Goal: Task Accomplishment & Management: Use online tool/utility

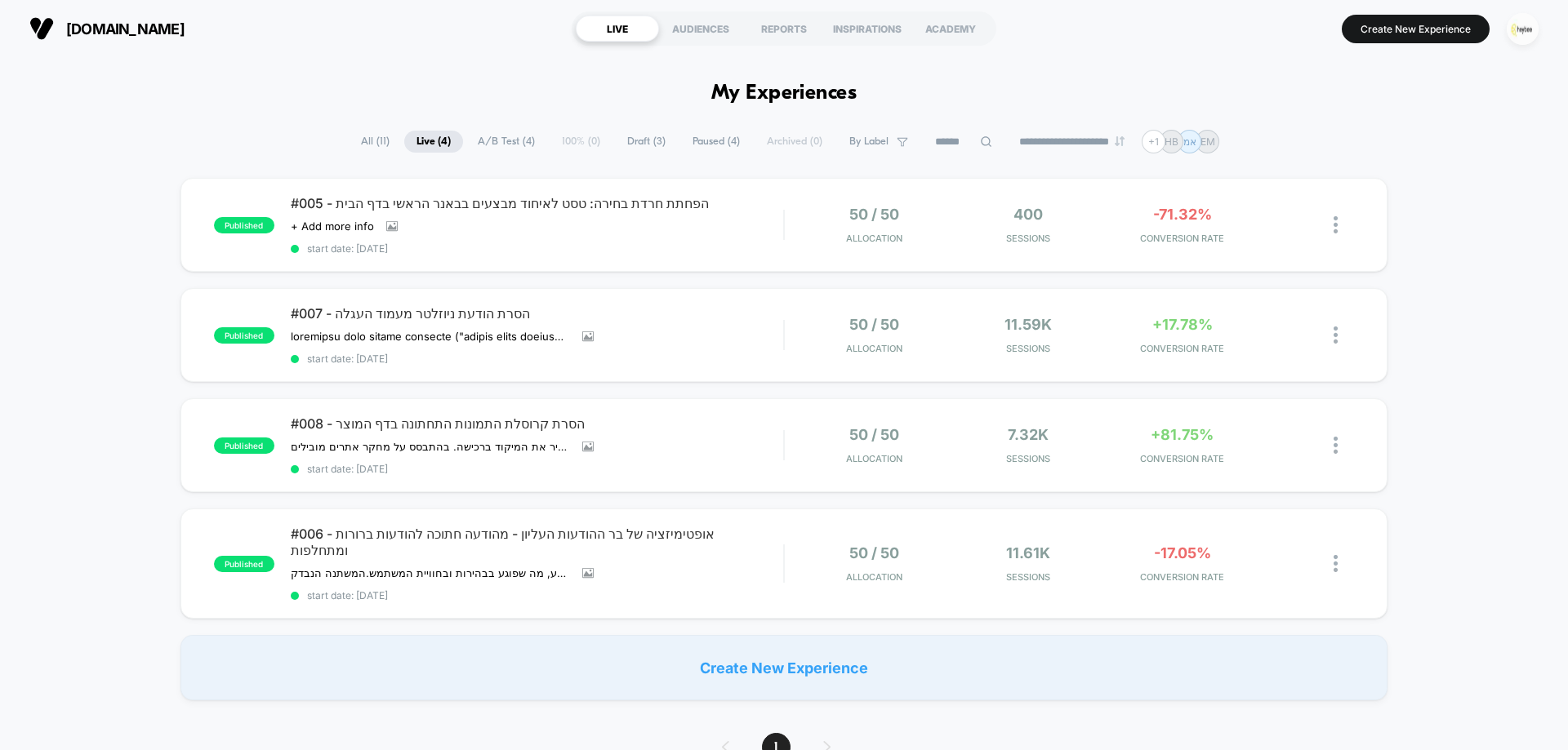
click at [1511, 37] on img "button" at bounding box center [1522, 29] width 32 height 32
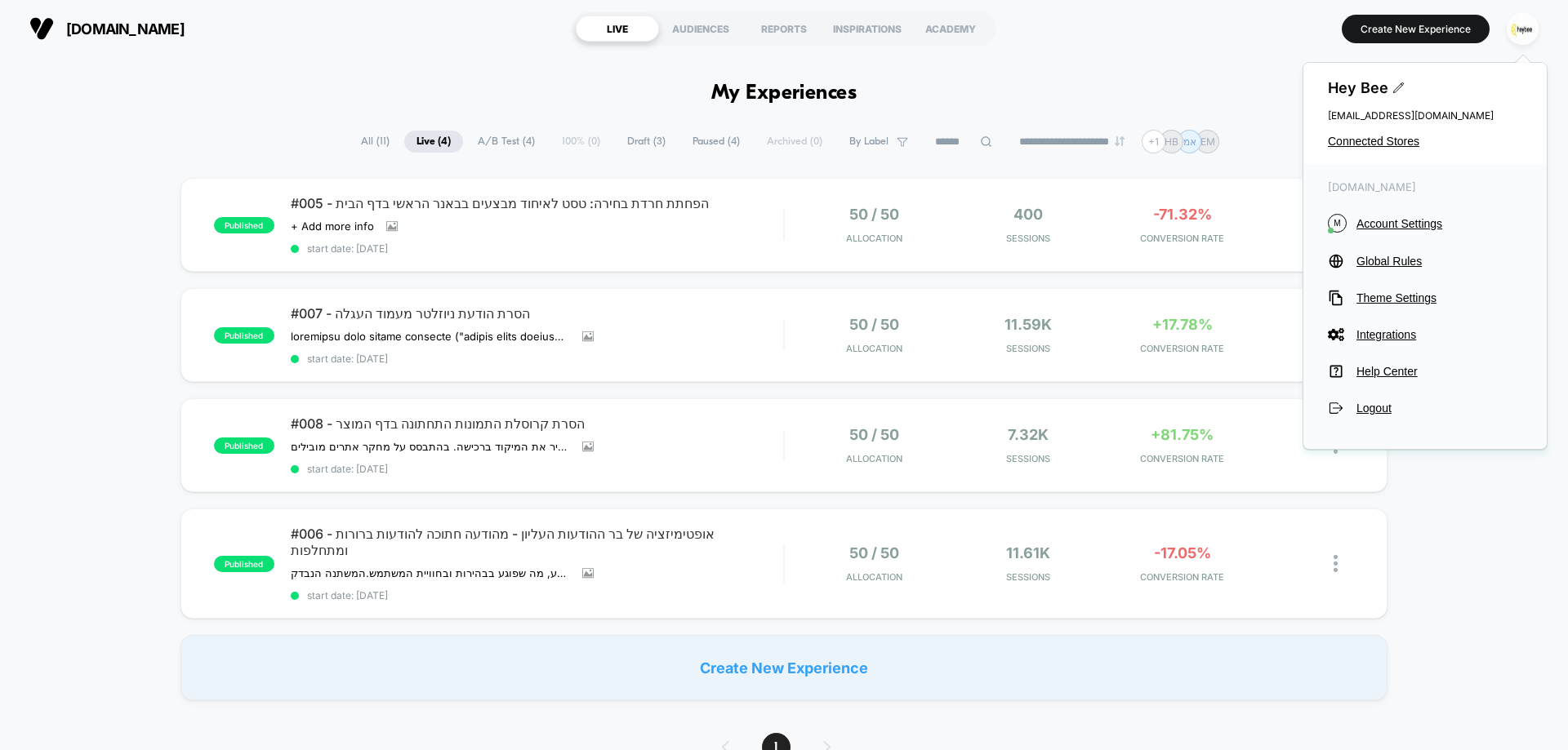
click at [1375, 133] on div "Hey Bee [EMAIL_ADDRESS][DOMAIN_NAME] Connected Stores" at bounding box center [1425, 114] width 244 height 102
click at [1375, 136] on span "Connected Stores" at bounding box center [1425, 141] width 195 height 13
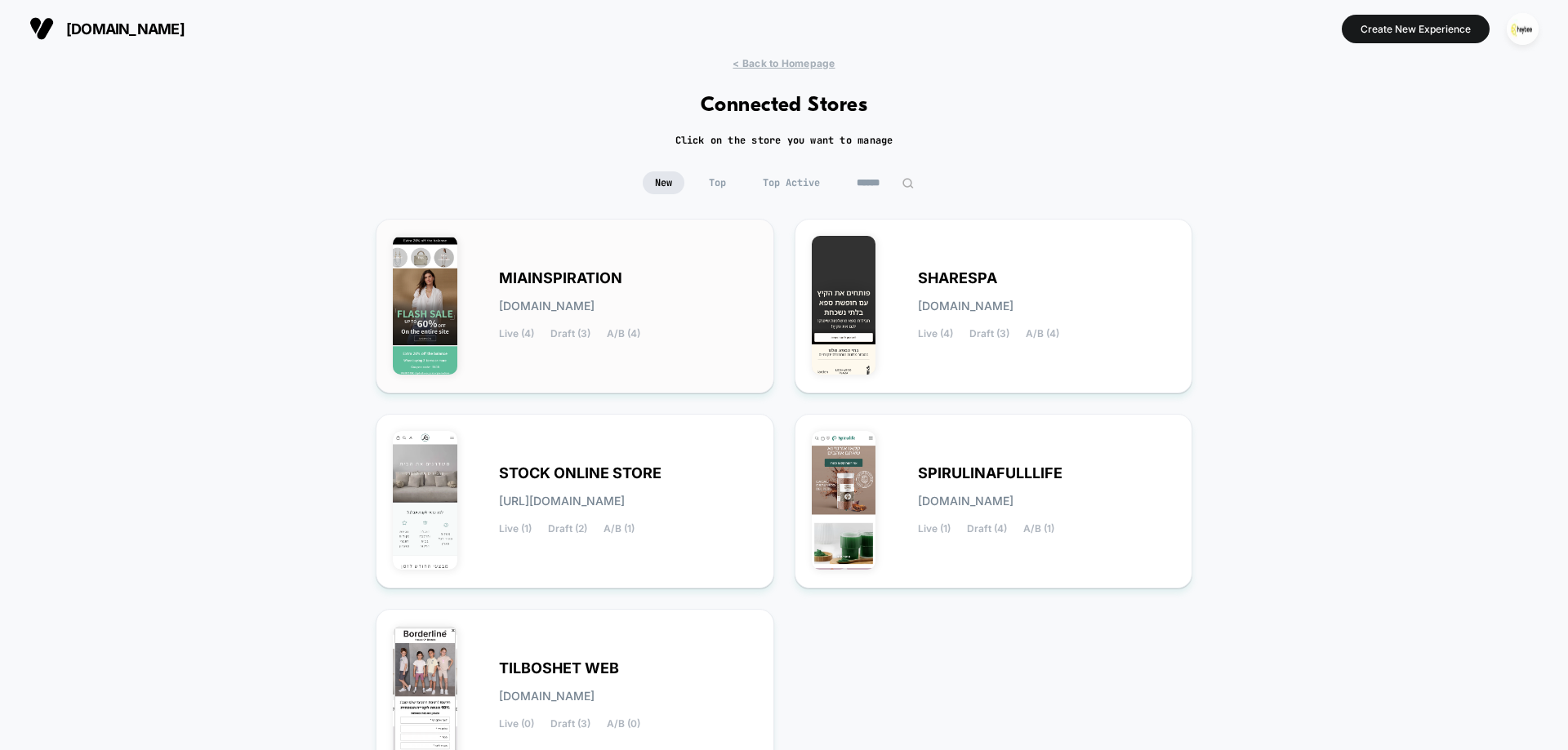
click at [583, 294] on div "MIAINSPIRATION [DOMAIN_NAME] Live (4) Draft (3) A/B (4)" at bounding box center [628, 306] width 258 height 67
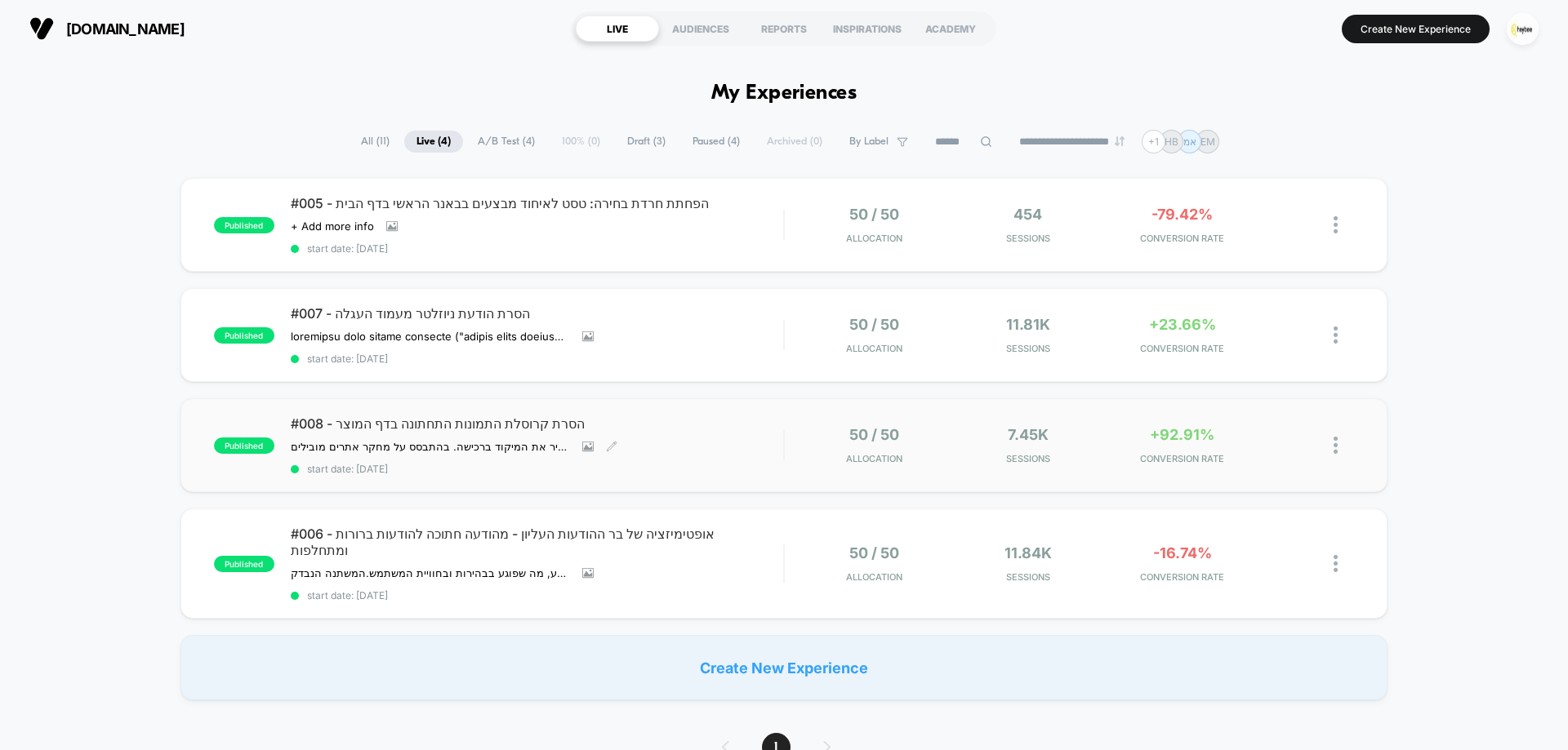
click at [456, 430] on span "#008 - הסרת קרוסלת התמונות התחתונה בדף המוצר" at bounding box center [536, 423] width 492 height 16
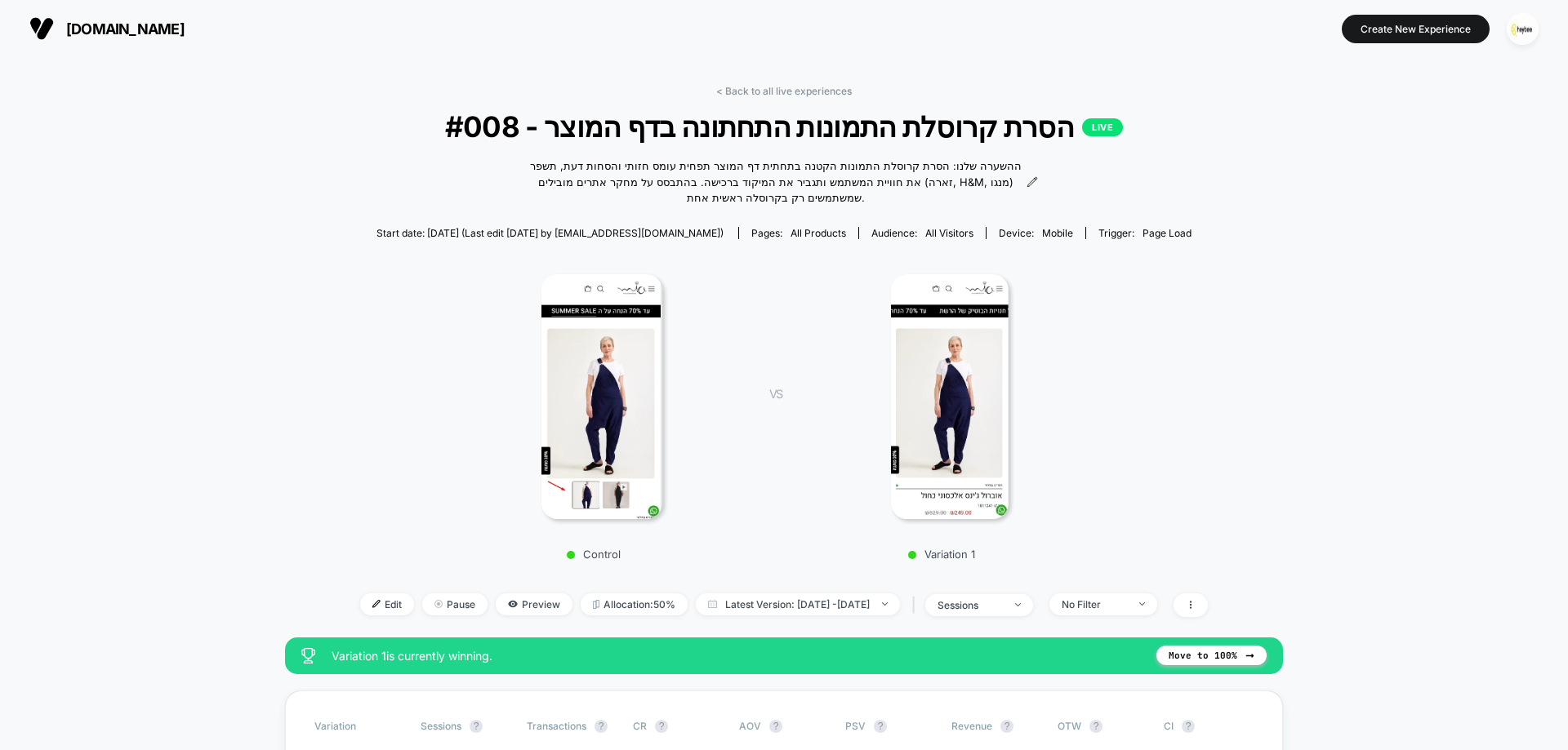
drag, startPoint x: 757, startPoint y: 85, endPoint x: 761, endPoint y: 101, distance: 16.5
click at [757, 85] on link "< Back to all live experiences" at bounding box center [783, 91] width 135 height 12
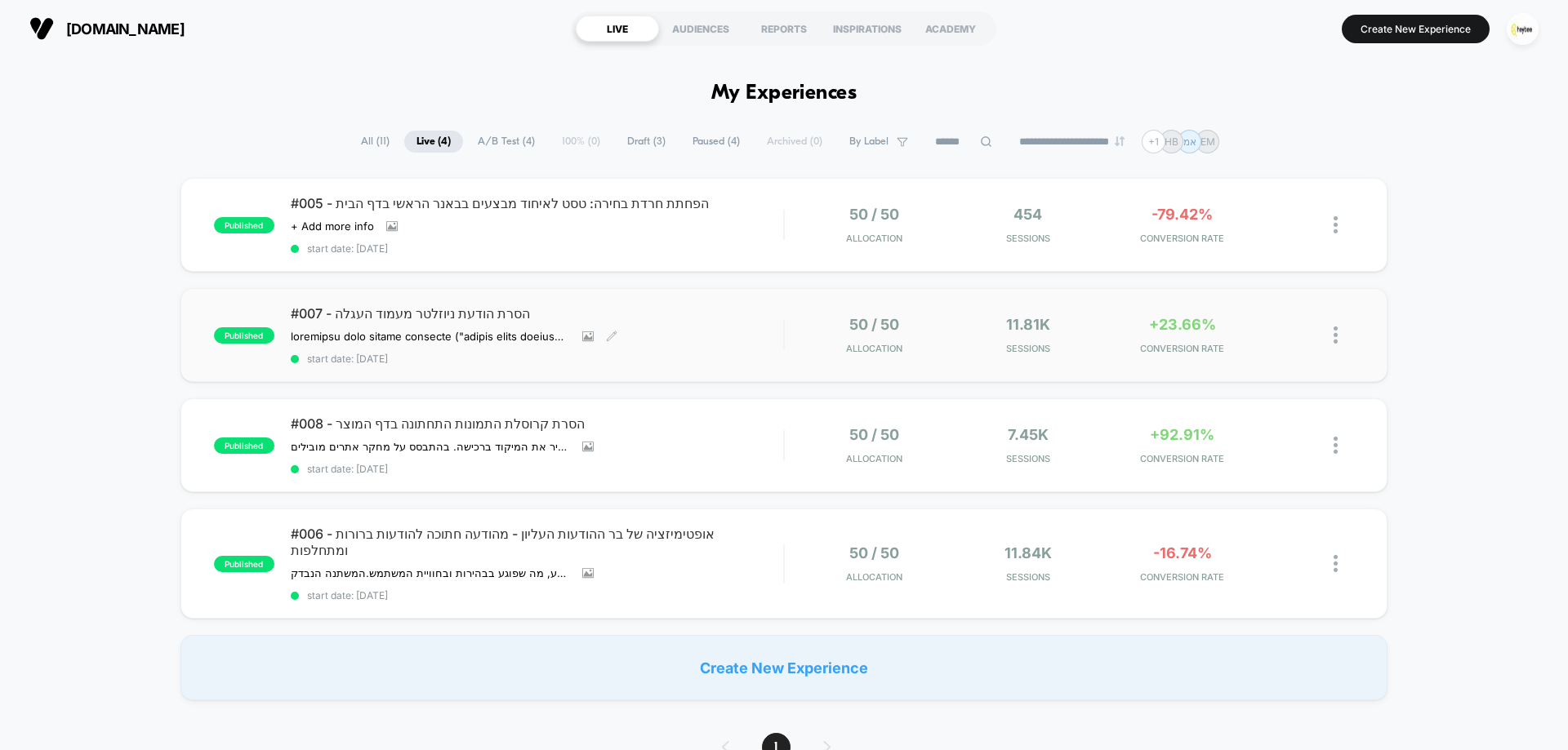
click at [377, 329] on div "#007 - הסרת הודעת ניוזלטר מעמוד העגלה השערה הסרת הצעת ההרשמה לניוזלטר ("הירשמי …" at bounding box center [536, 335] width 492 height 59
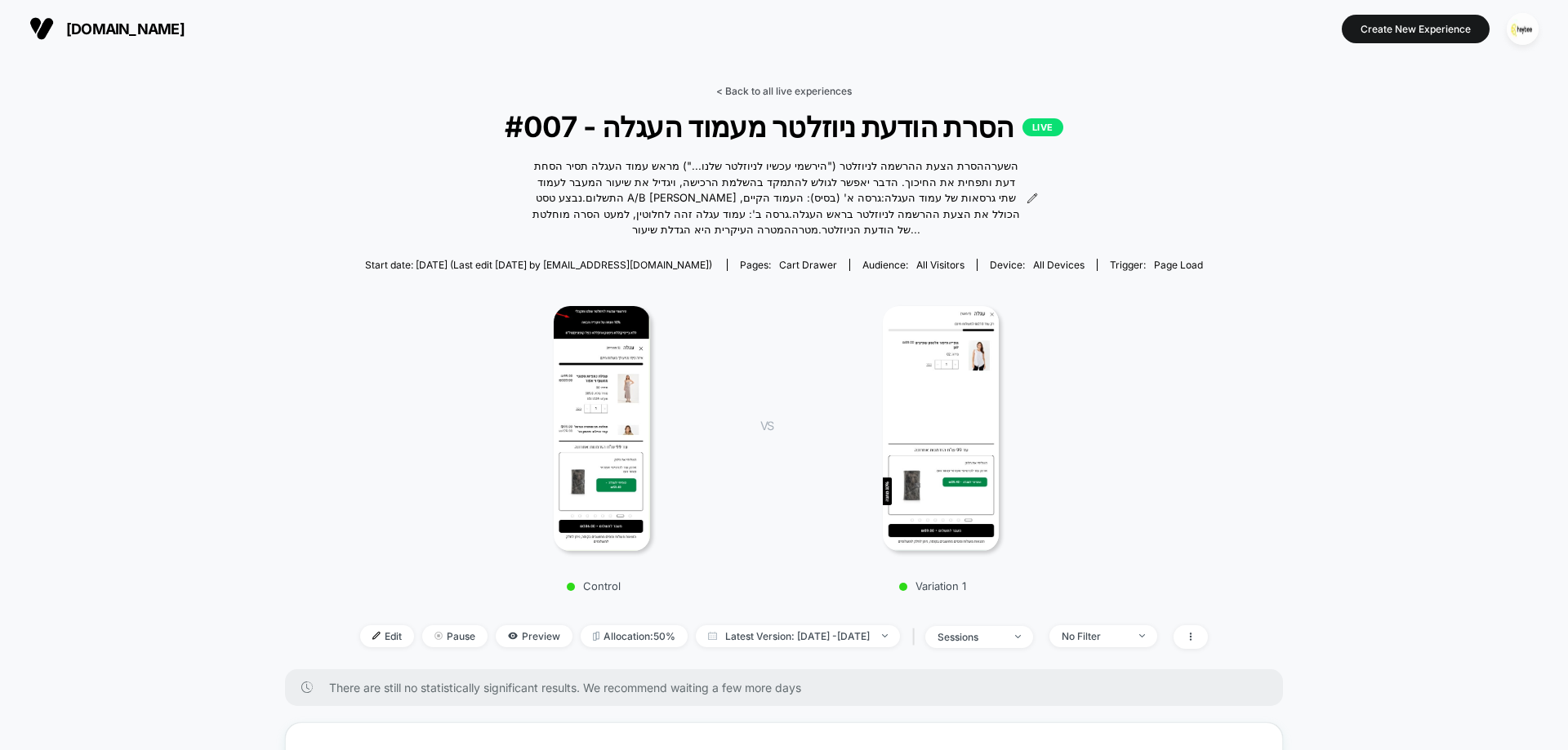
click at [790, 92] on link "< Back to all live experiences" at bounding box center [783, 91] width 135 height 12
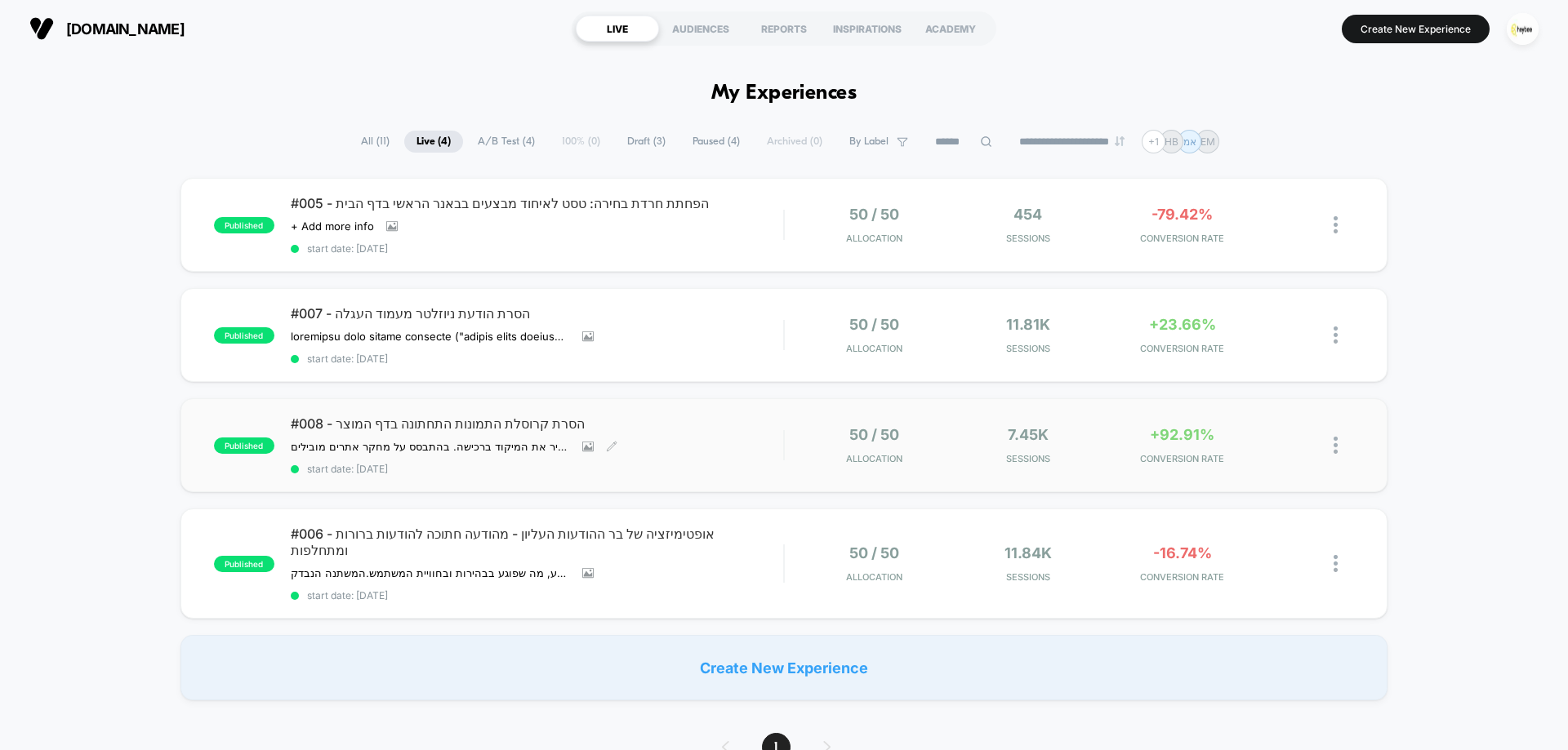
click at [689, 436] on div "#008 - הסרת קרוסלת התמונות התחתונה בדף המוצר ההשערה שלנו: הסרת קרוסלת התמונות ה…" at bounding box center [536, 445] width 492 height 59
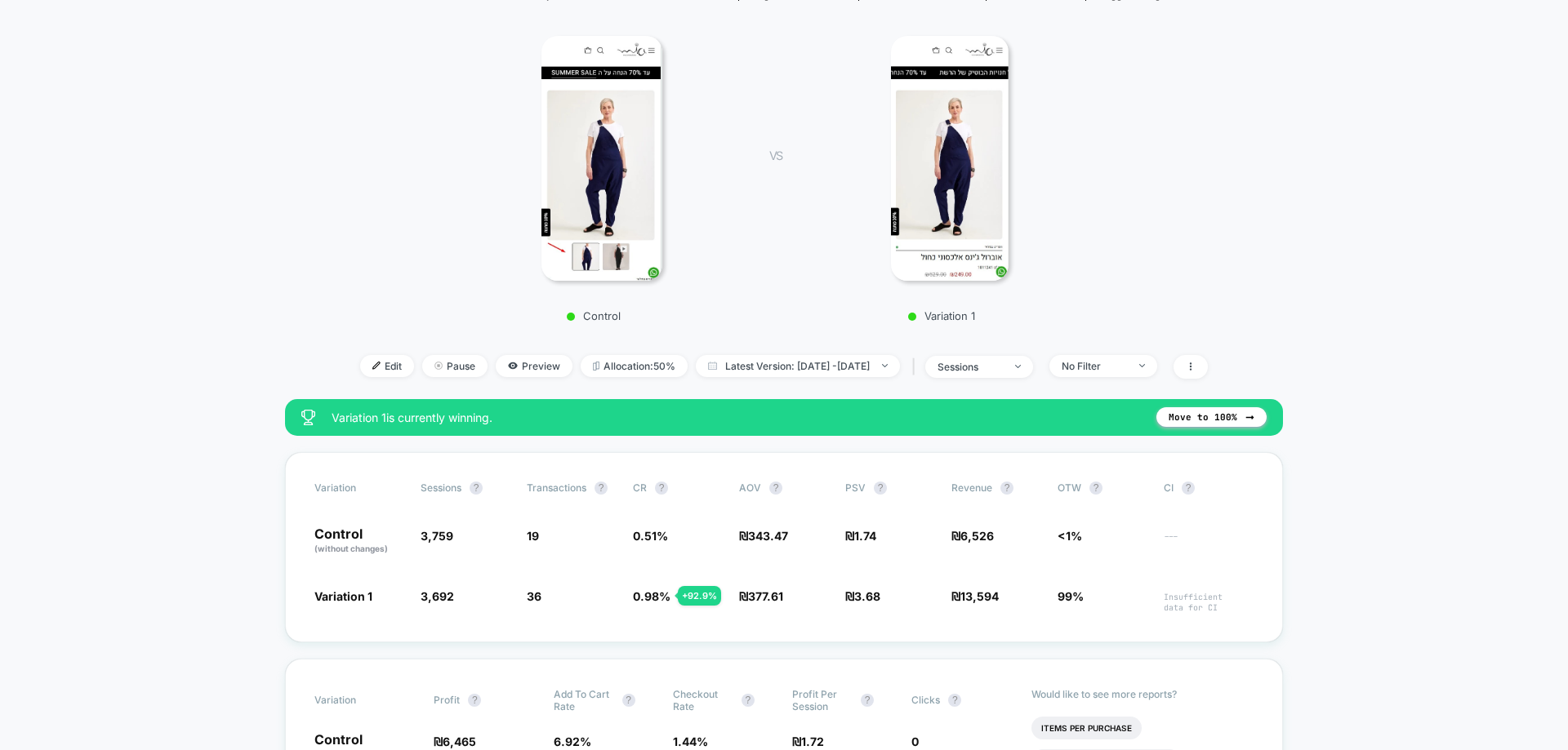
scroll to position [245, 0]
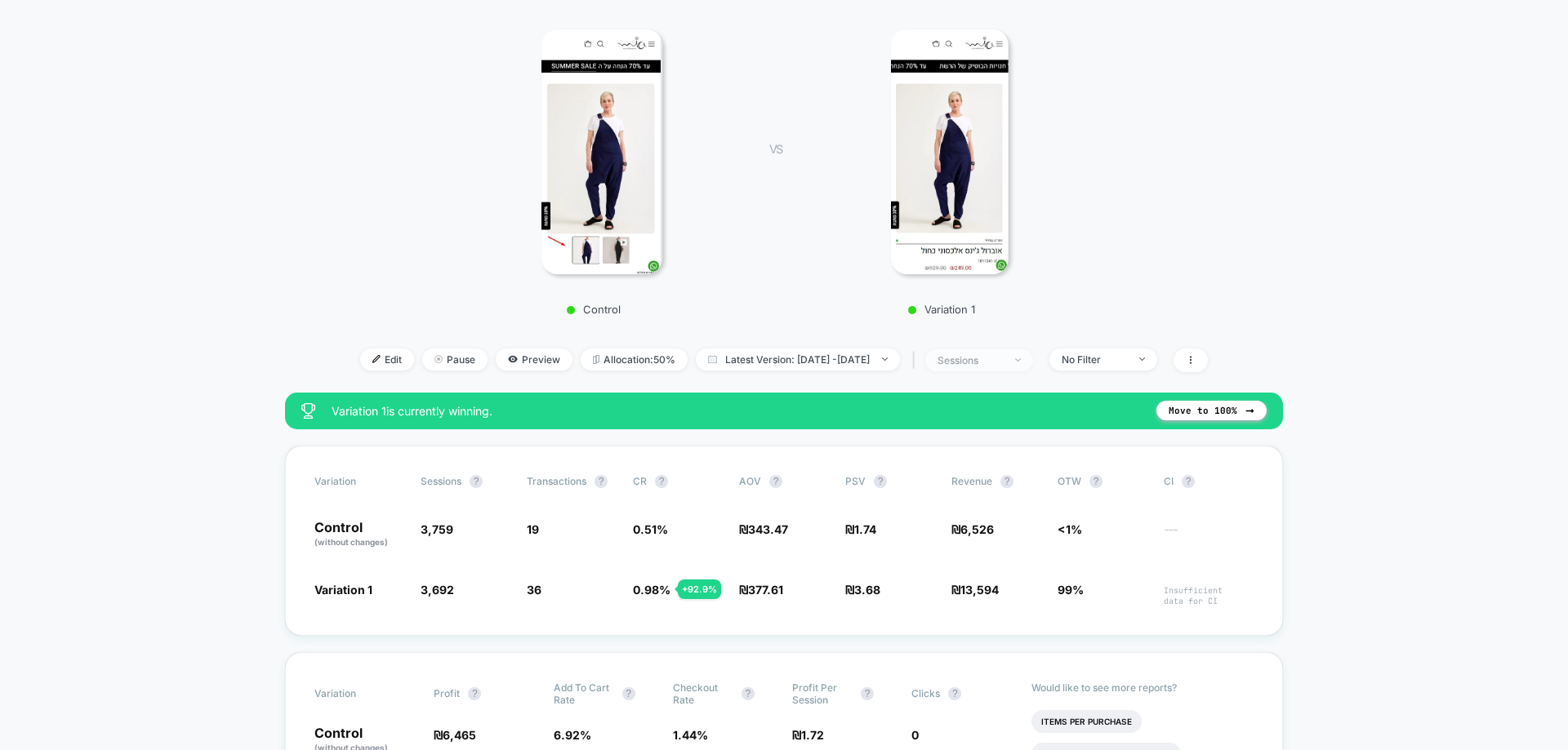
click at [996, 358] on div "sessions" at bounding box center [970, 360] width 65 height 12
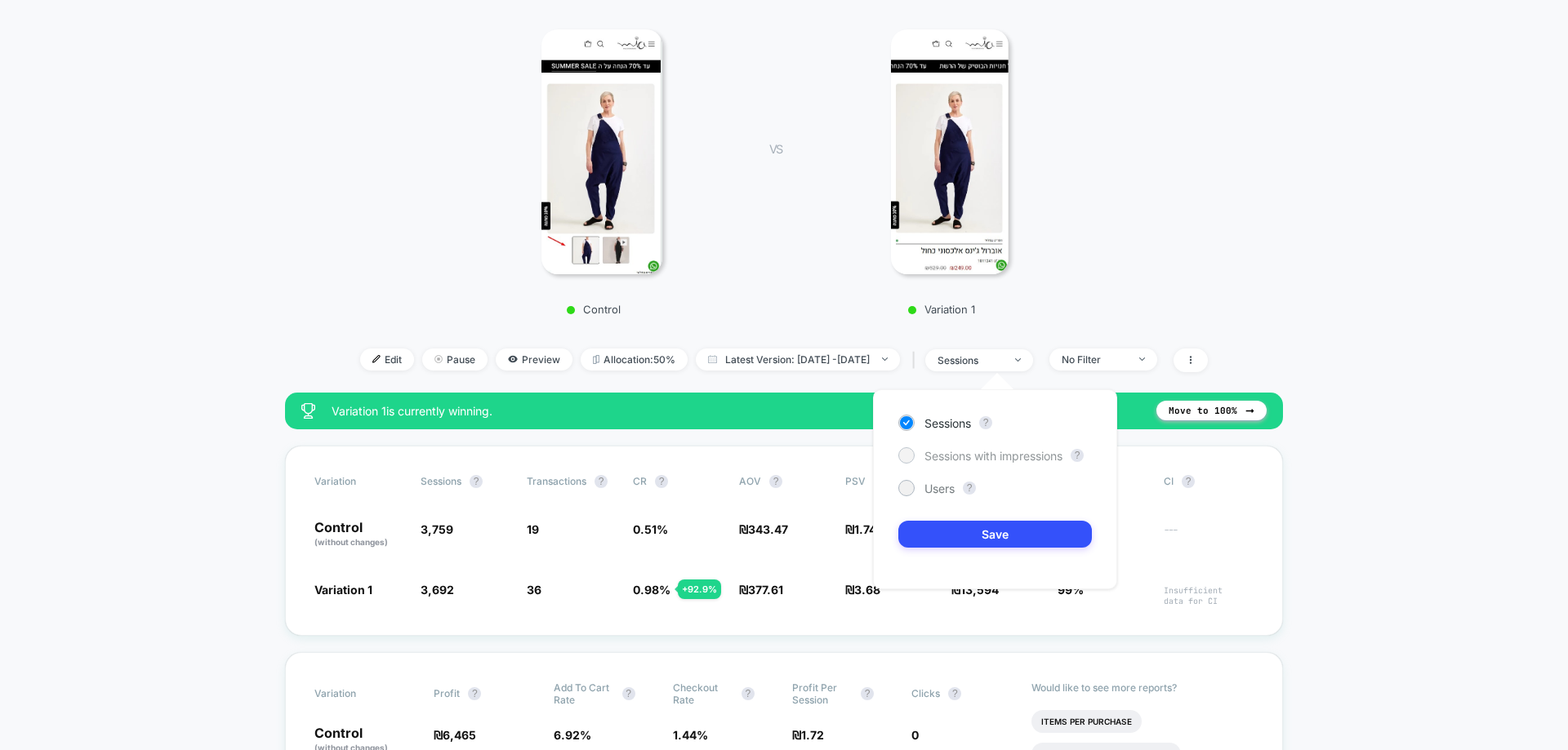
click at [1014, 457] on span "Sessions with impressions" at bounding box center [993, 456] width 138 height 13
click at [1039, 529] on button "Save" at bounding box center [995, 534] width 194 height 27
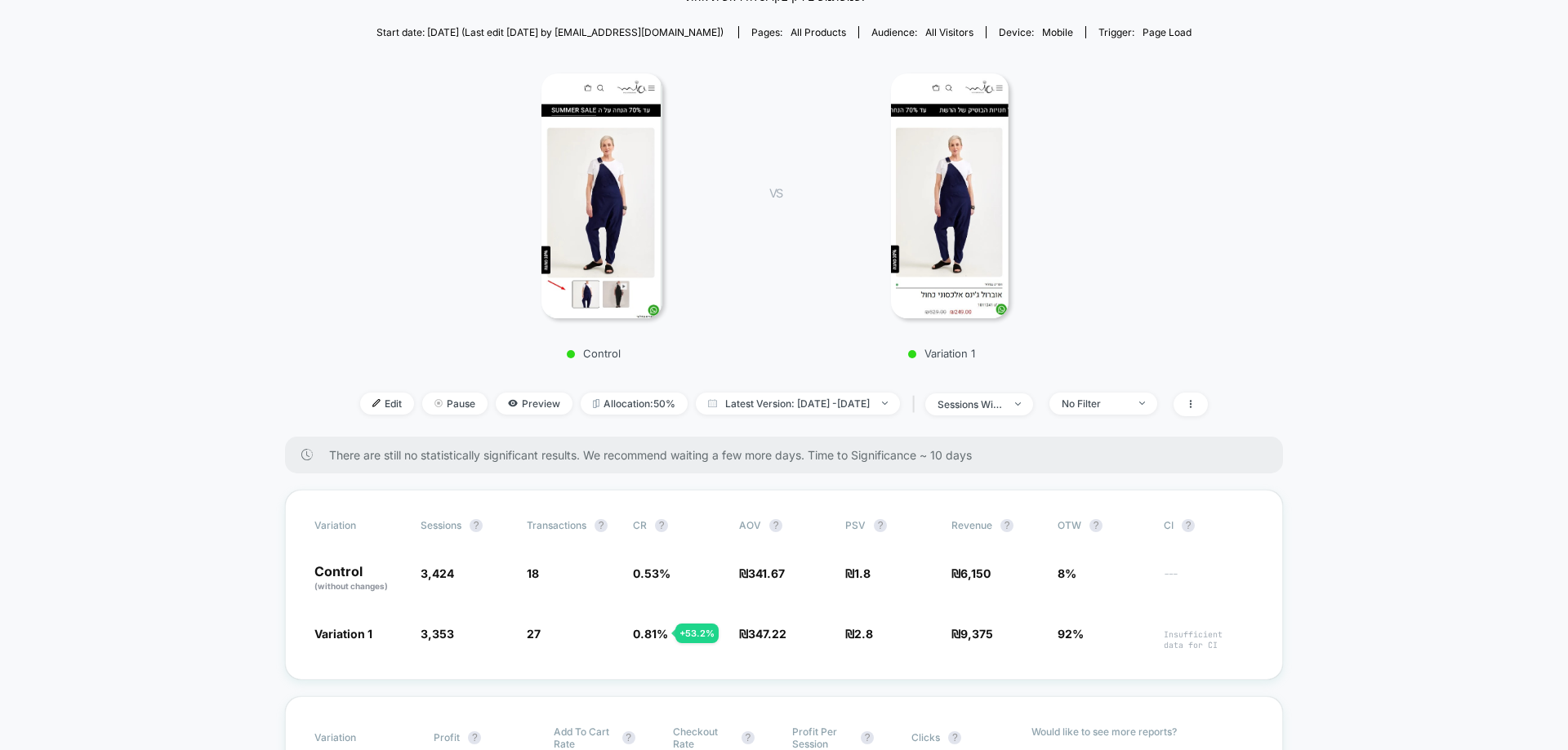
scroll to position [326, 0]
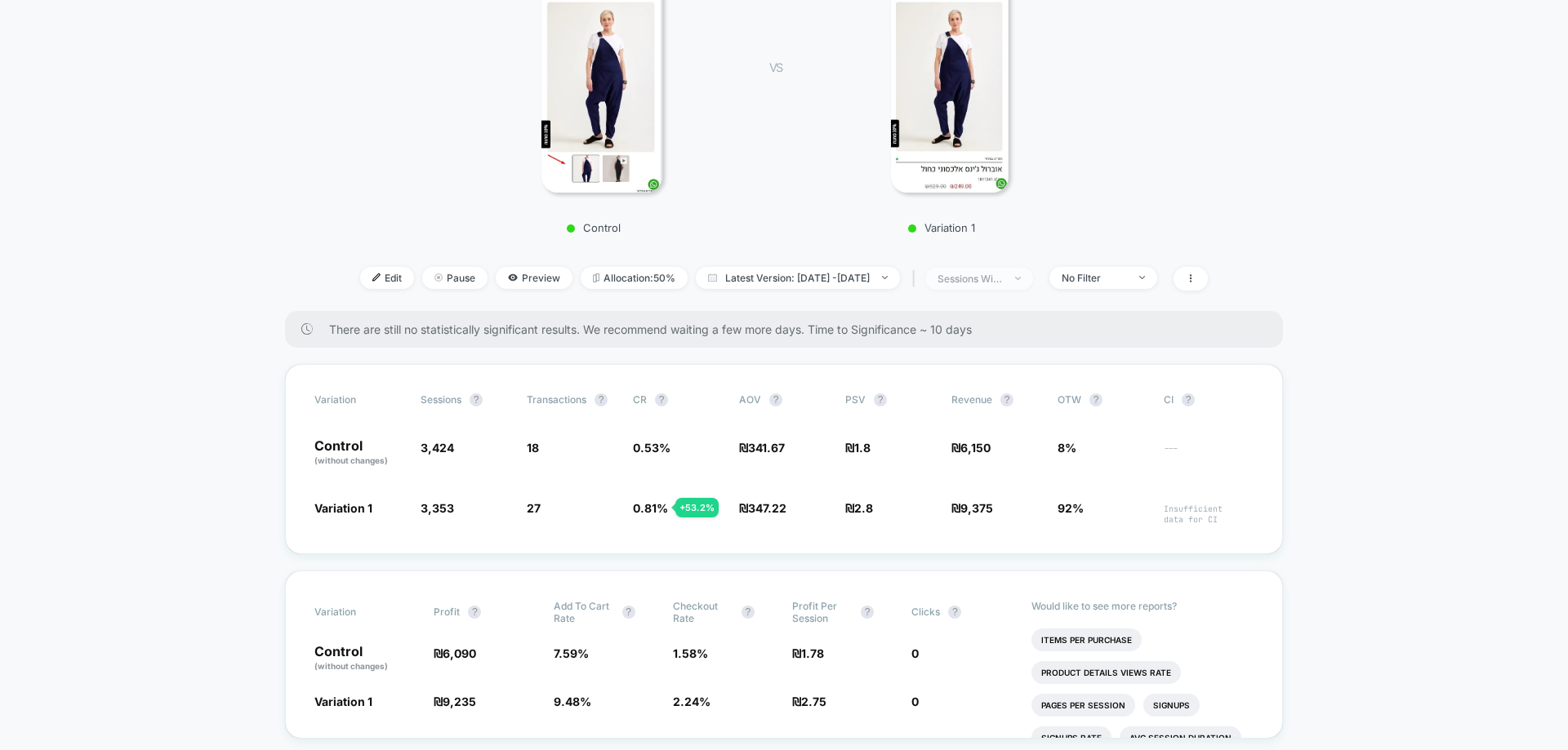
click at [1003, 278] on div "sessions with impression" at bounding box center [970, 278] width 65 height 12
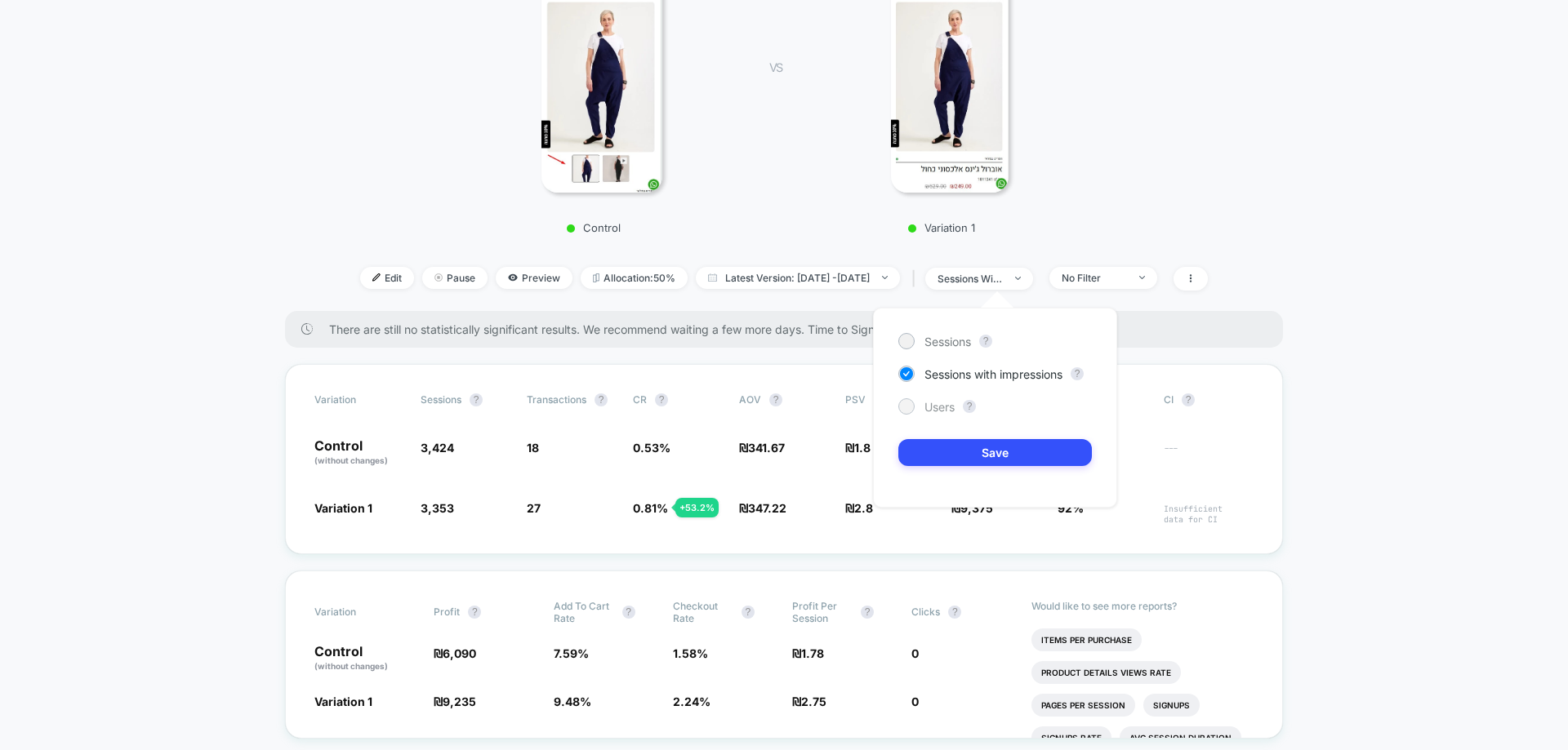
click at [946, 407] on span "Users" at bounding box center [938, 407] width 30 height 13
click at [971, 459] on button "Save" at bounding box center [995, 453] width 194 height 27
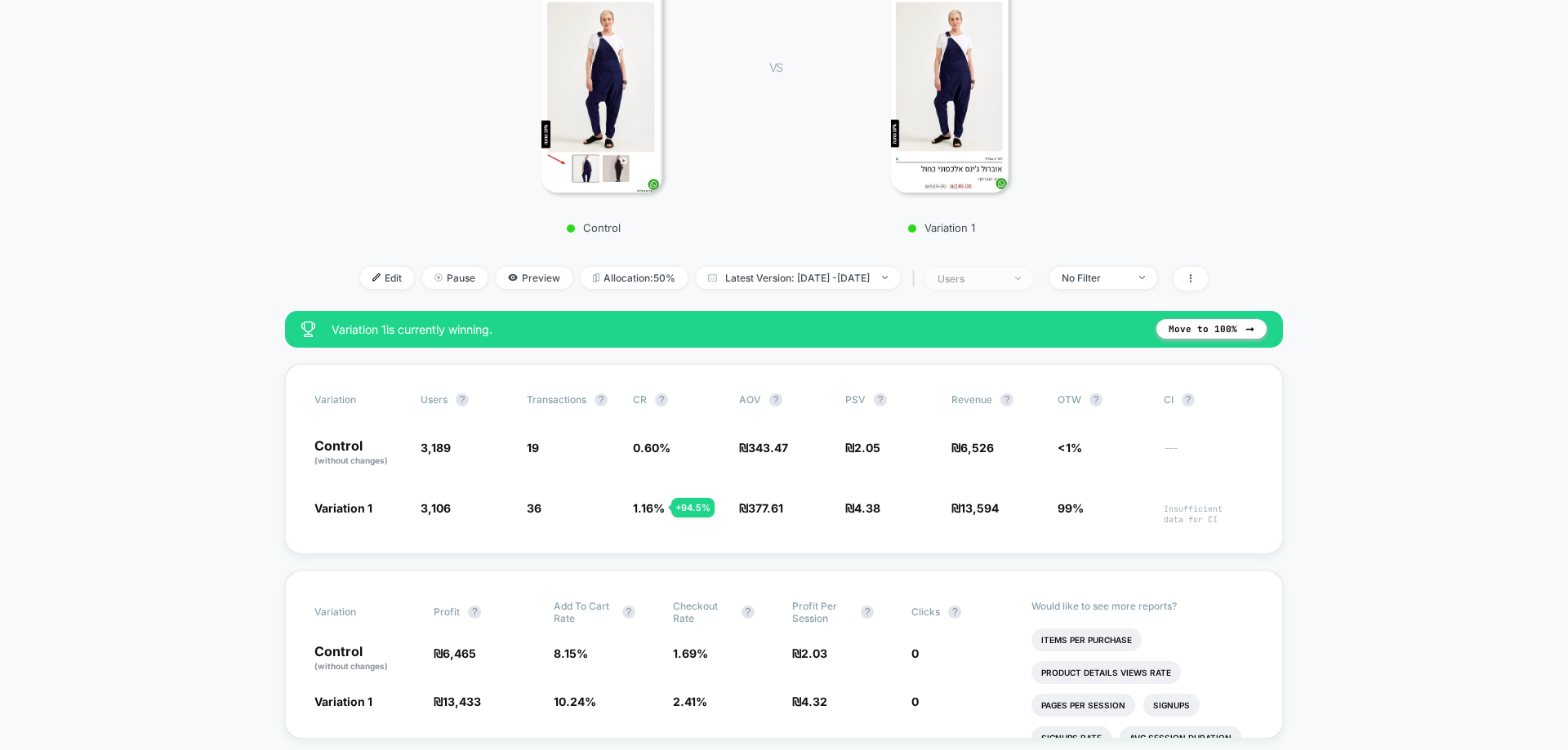
click at [996, 282] on div "users" at bounding box center [970, 278] width 65 height 12
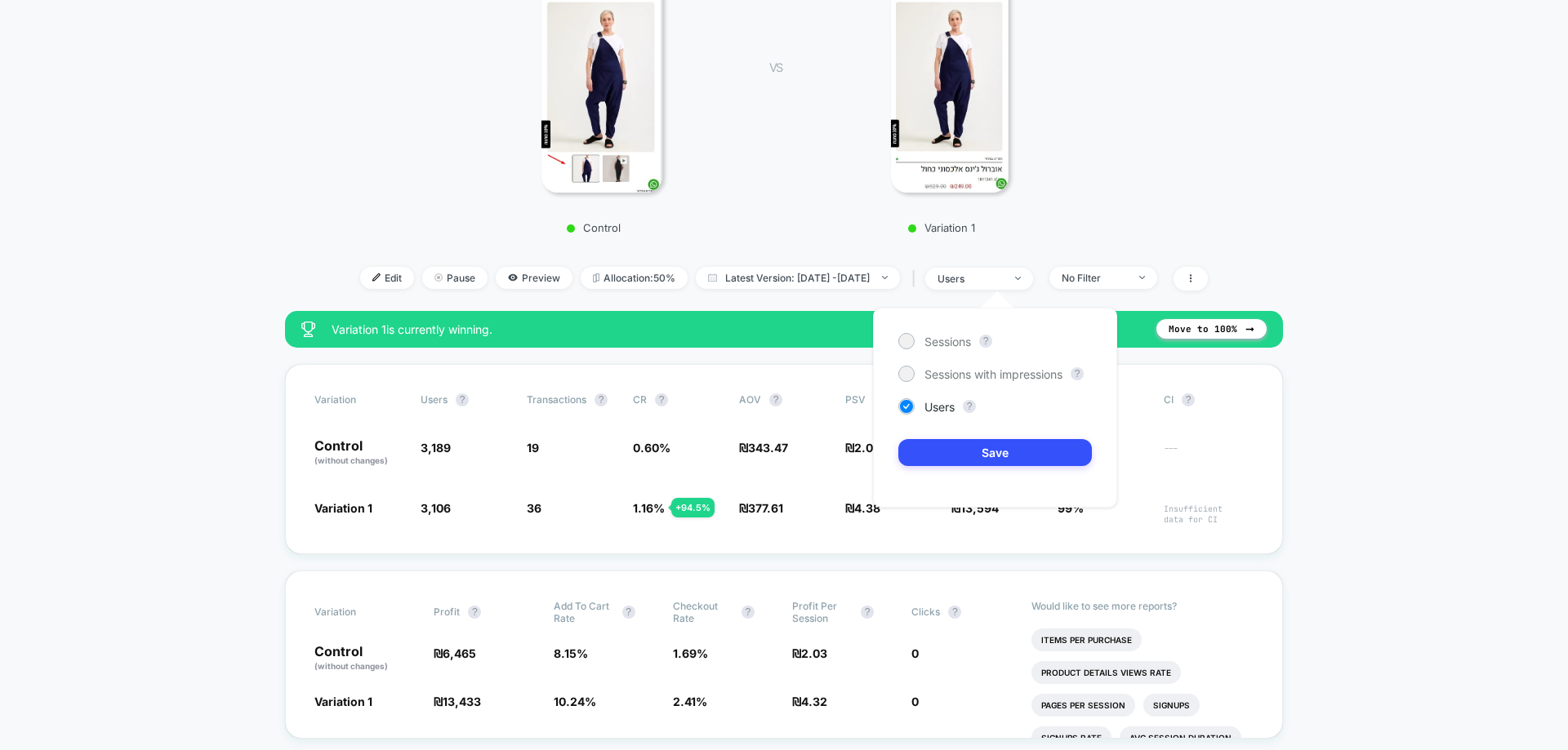
click at [975, 341] on div "Sessions ?" at bounding box center [995, 340] width 194 height 16
click at [950, 340] on span "Sessions" at bounding box center [947, 341] width 47 height 13
click at [1040, 452] on button "Save" at bounding box center [995, 453] width 194 height 27
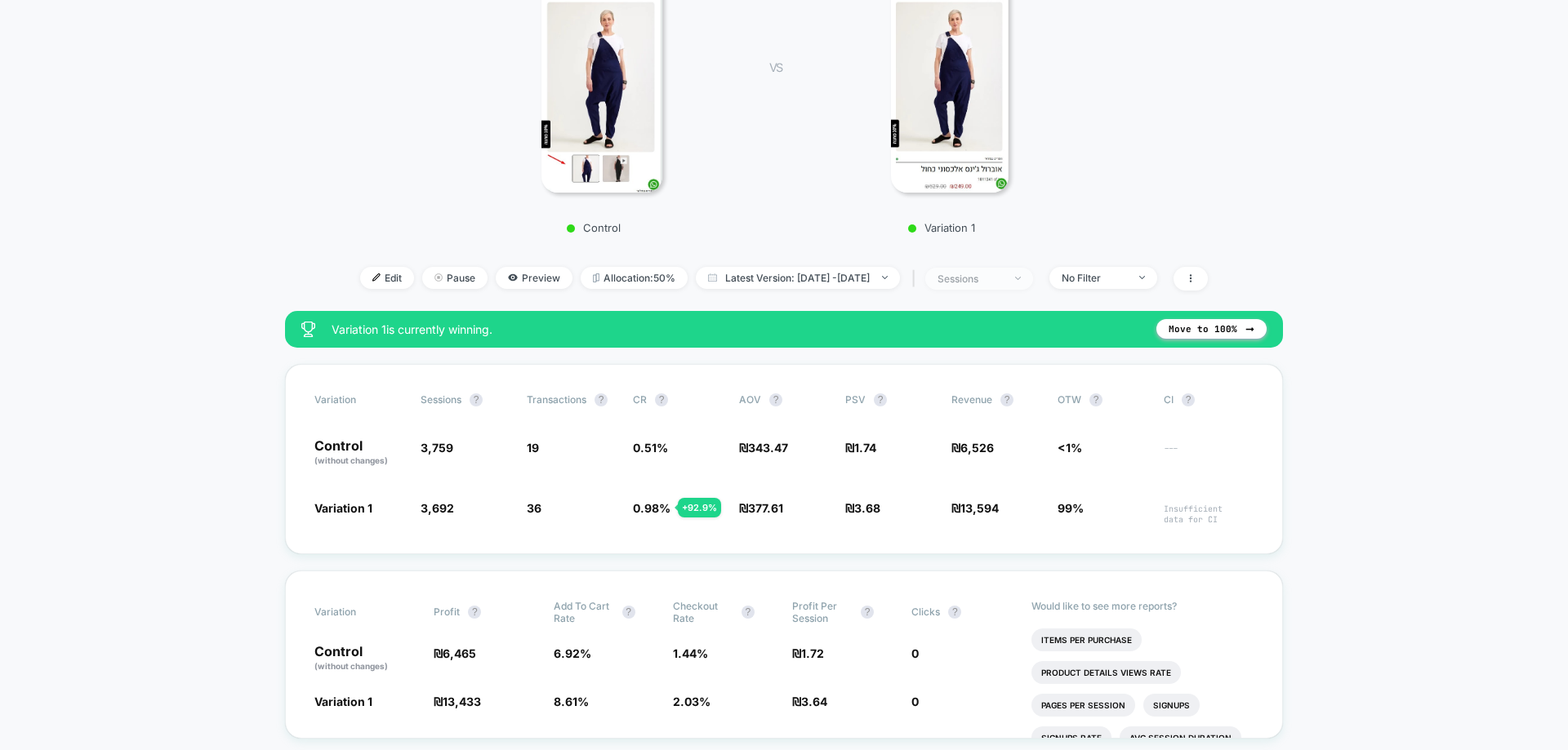
click at [1010, 271] on span "sessions" at bounding box center [979, 278] width 107 height 22
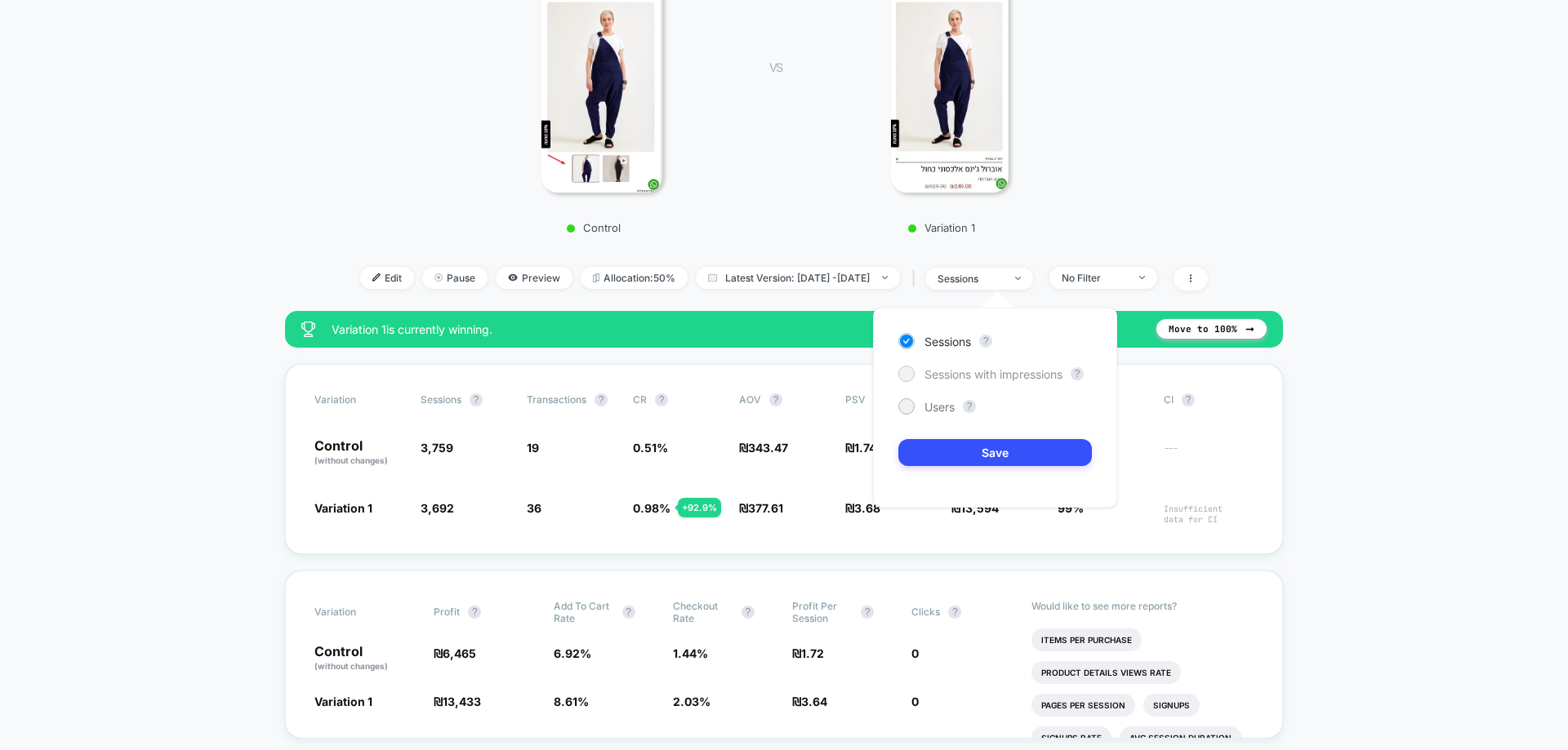
click at [985, 381] on span "Sessions with impressions" at bounding box center [993, 374] width 138 height 13
click at [1000, 459] on button "Save" at bounding box center [995, 453] width 194 height 27
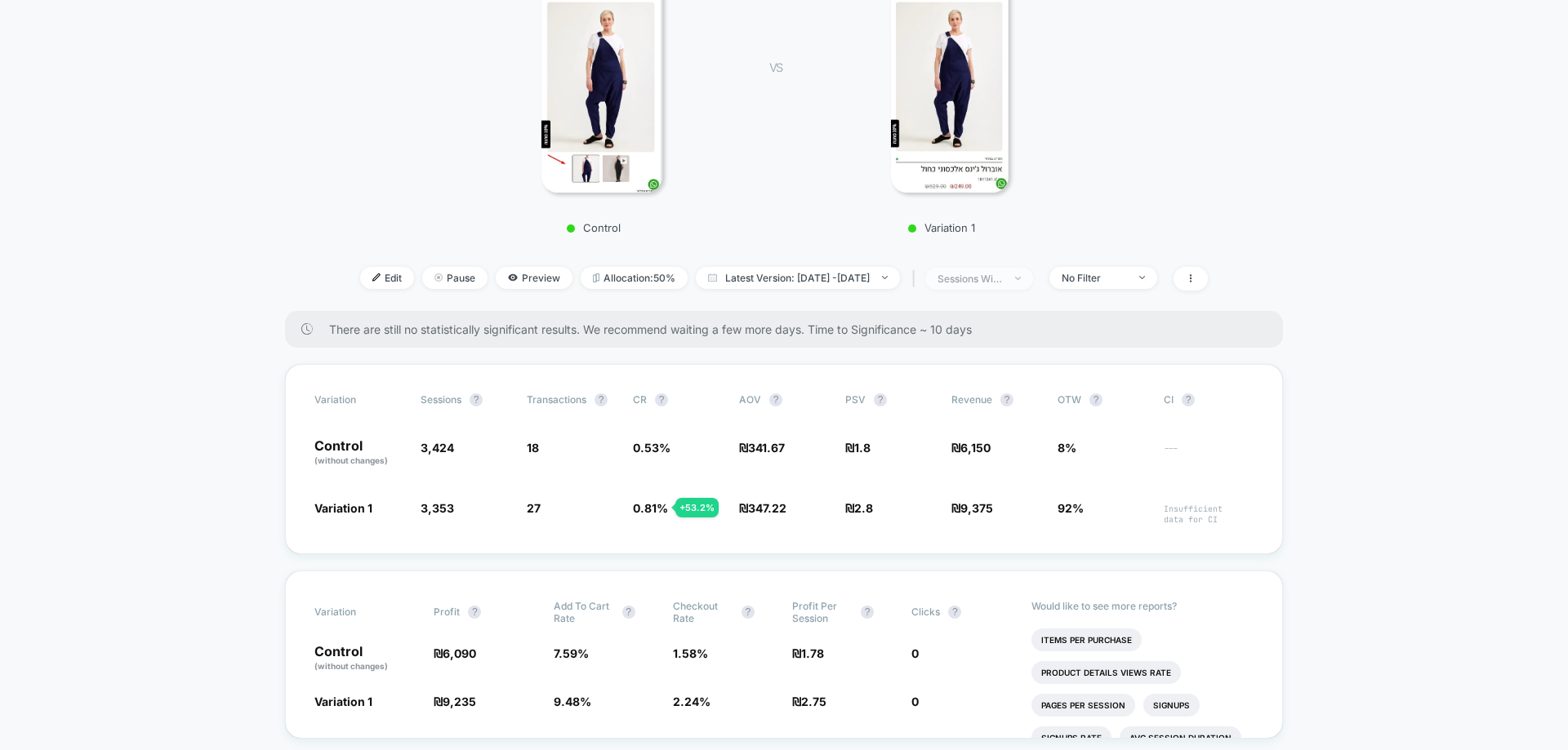
click at [1030, 288] on span "sessions with impression" at bounding box center [979, 278] width 107 height 22
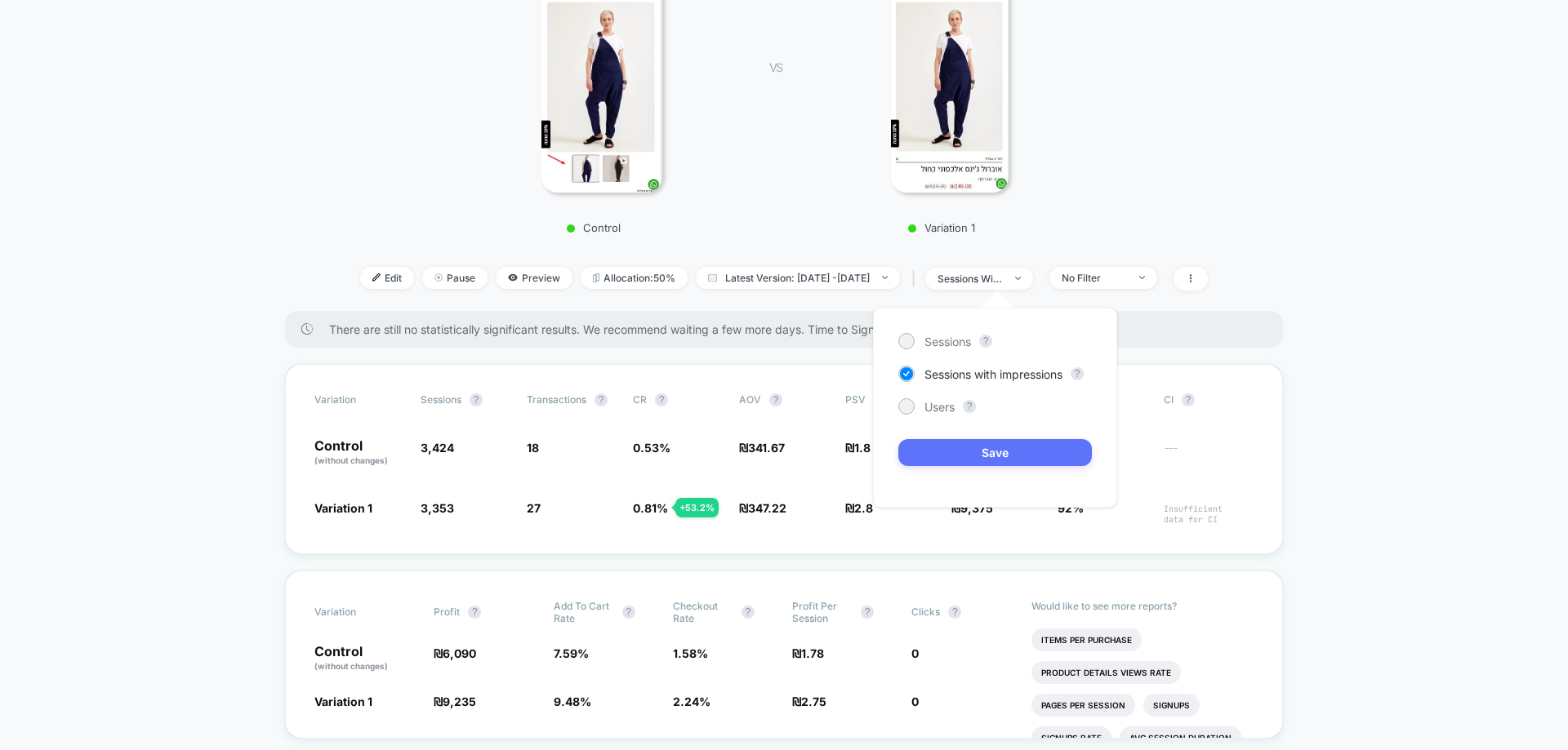
click at [1002, 450] on button "Save" at bounding box center [995, 453] width 194 height 27
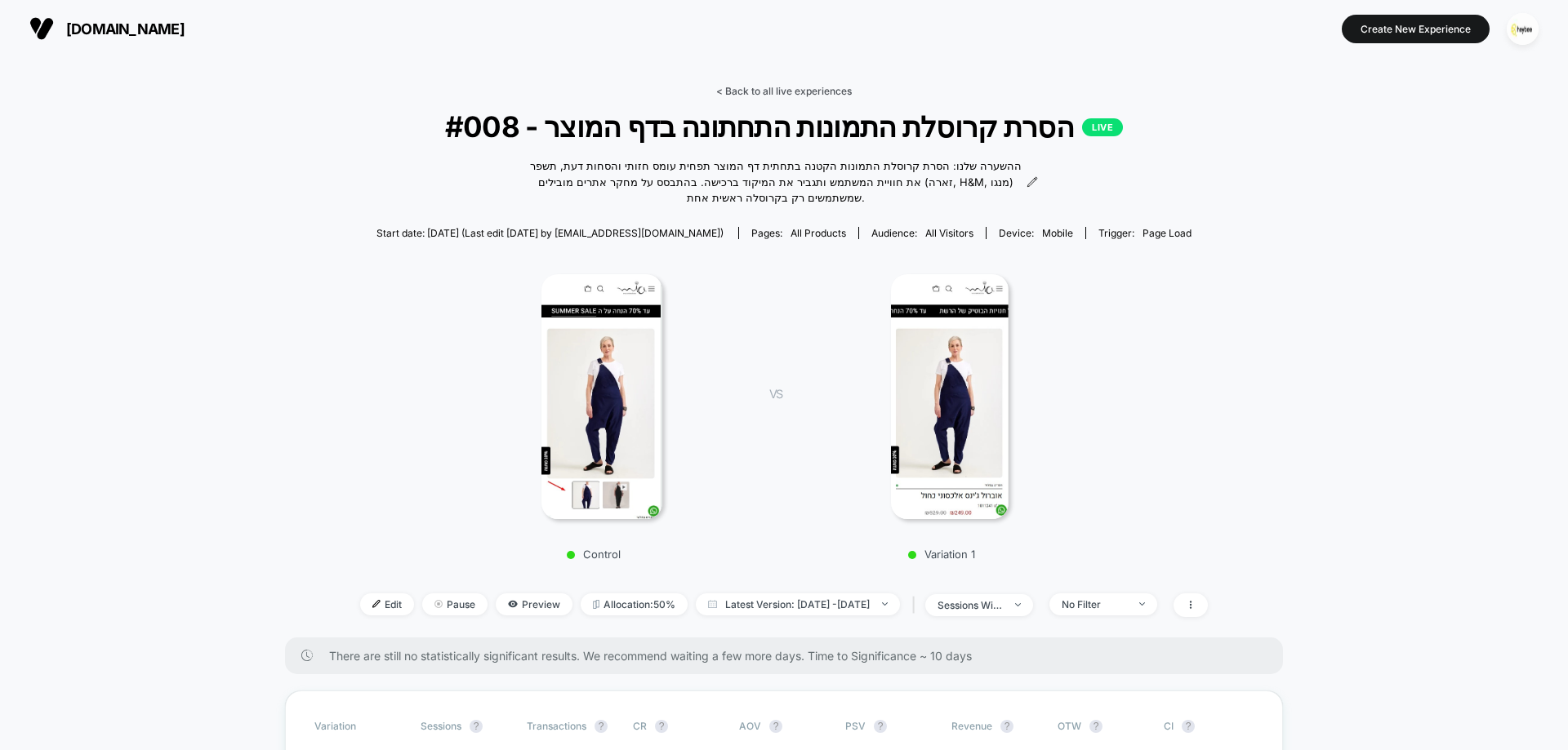
click at [814, 95] on link "< Back to all live experiences" at bounding box center [783, 91] width 135 height 12
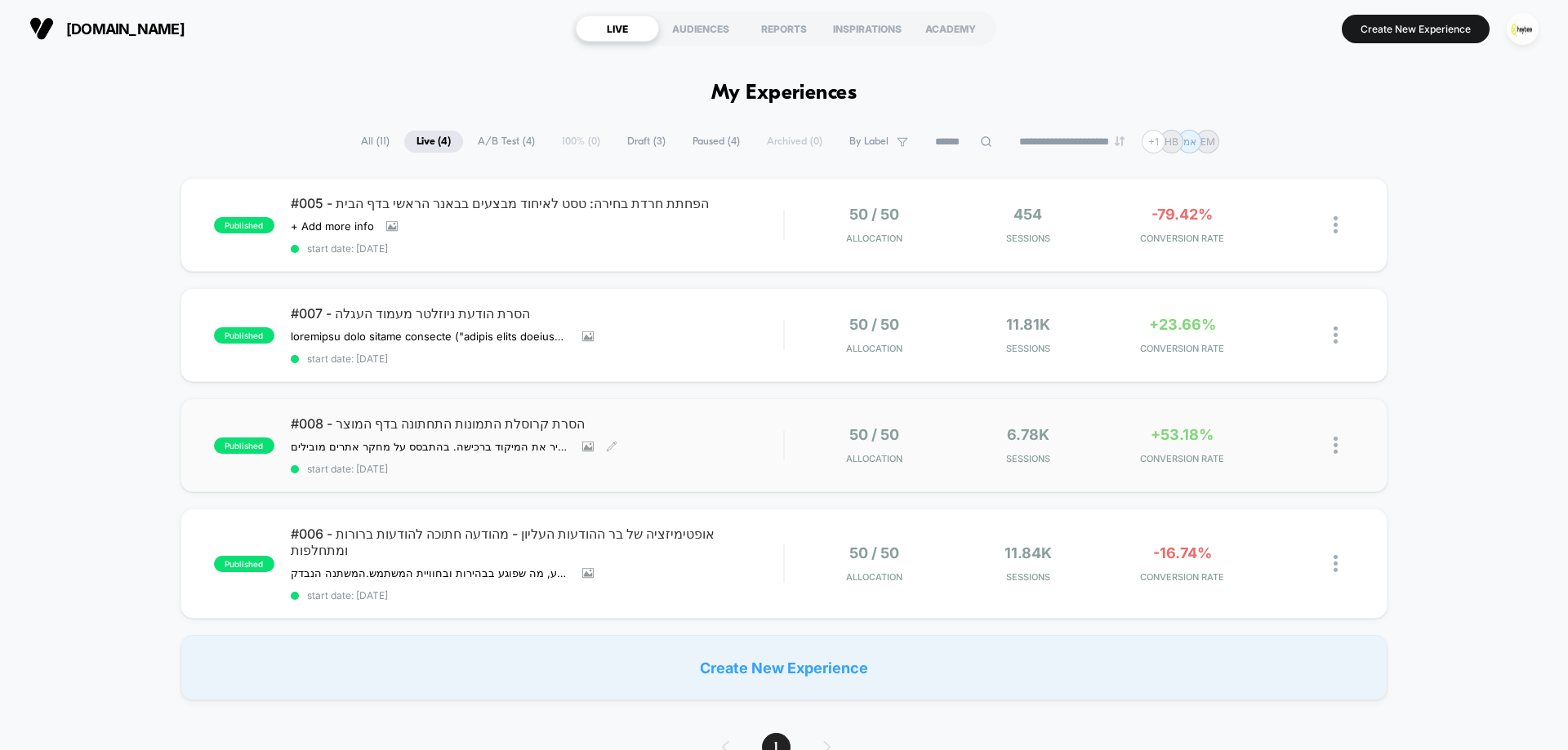
click at [738, 448] on div "#008 - הסרת קרוסלת התמונות התחתונה בדף המוצר ההשערה שלנו: הסרת קרוסלת התמונות ה…" at bounding box center [536, 445] width 492 height 59
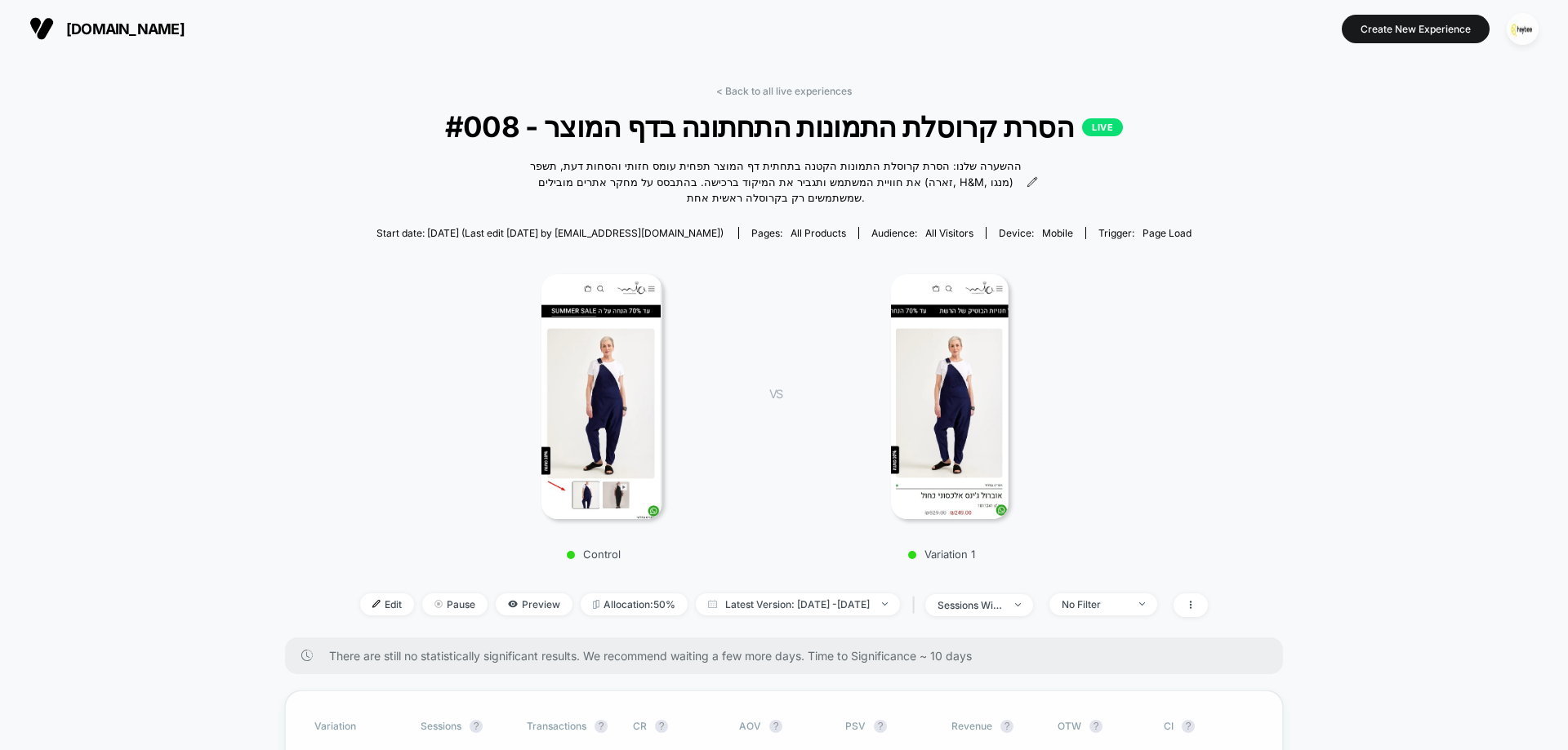
scroll to position [245, 0]
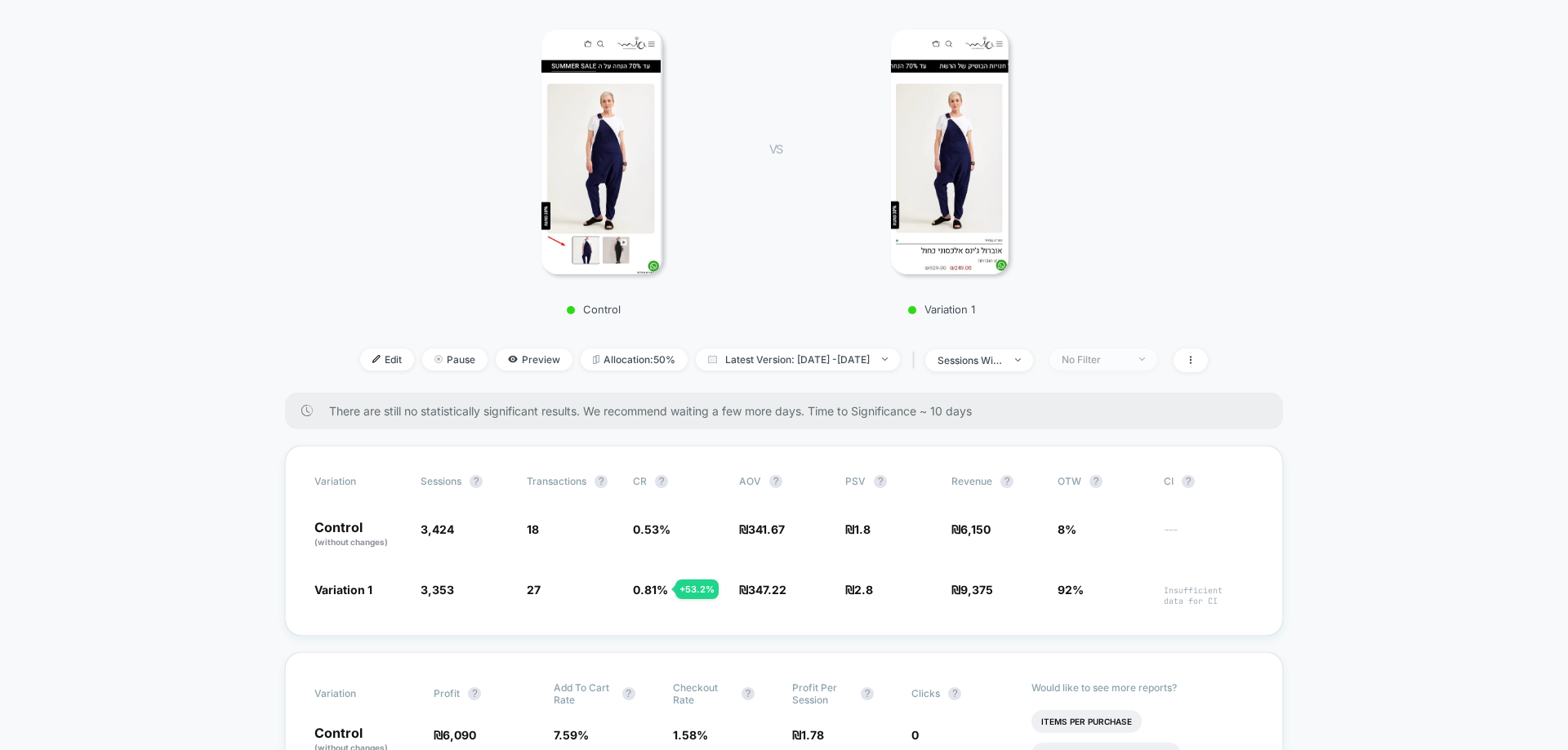
click at [1139, 359] on div at bounding box center [1133, 359] width 12 height 1
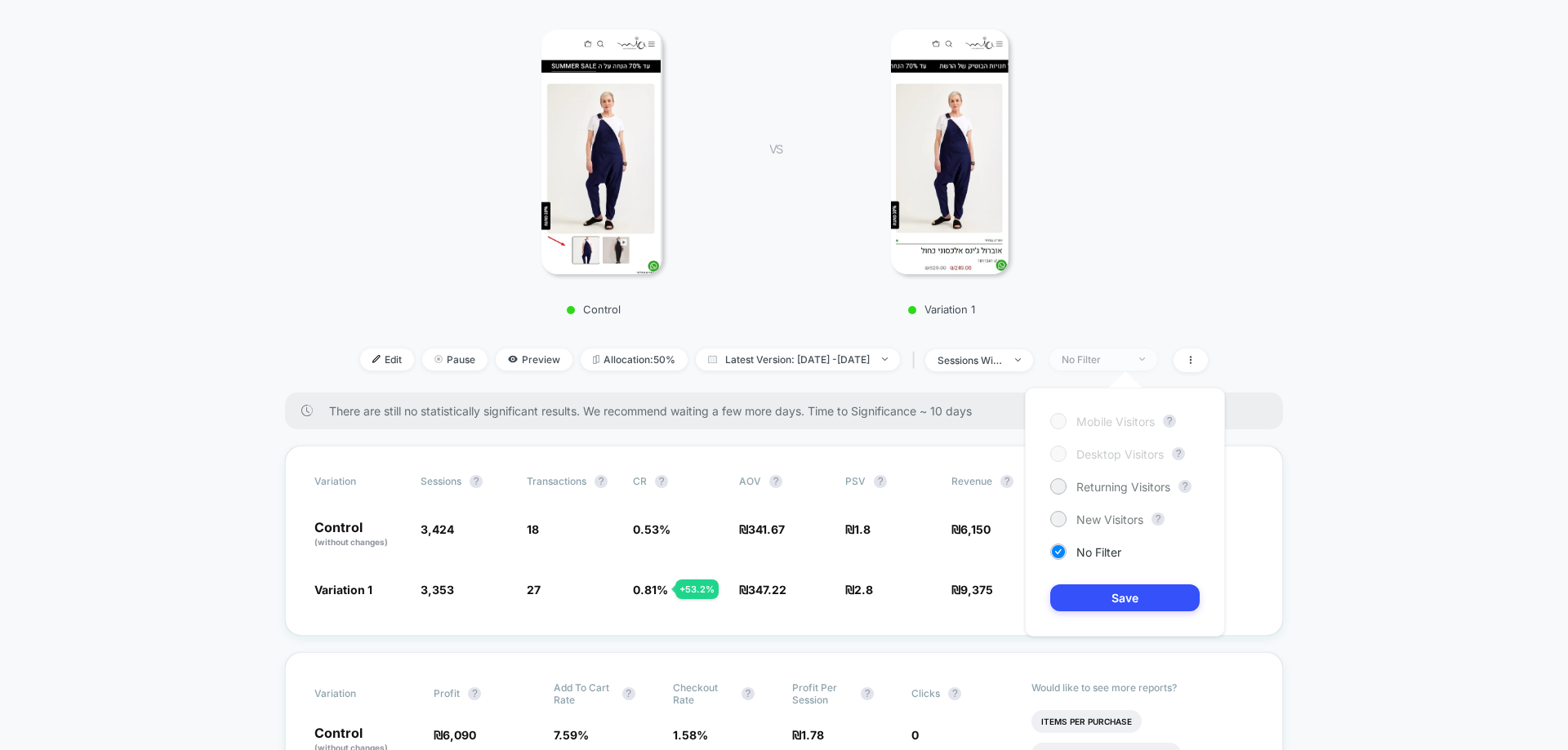
click at [1139, 359] on div at bounding box center [1133, 359] width 12 height 1
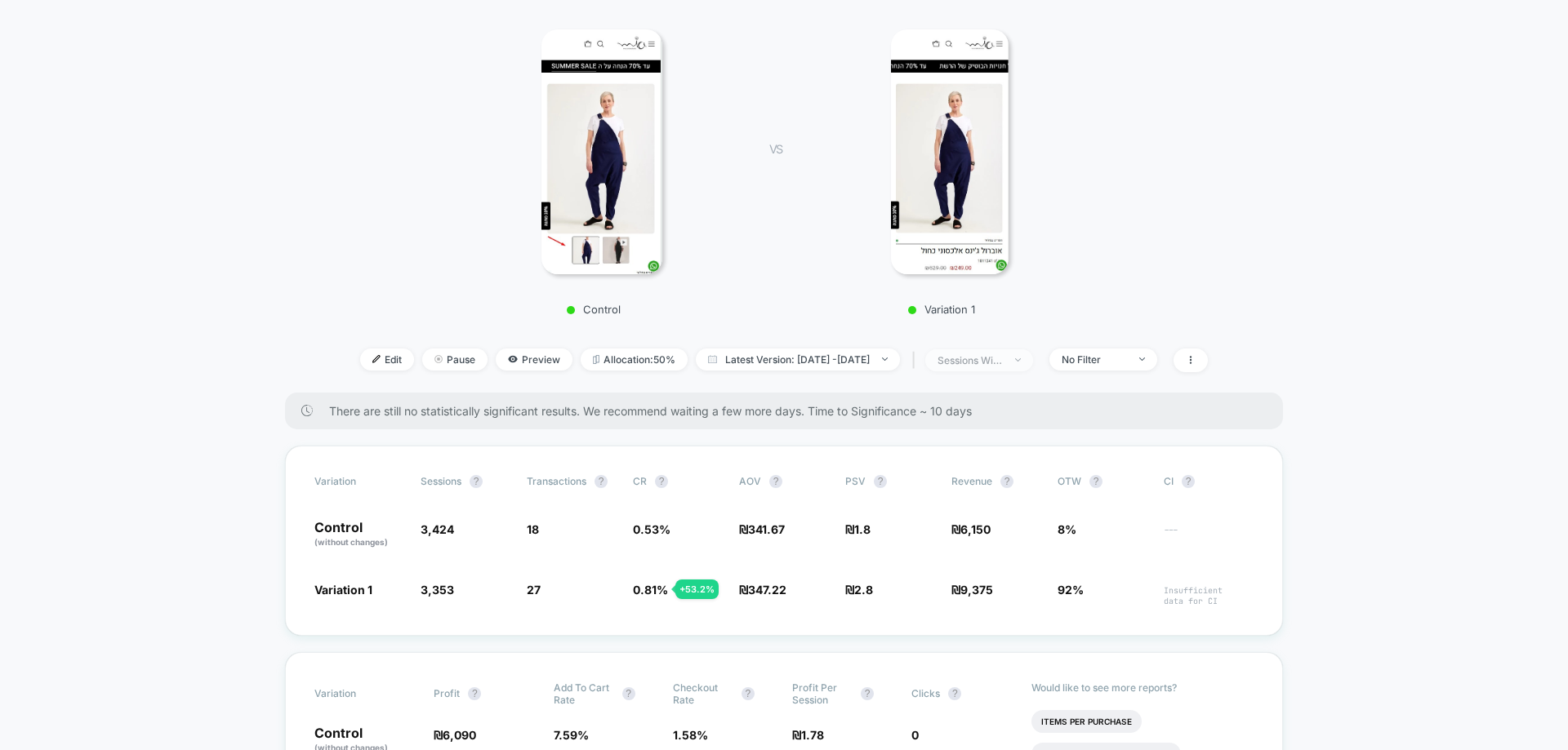
click at [1029, 369] on span "sessions with impression" at bounding box center [979, 360] width 107 height 22
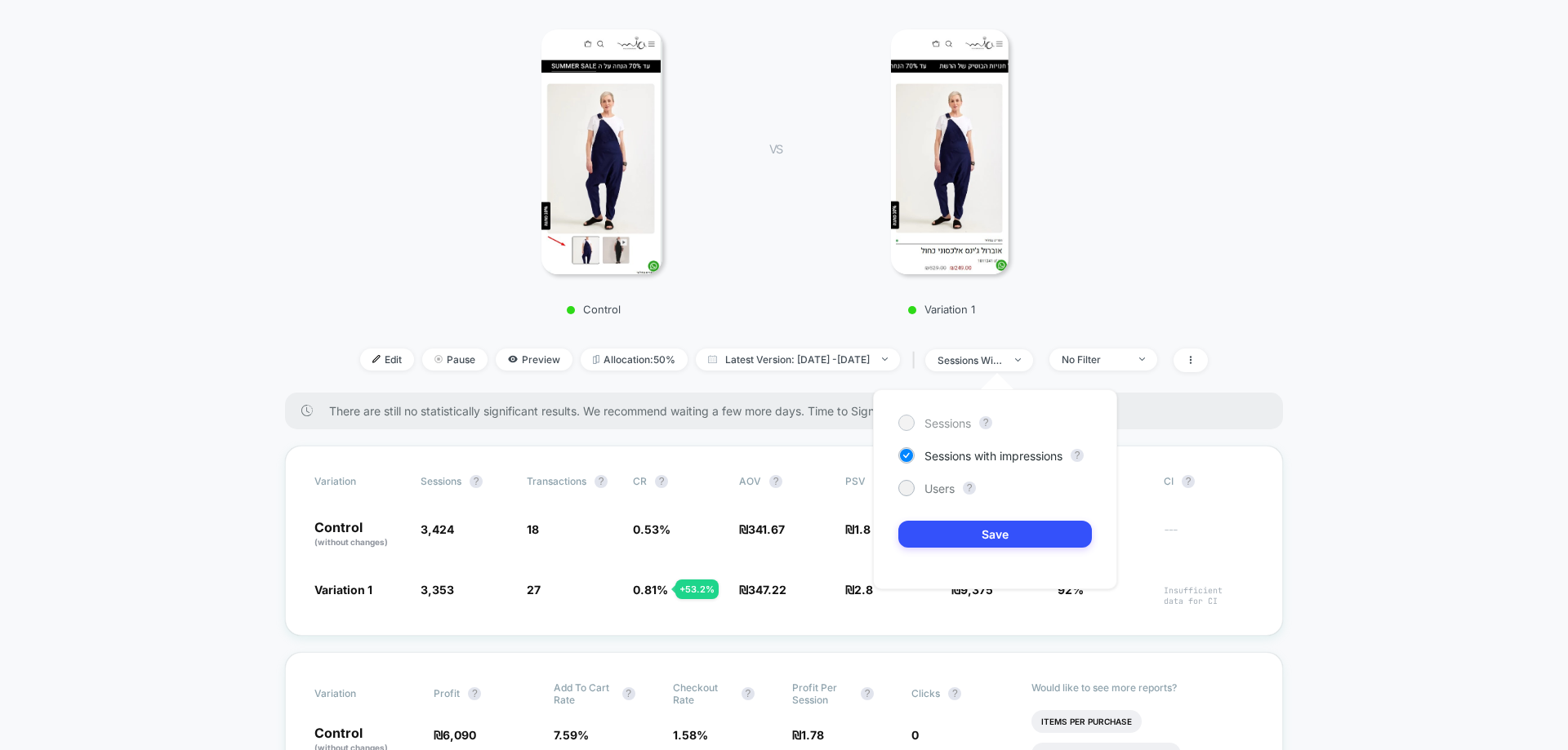
click at [960, 425] on span "Sessions" at bounding box center [947, 423] width 47 height 13
click at [958, 533] on button "Save" at bounding box center [995, 534] width 194 height 27
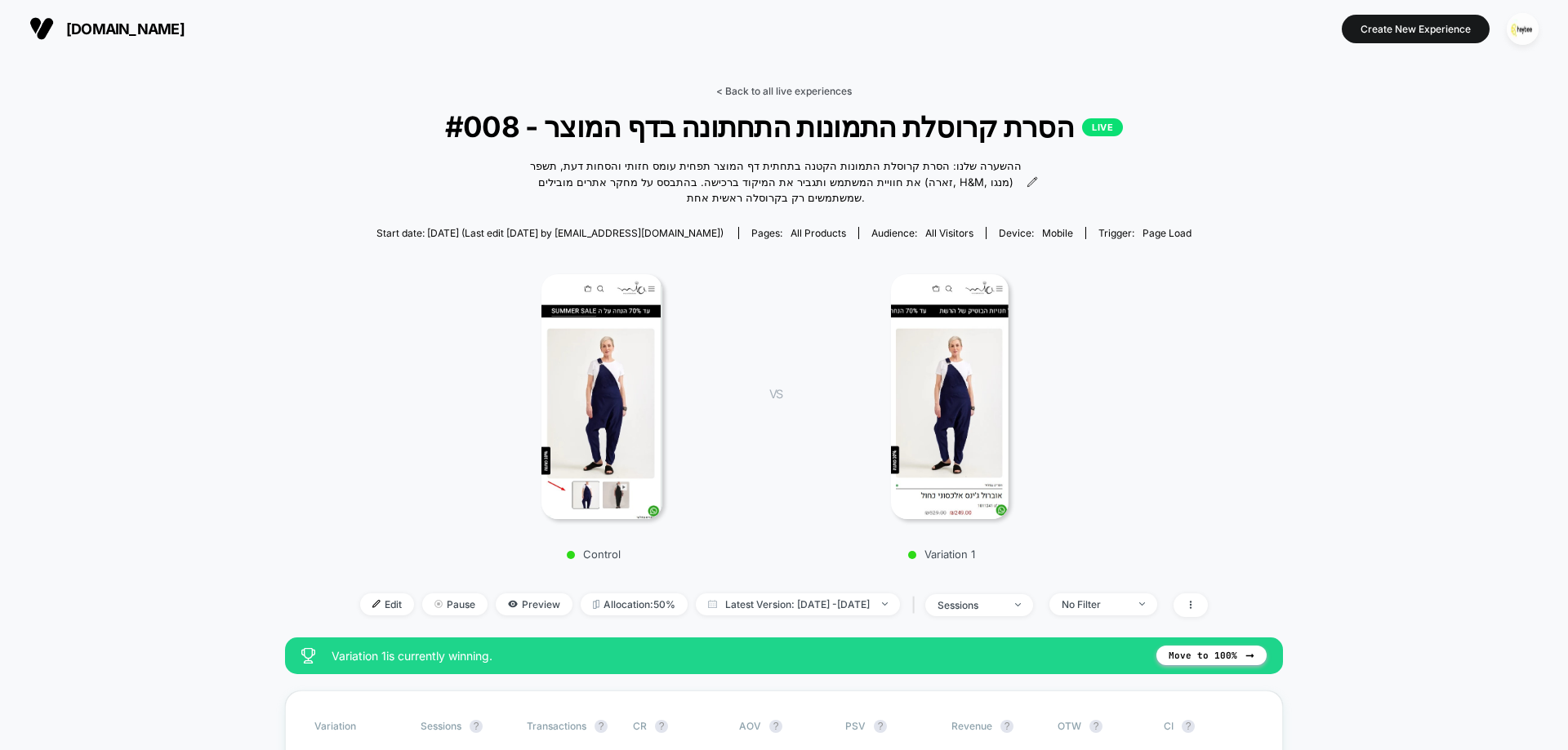
click at [779, 85] on link "< Back to all live experiences" at bounding box center [783, 91] width 135 height 12
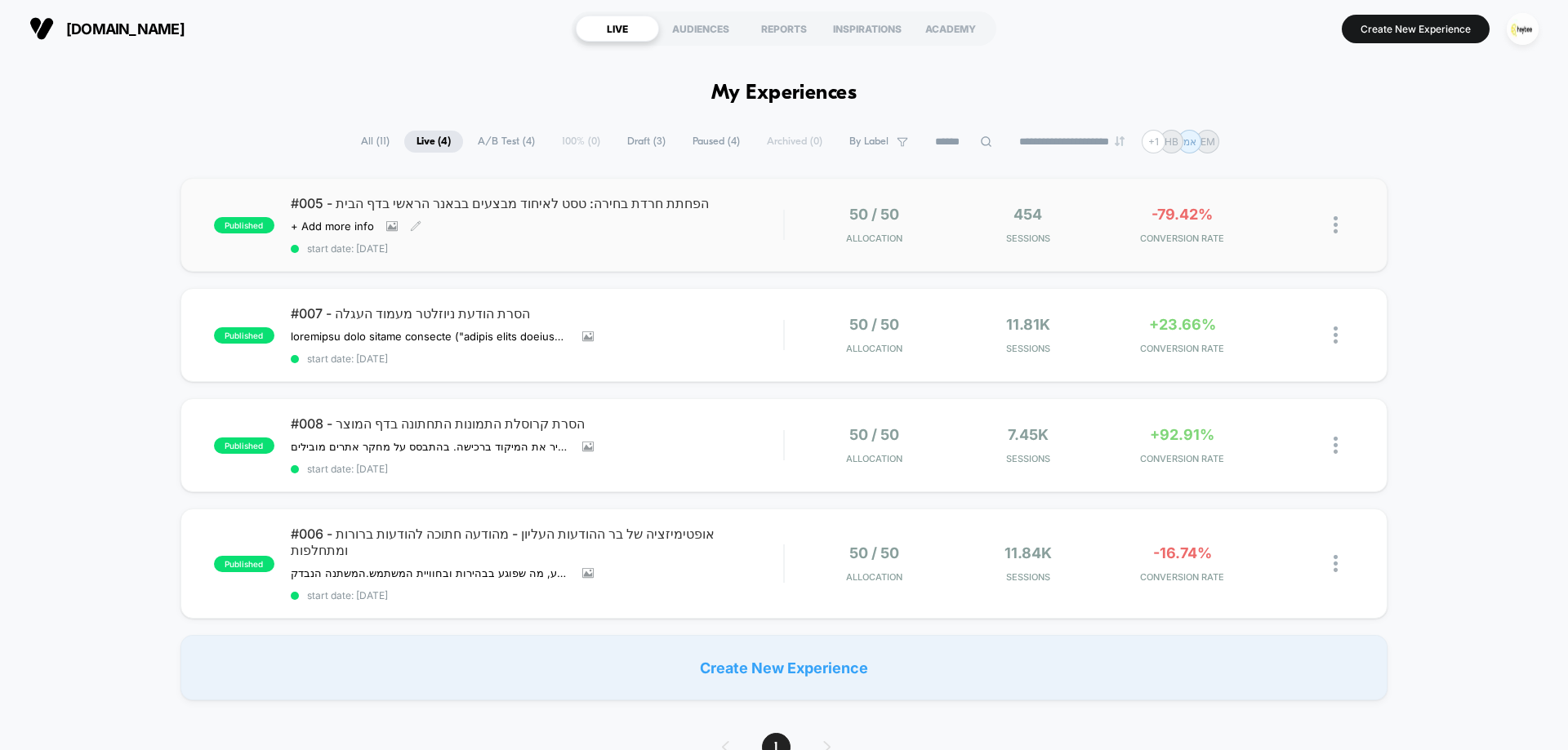
click at [748, 233] on div "#005 - הפחתת חרדת בחירה: טסט לאיחוד מבצעים בבאנר הראשי בדף הבית Click to view i…" at bounding box center [536, 224] width 492 height 59
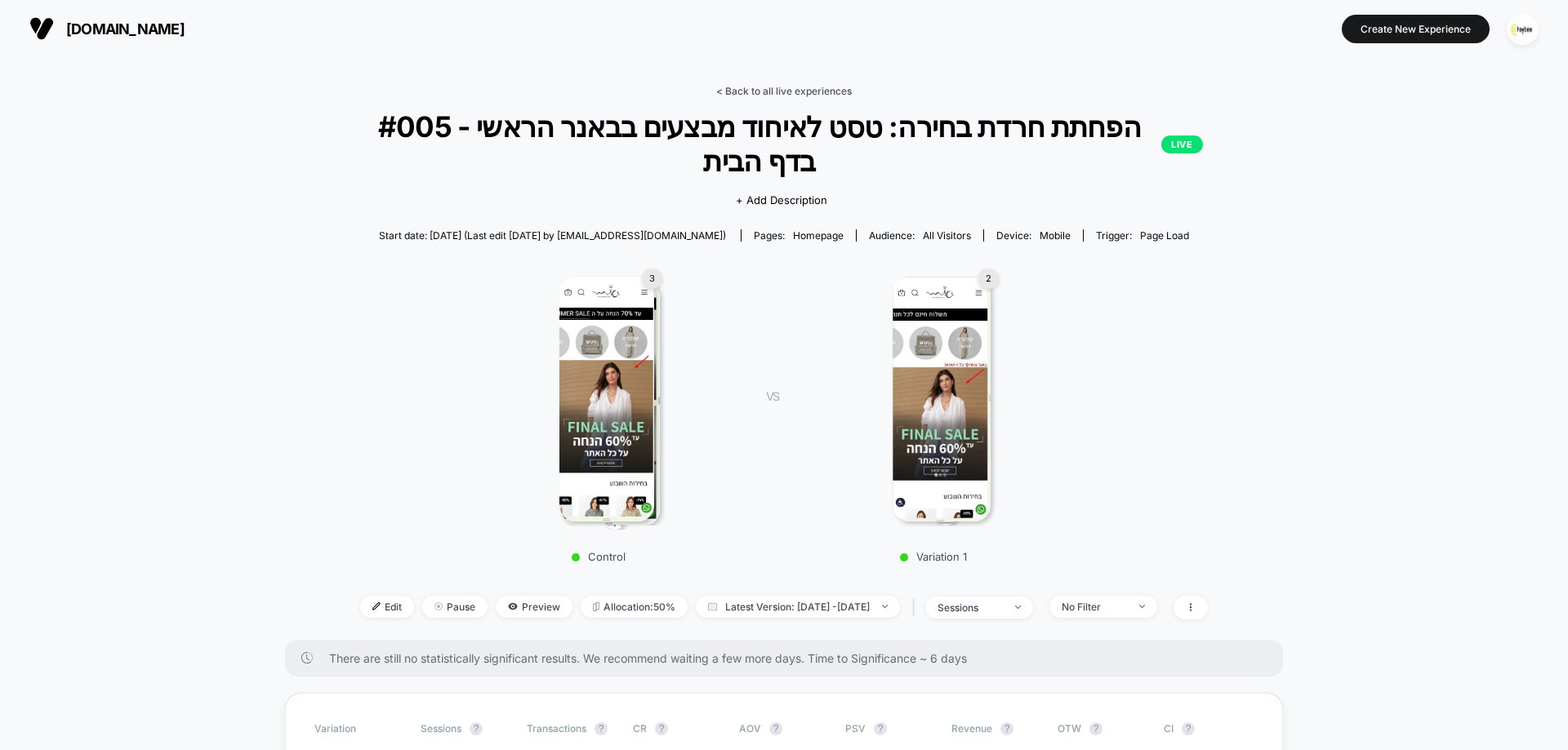
click at [770, 88] on link "< Back to all live experiences" at bounding box center [783, 91] width 135 height 12
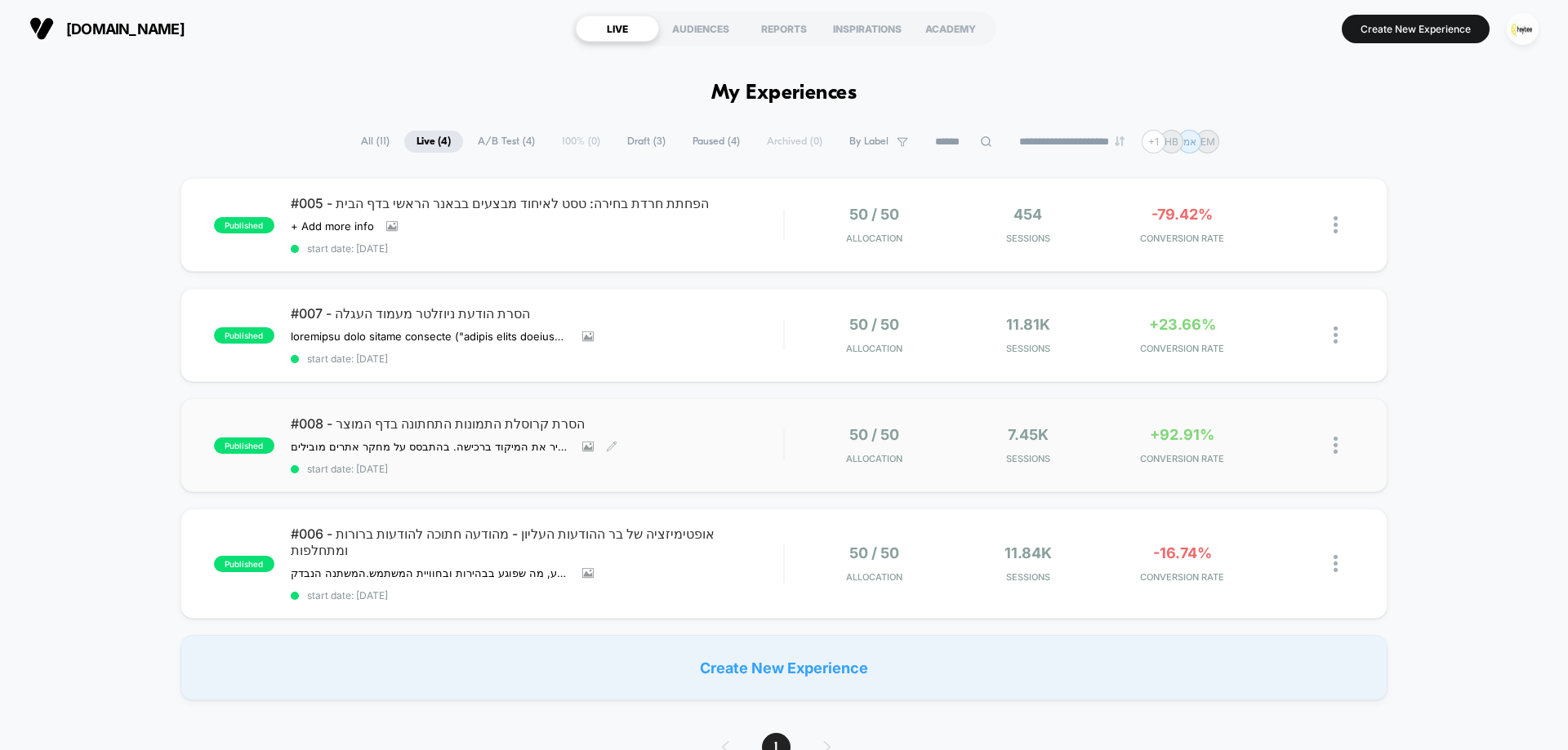
click at [699, 463] on div "#008 - הסרת קרוסלת התמונות התחתונה בדף המוצר ההשערה שלנו: הסרת קרוסלת התמונות ה…" at bounding box center [536, 445] width 492 height 59
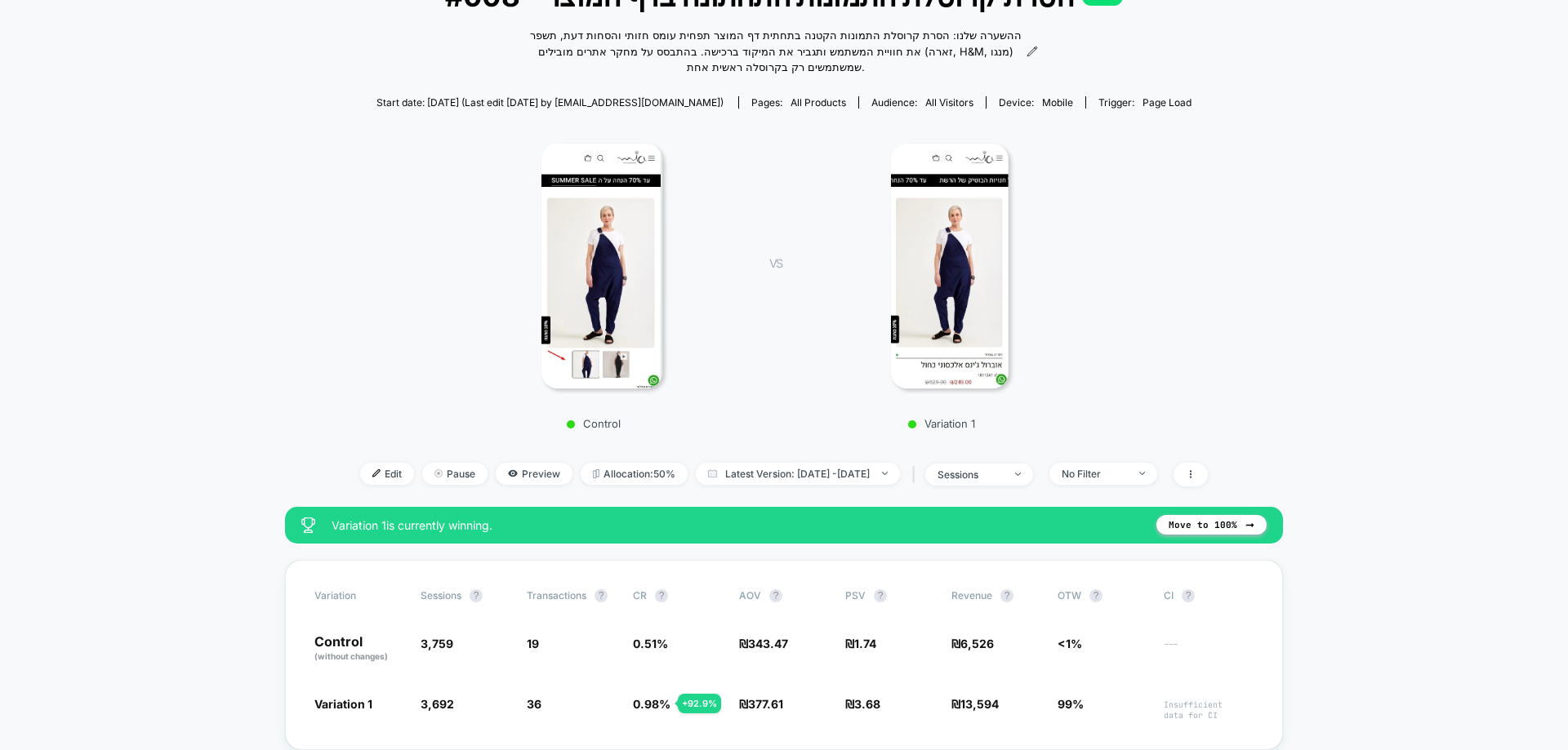
scroll to position [326, 0]
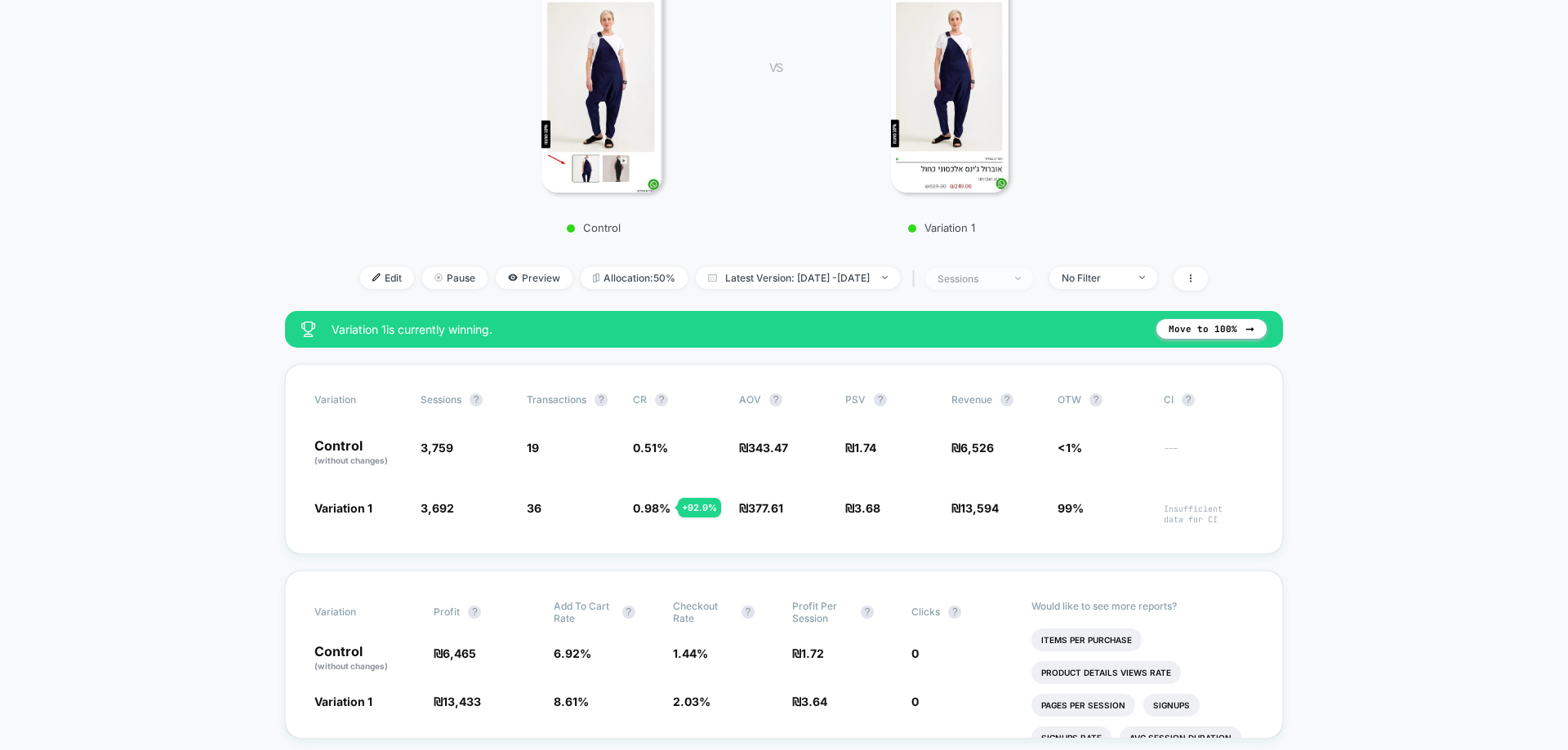
click at [1001, 279] on div "sessions" at bounding box center [970, 278] width 65 height 12
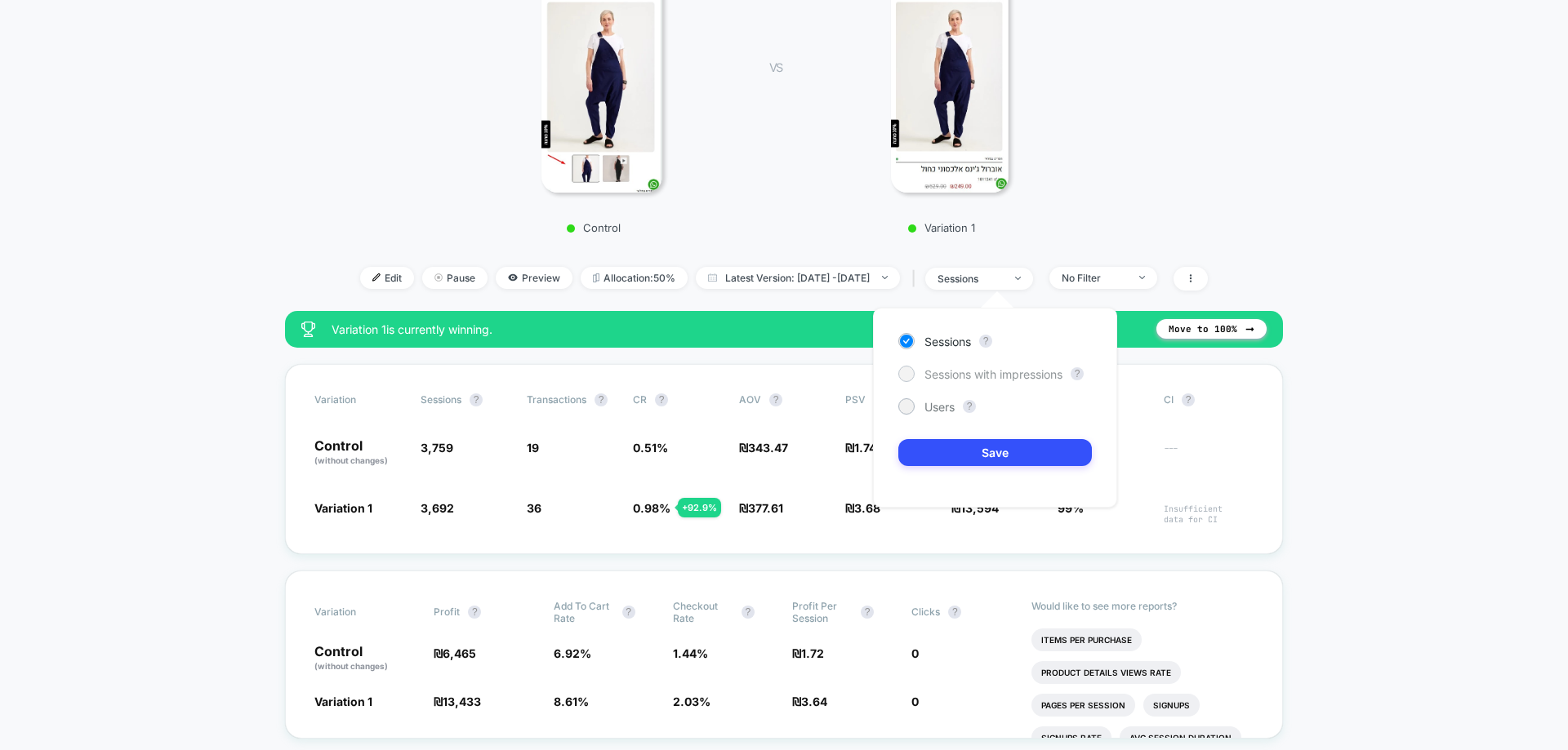
click at [1006, 370] on span "Sessions with impressions" at bounding box center [993, 374] width 138 height 13
click at [1004, 444] on button "Save" at bounding box center [995, 453] width 194 height 27
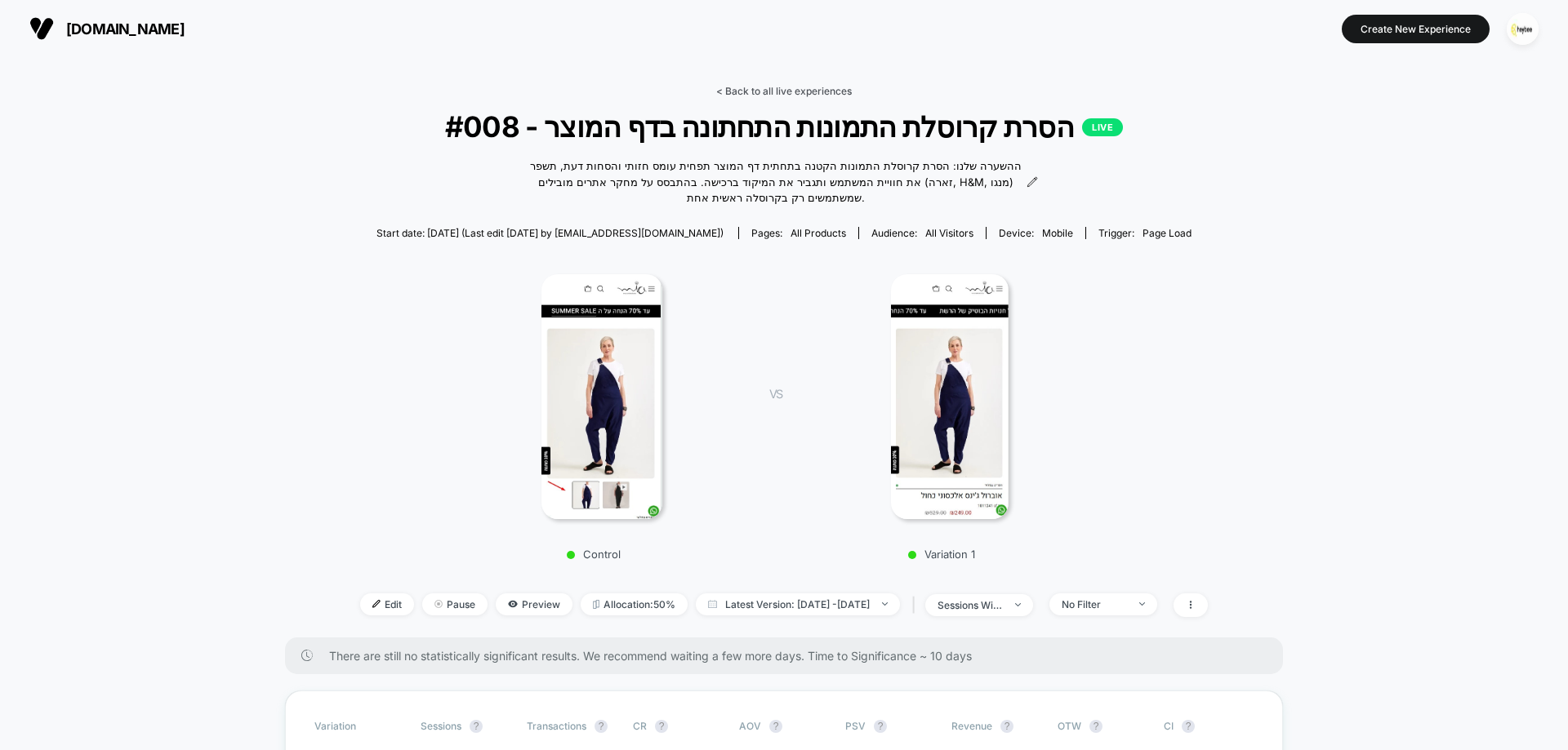
click at [822, 87] on link "< Back to all live experiences" at bounding box center [783, 91] width 135 height 12
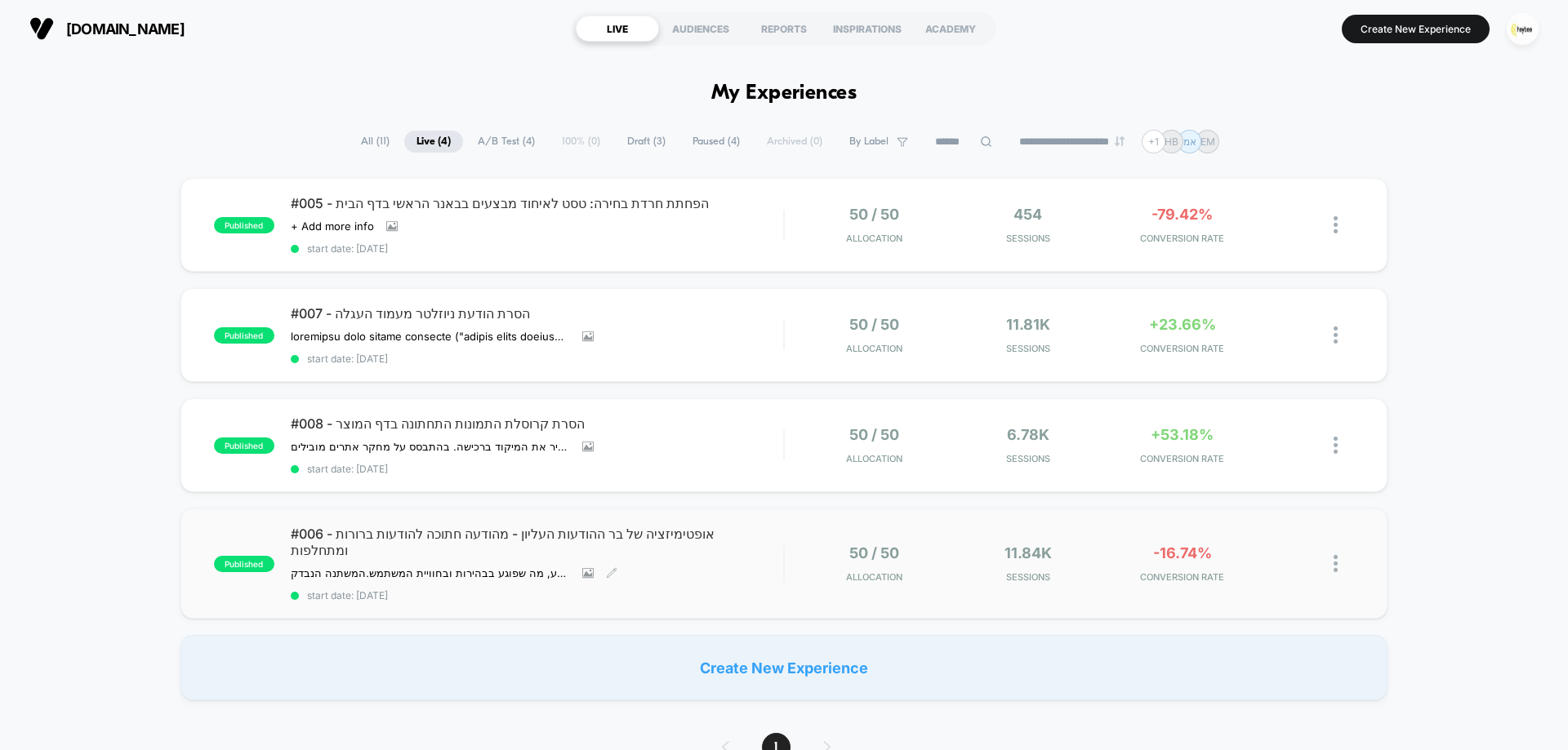
click at [754, 568] on div "#006 - אופטימיזציה של בר ההודעות העליון - מהודעה חתוכה להודעות ברורות ומתחלפות …" at bounding box center [536, 563] width 492 height 76
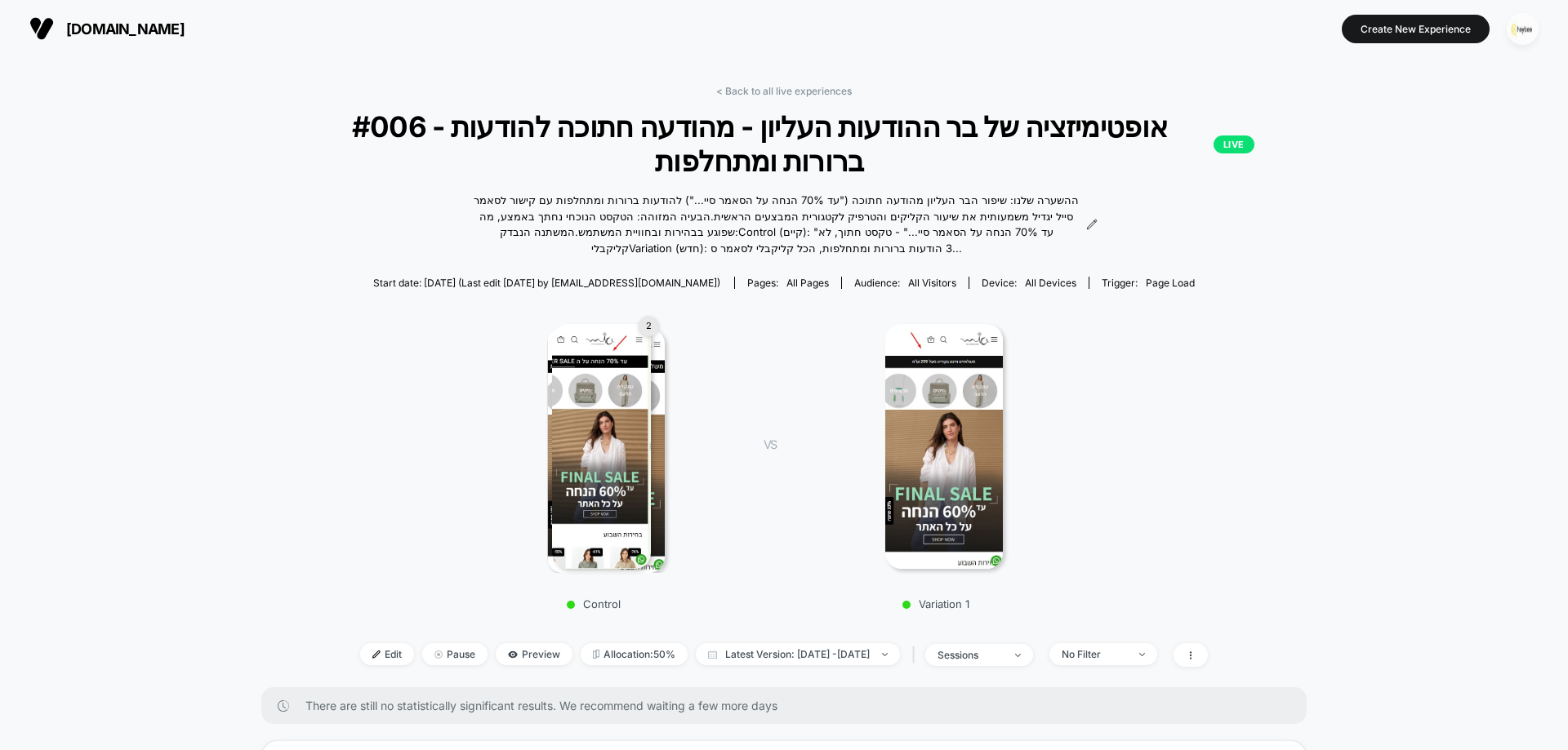
click at [1522, 20] on img "button" at bounding box center [1522, 29] width 32 height 32
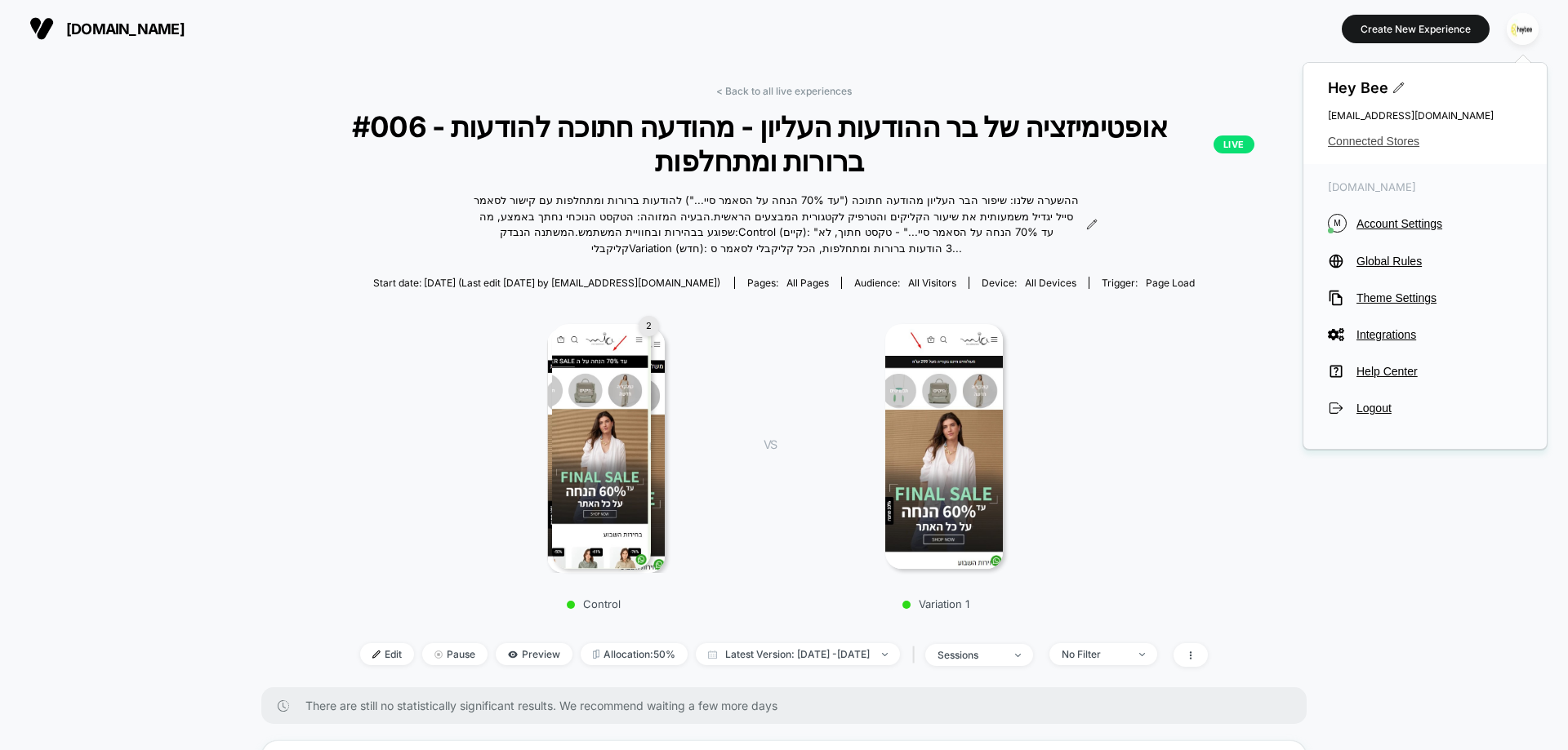
click at [1374, 138] on span "Connected Stores" at bounding box center [1425, 141] width 195 height 13
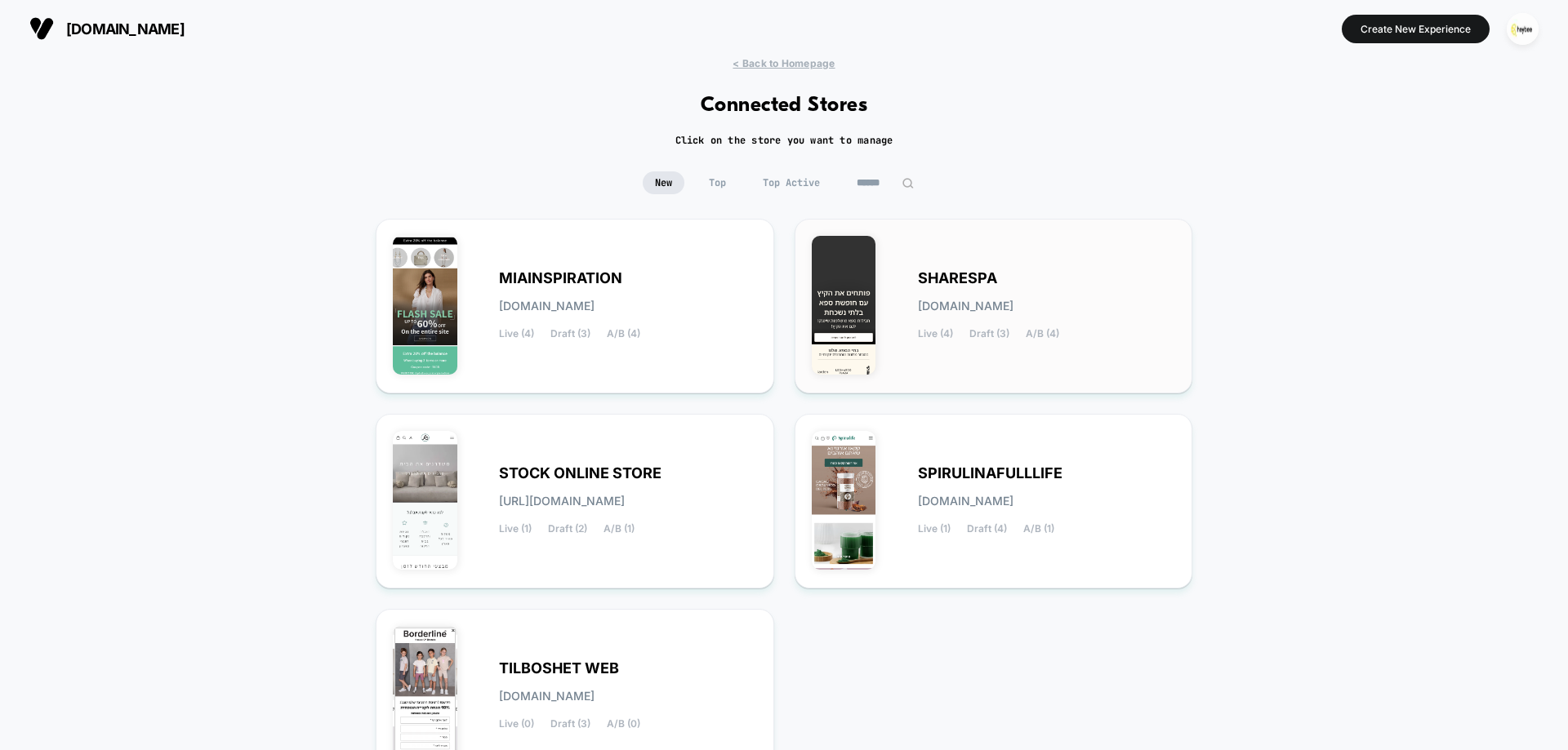
click at [915, 310] on div "SHARESPA [DOMAIN_NAME] Live (4) Draft (3) A/B (4)" at bounding box center [994, 306] width 365 height 140
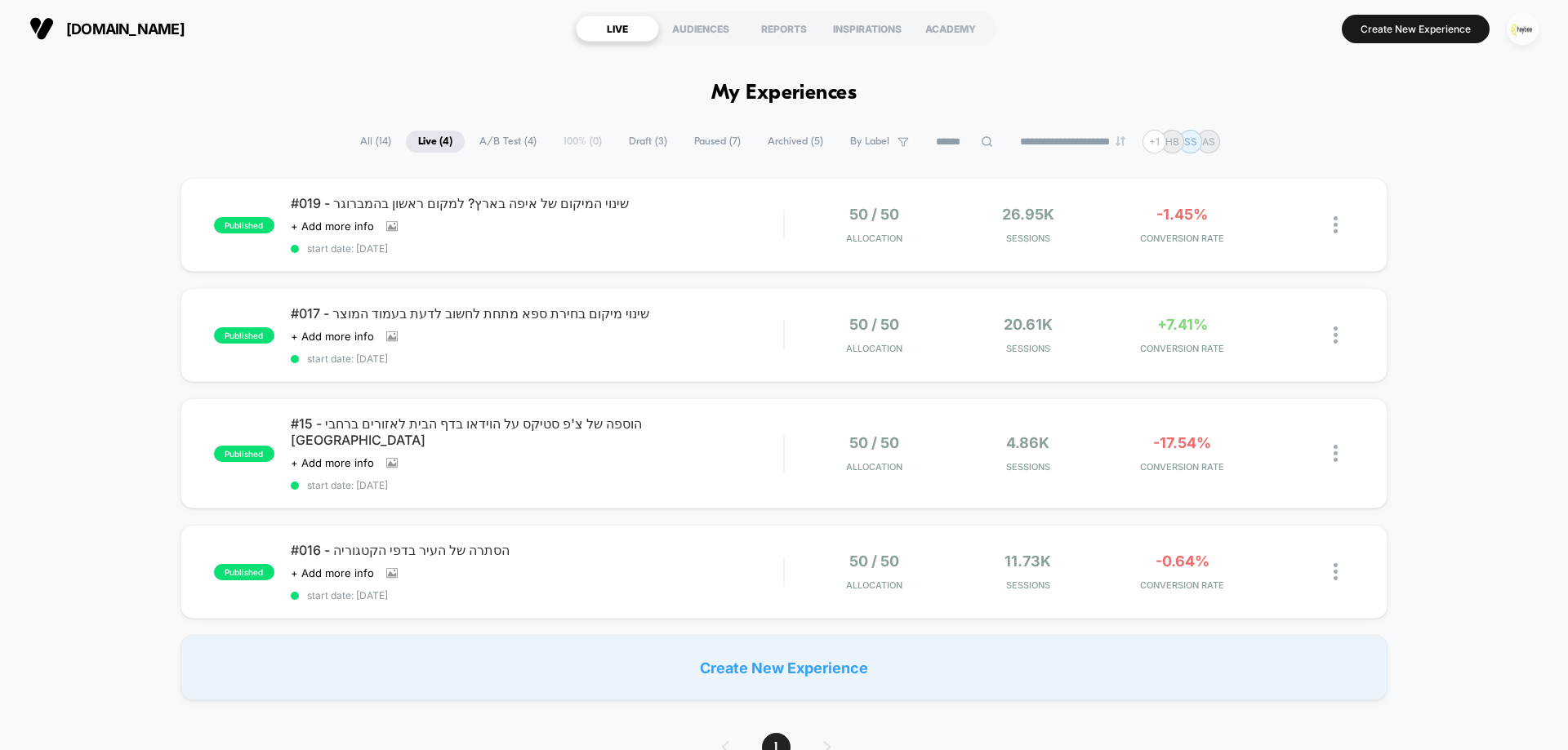
click at [1526, 34] on img "button" at bounding box center [1522, 29] width 32 height 32
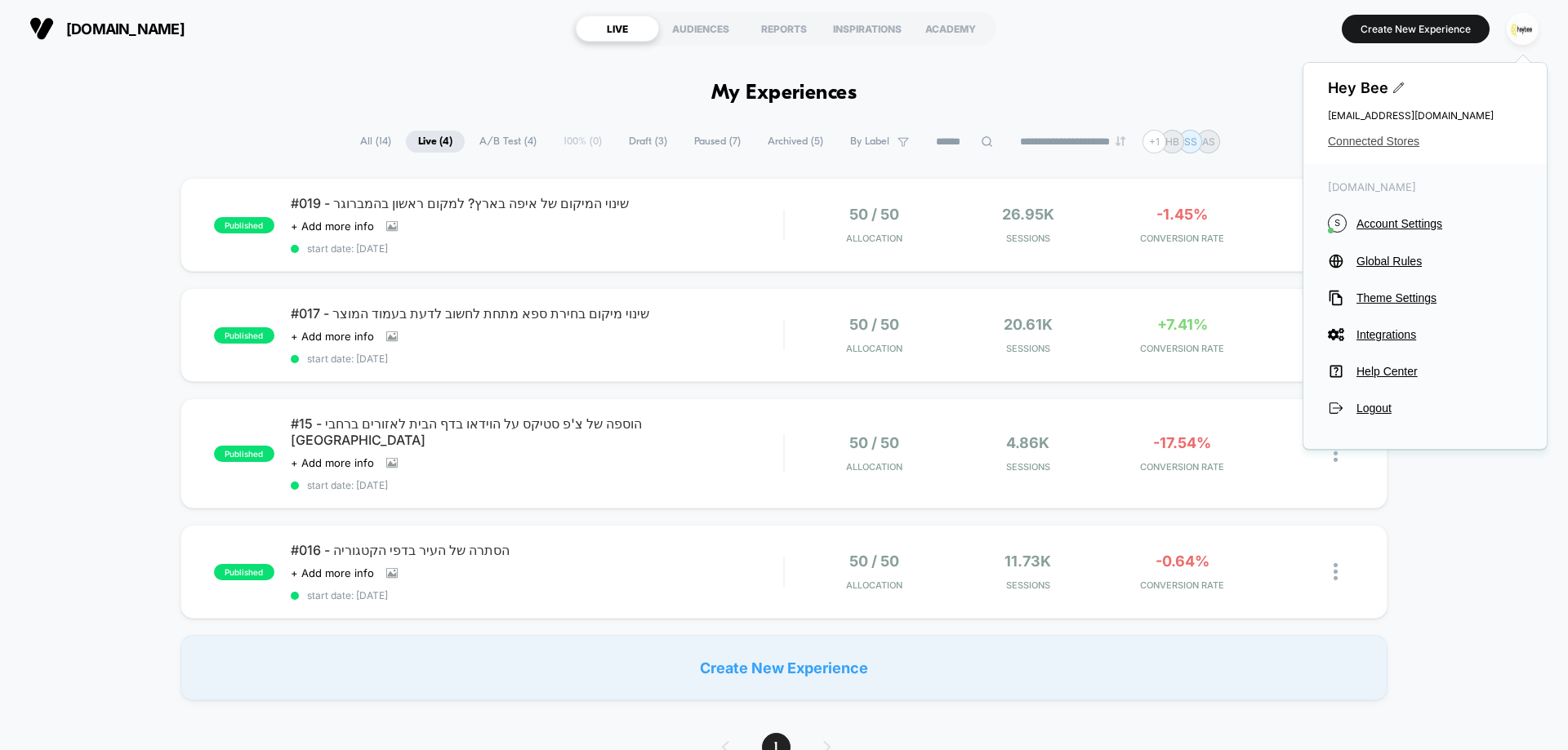
click at [1395, 141] on span "Connected Stores" at bounding box center [1425, 141] width 195 height 13
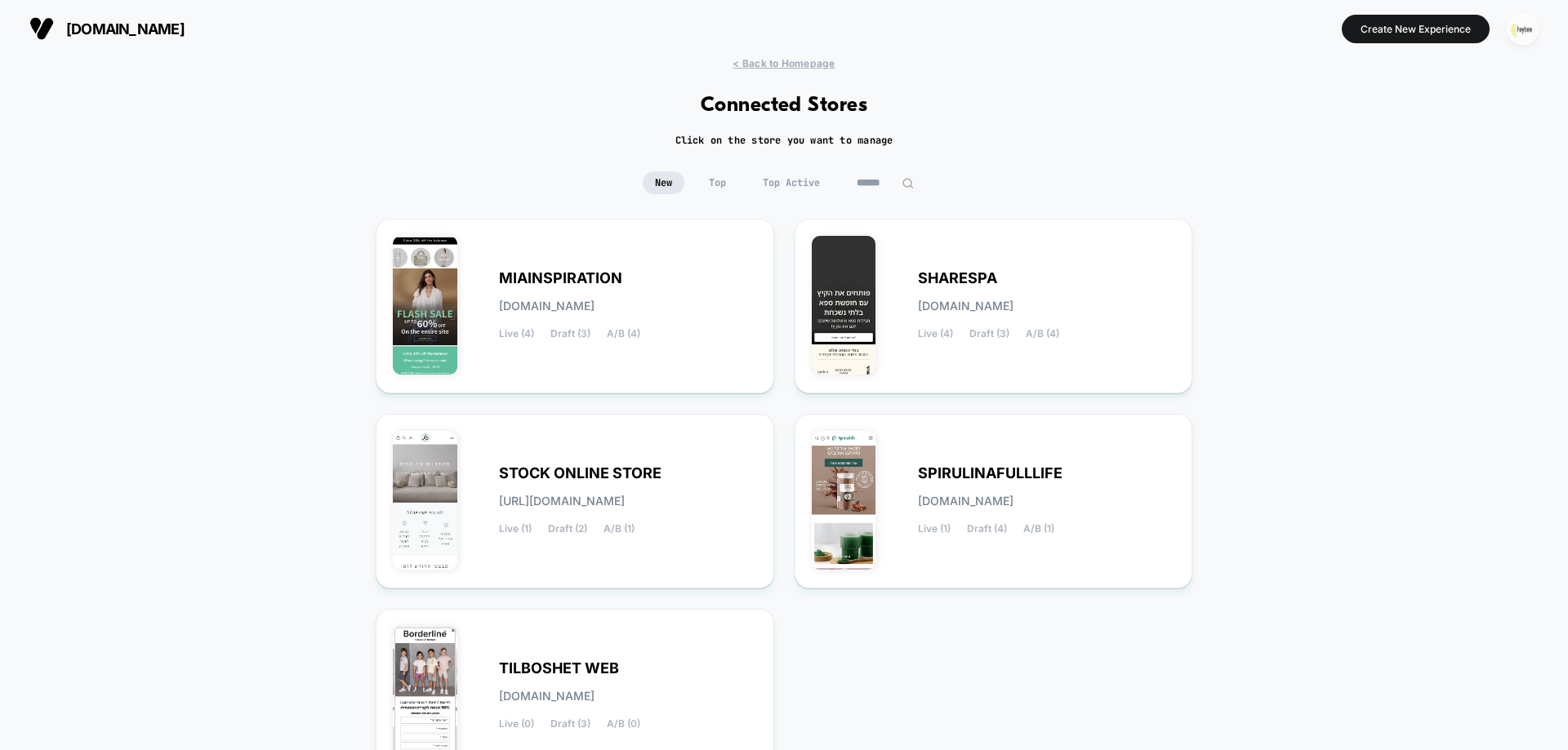
click at [1518, 34] on img "button" at bounding box center [1522, 29] width 32 height 32
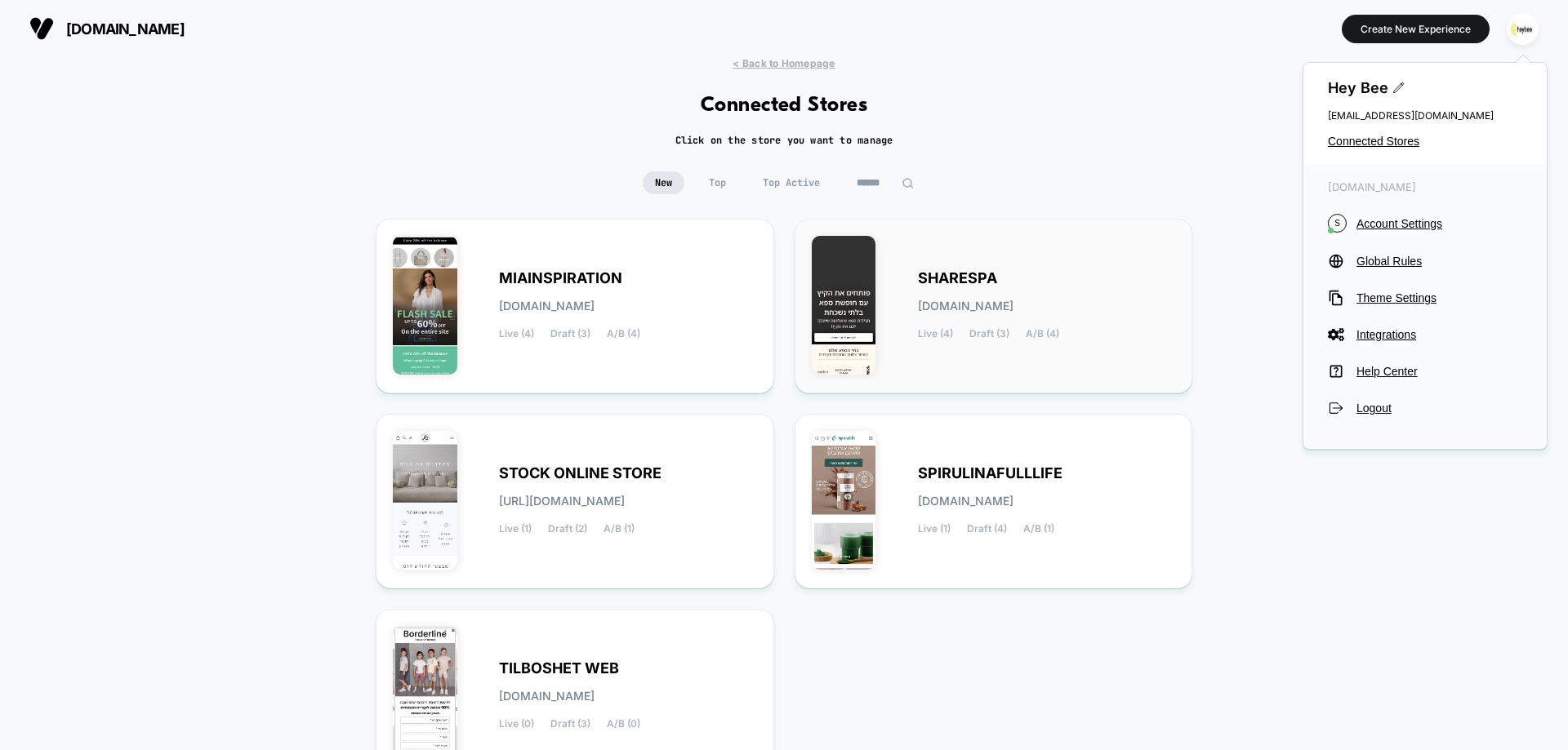
click at [1064, 295] on div "SHARESPA [DOMAIN_NAME] Live (4) Draft (3) A/B (4)" at bounding box center [1047, 306] width 258 height 67
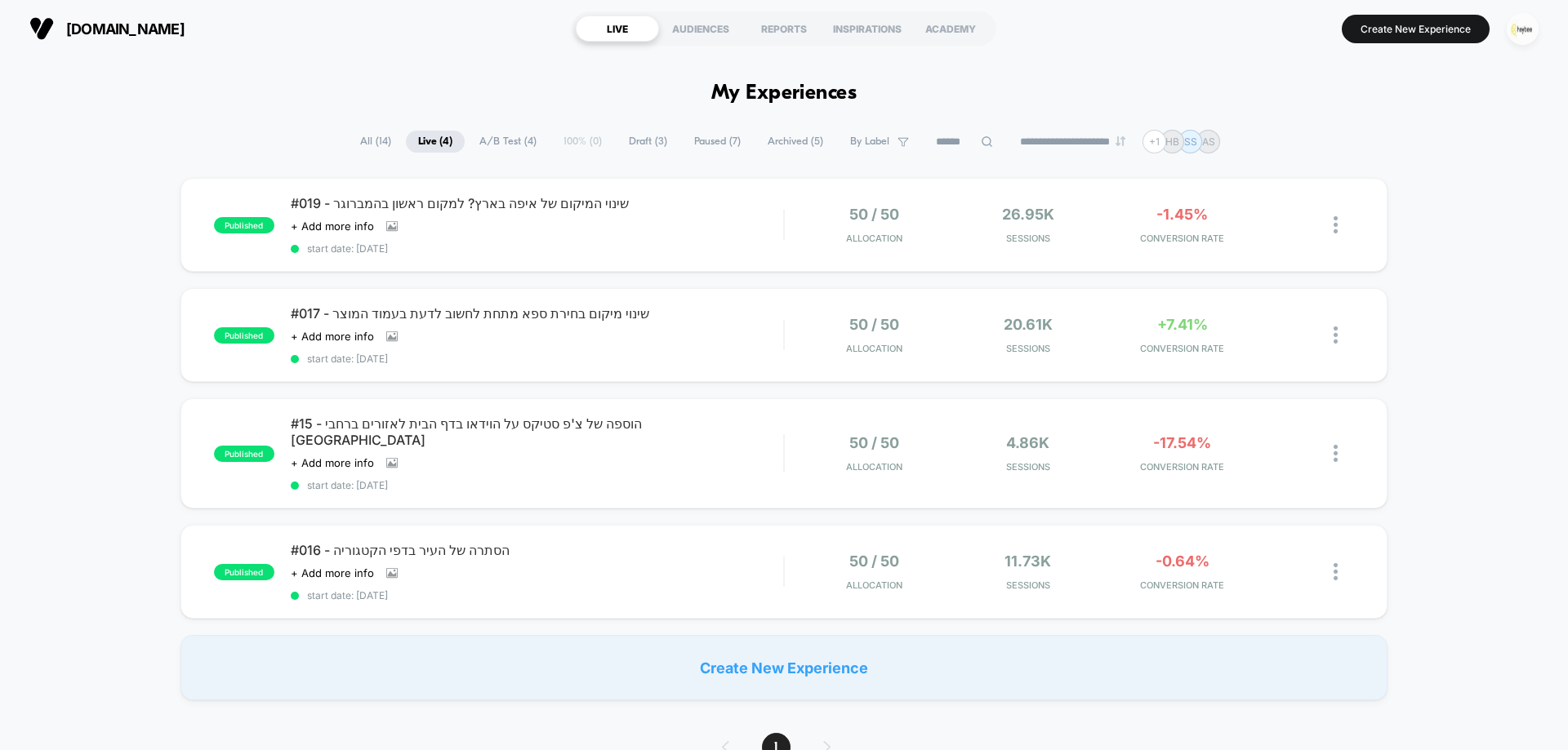
click at [1520, 30] on img "button" at bounding box center [1522, 29] width 32 height 32
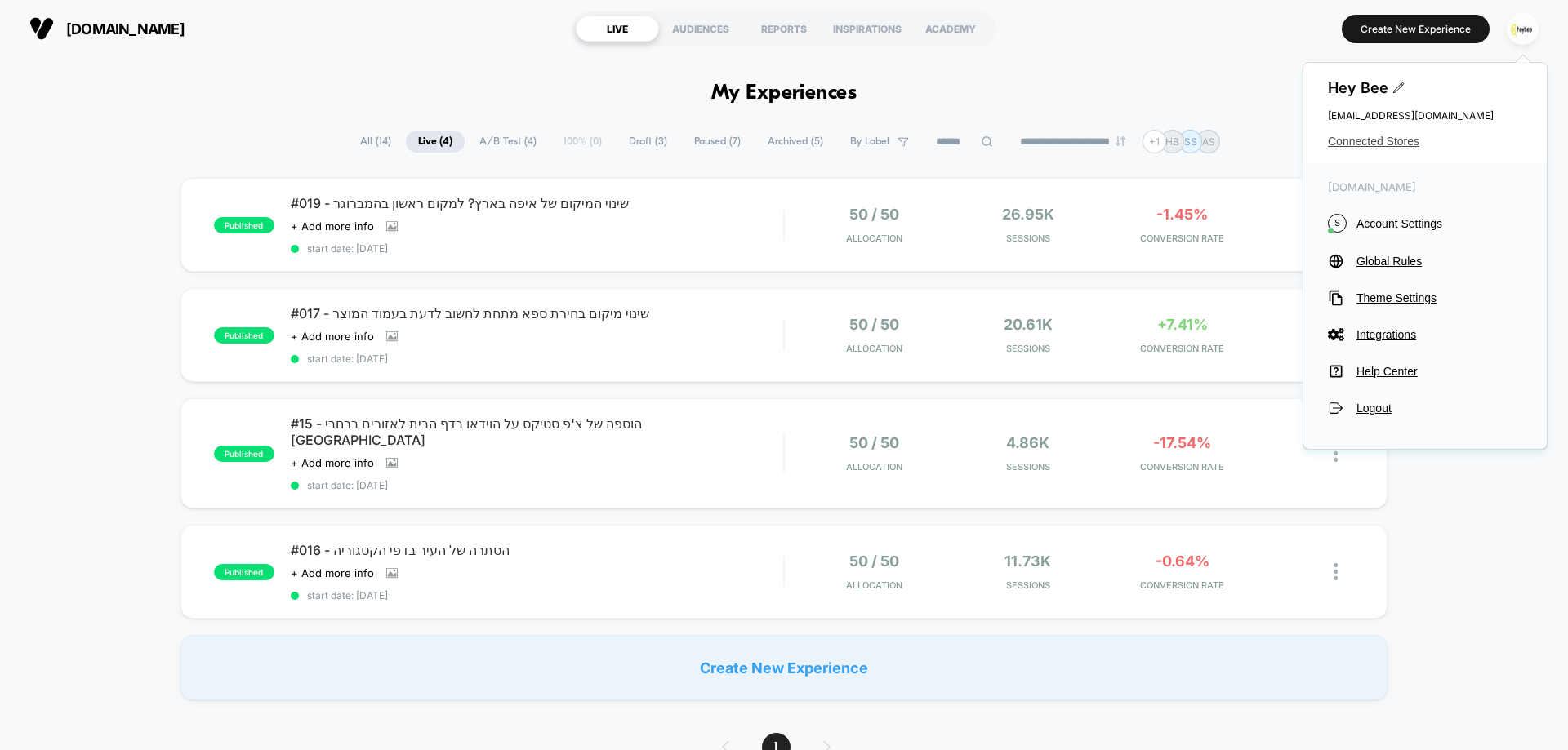
click at [1380, 146] on span "Connected Stores" at bounding box center [1425, 141] width 195 height 13
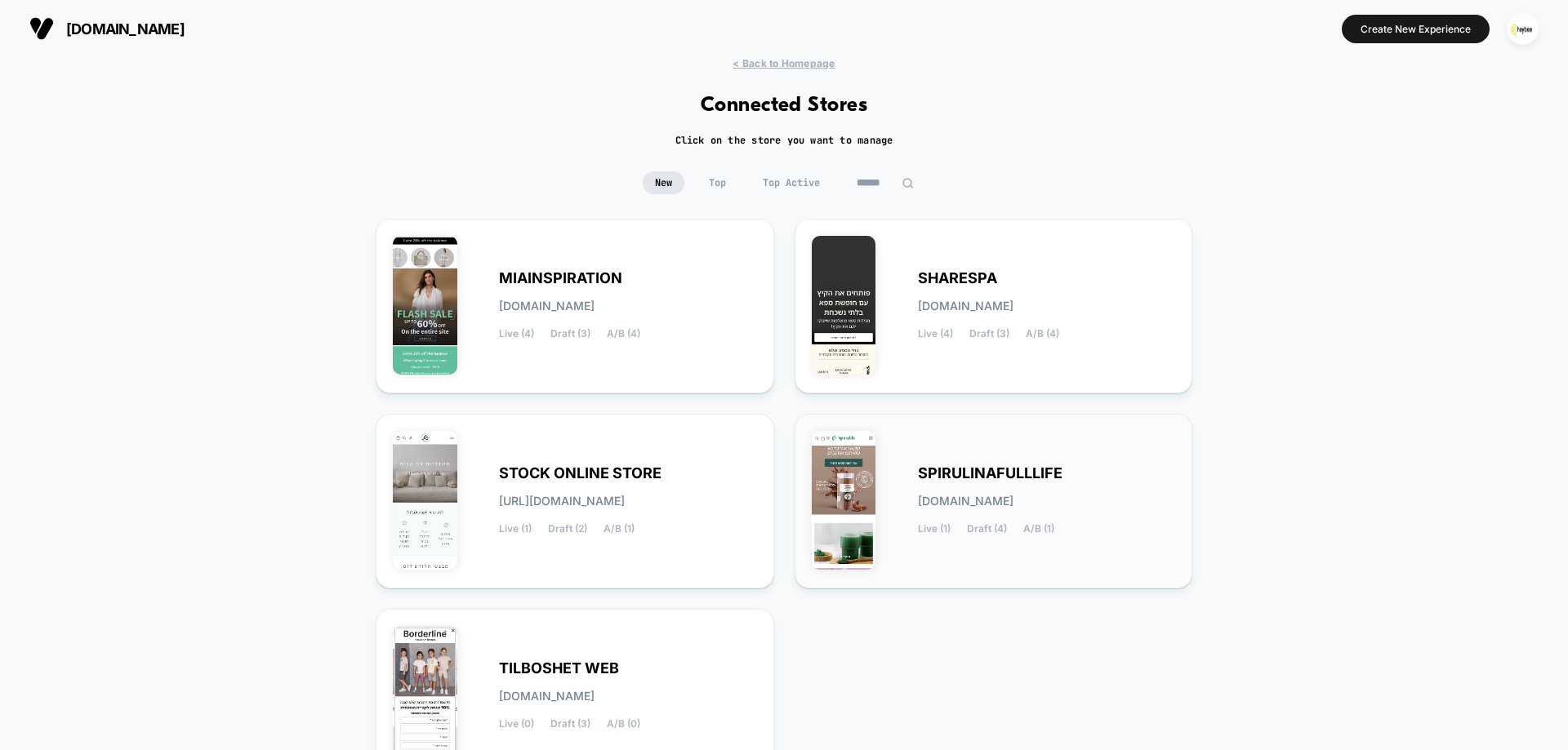
click at [924, 517] on div "SPIRULINAFULLLIFE [DOMAIN_NAME] Live (1) Draft (4) A/B (1)" at bounding box center [1047, 502] width 258 height 67
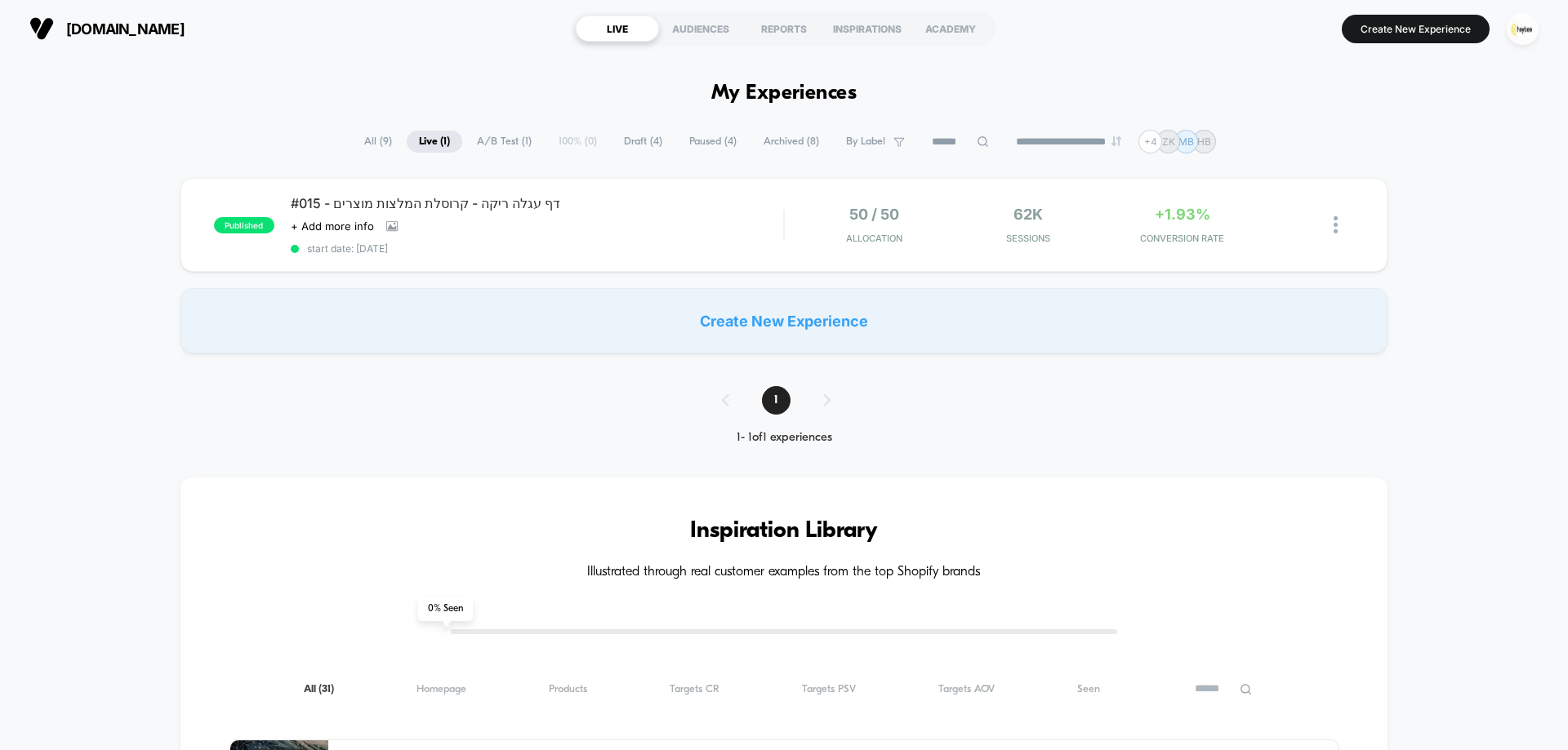
click at [629, 139] on span "Draft ( 4 )" at bounding box center [643, 141] width 63 height 22
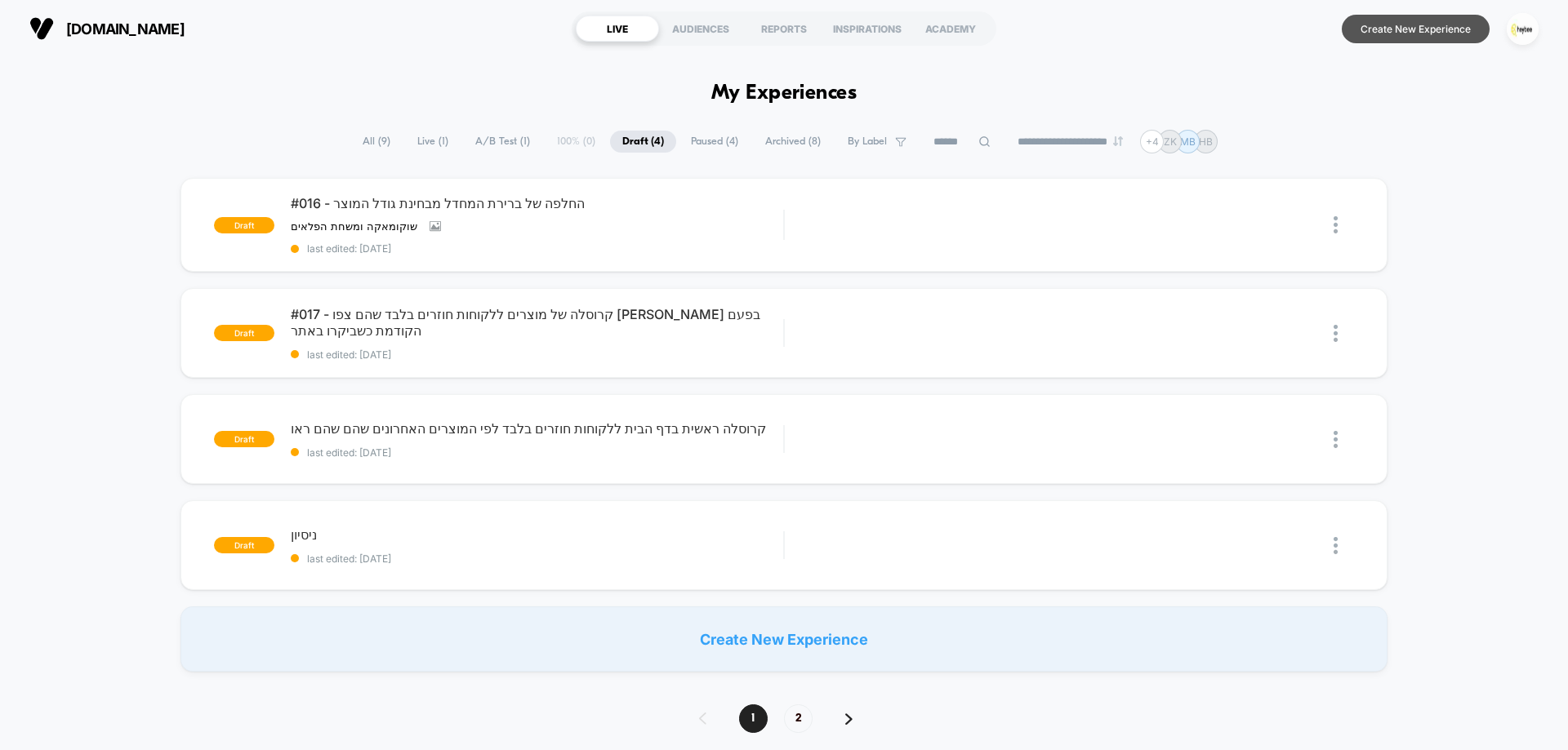
click at [1435, 22] on button "Create New Experience" at bounding box center [1415, 29] width 148 height 29
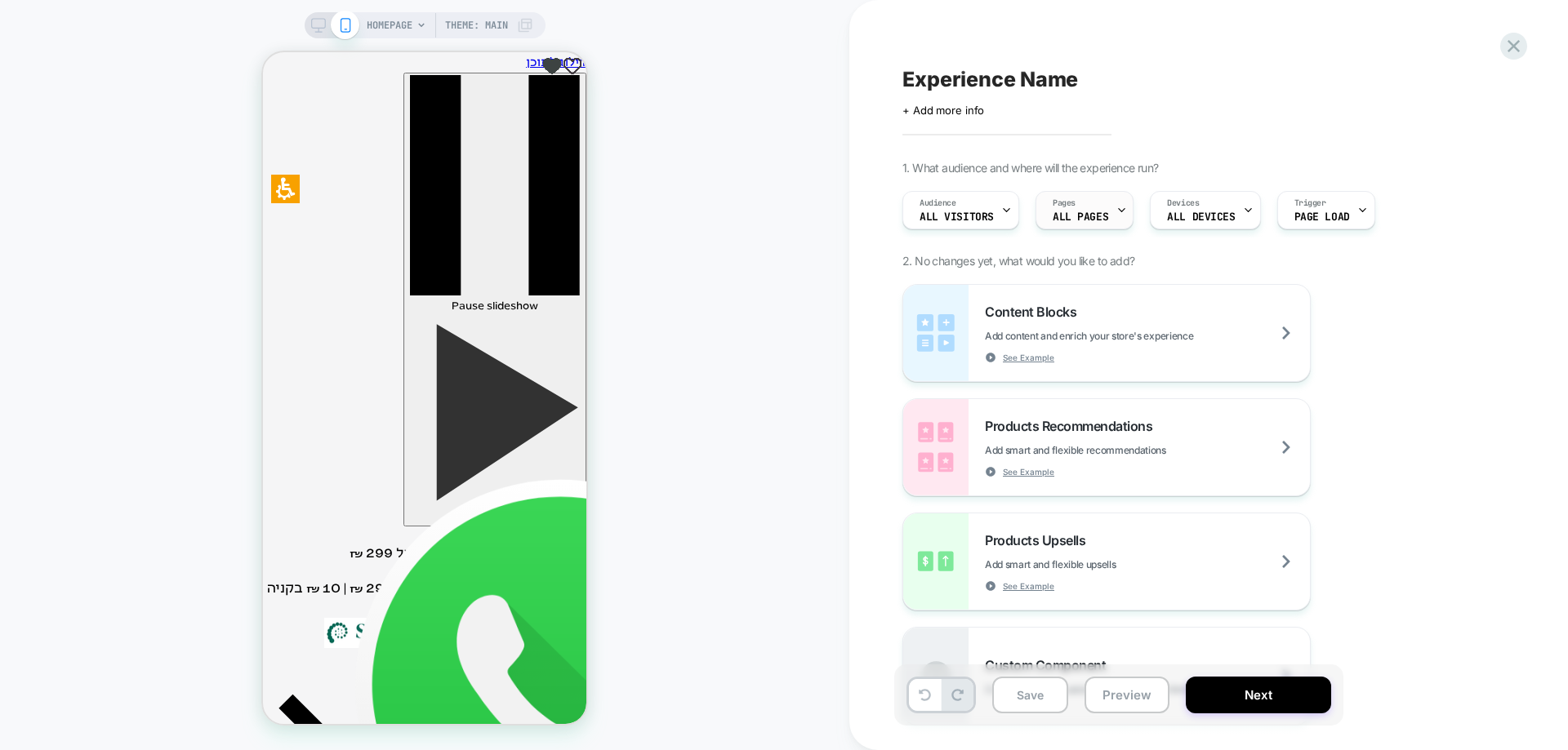
click at [1055, 211] on span "ALL PAGES" at bounding box center [1081, 217] width 56 height 12
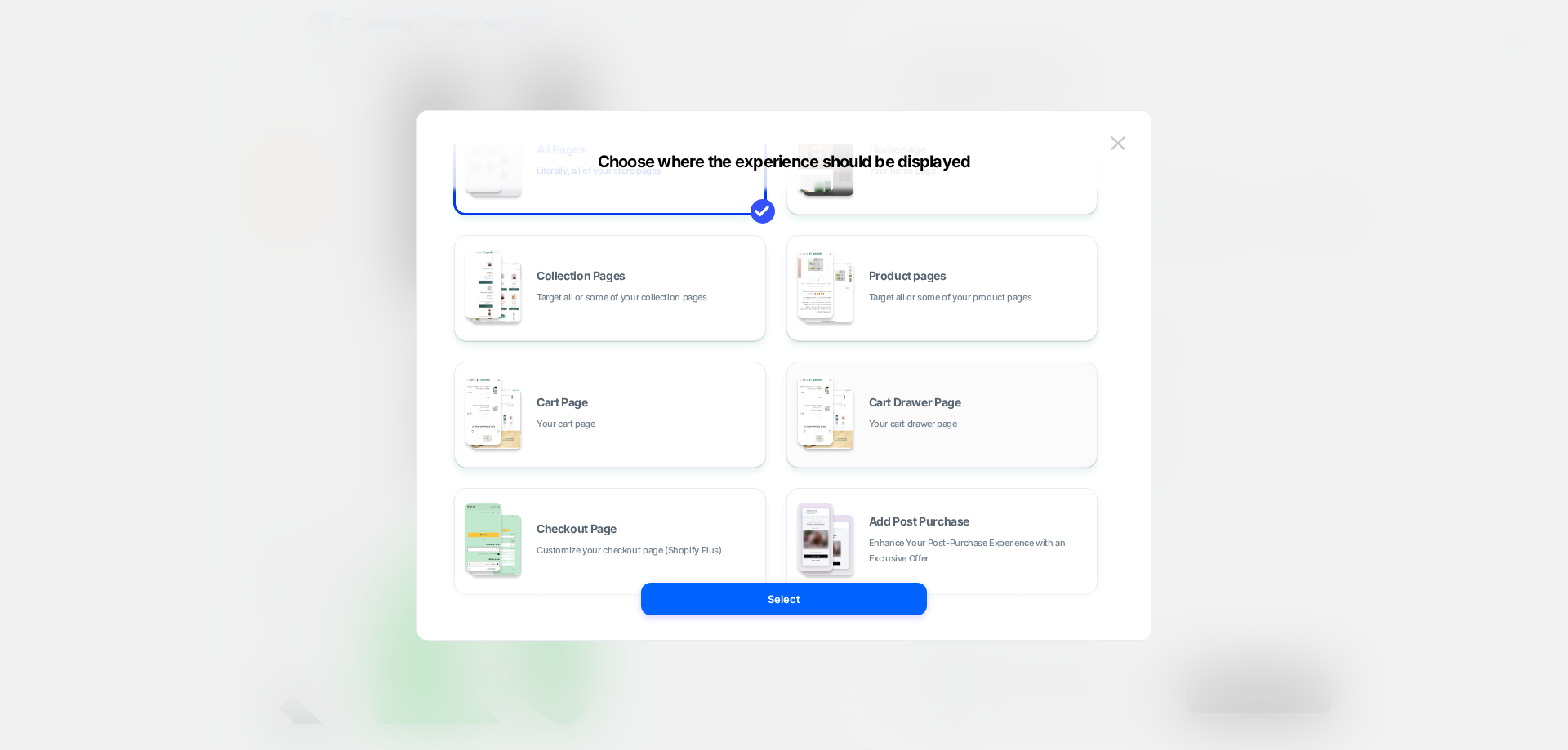
scroll to position [245, 0]
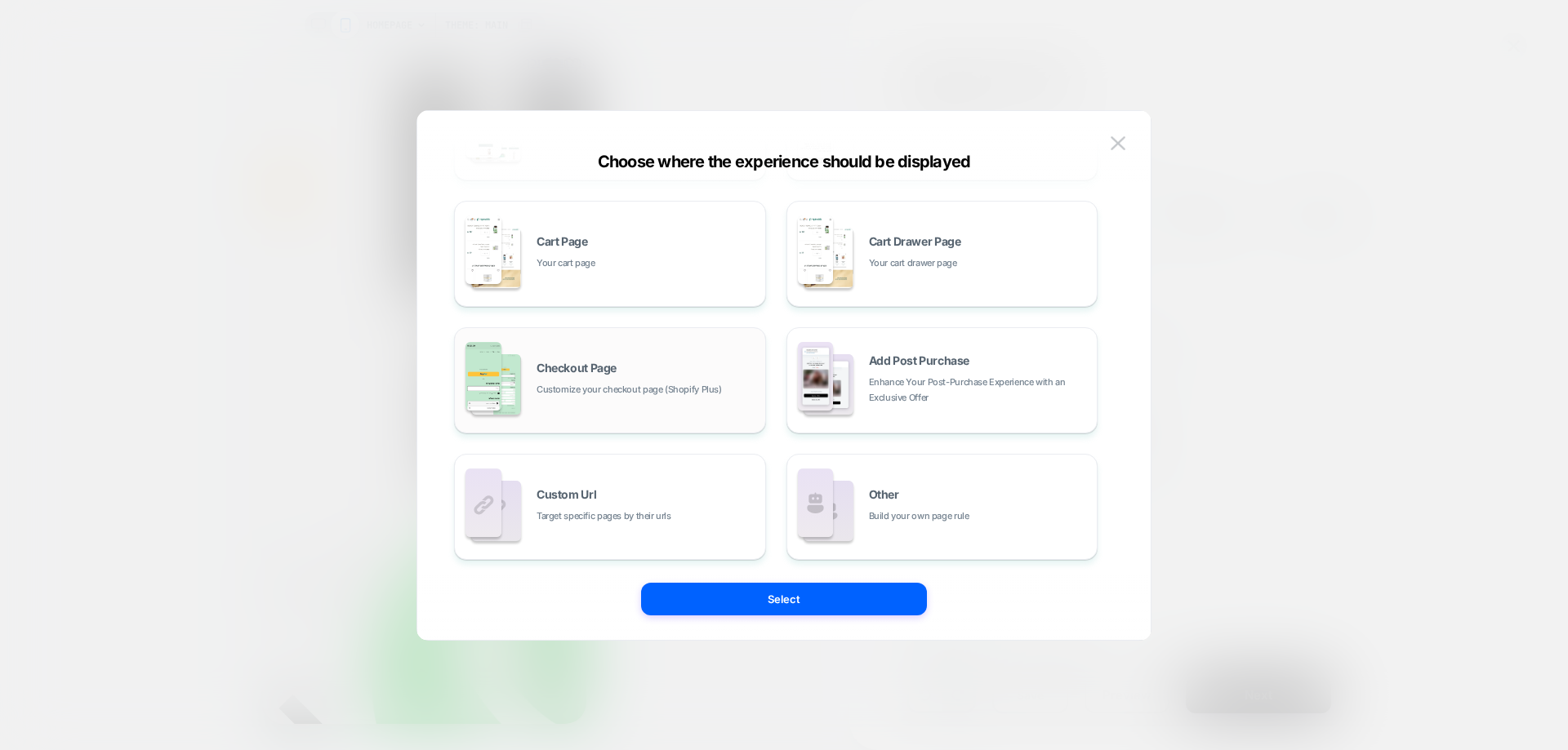
click at [616, 390] on span "Customize your checkout page (Shopify Plus)" at bounding box center [629, 389] width 185 height 15
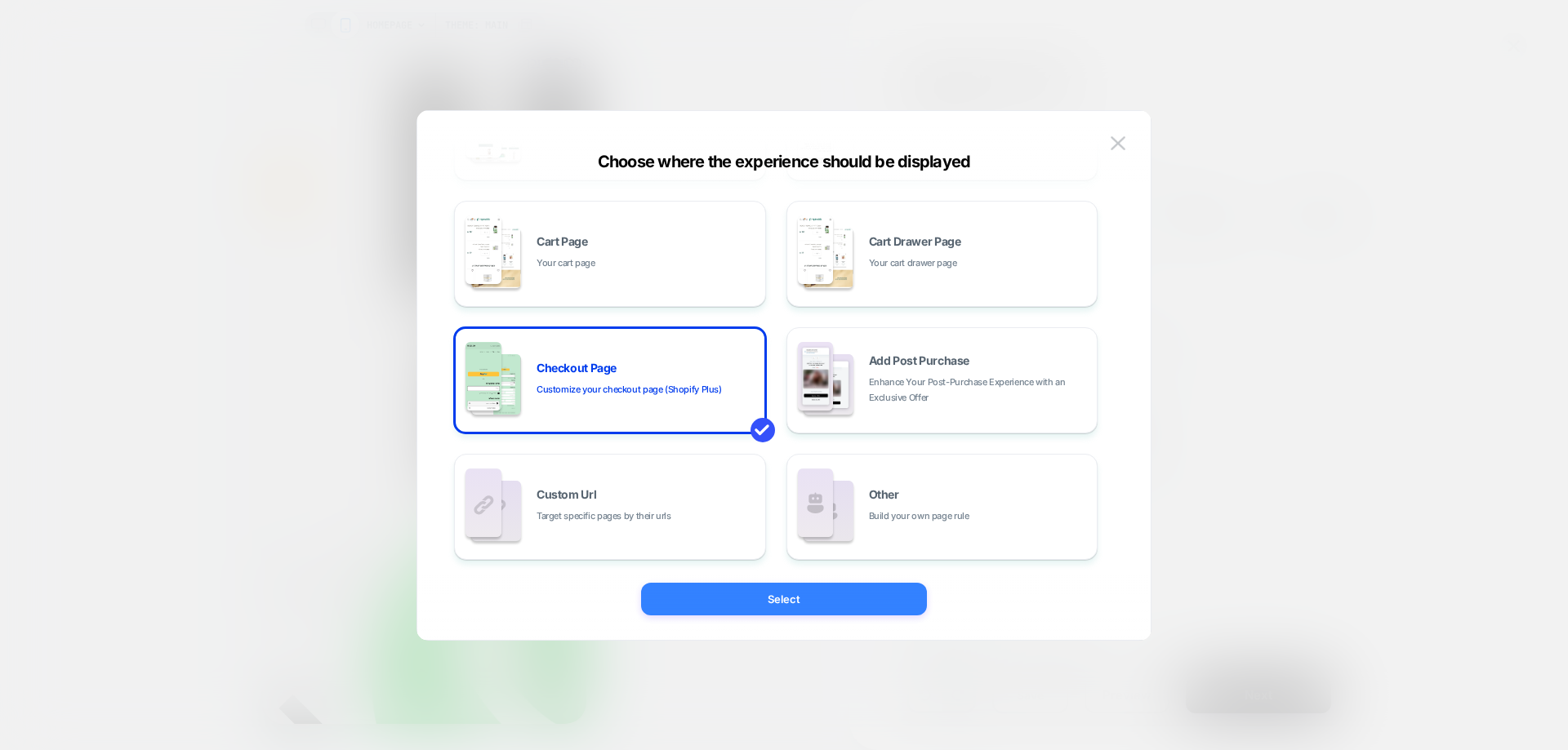
click at [764, 603] on button "Select" at bounding box center [784, 599] width 286 height 33
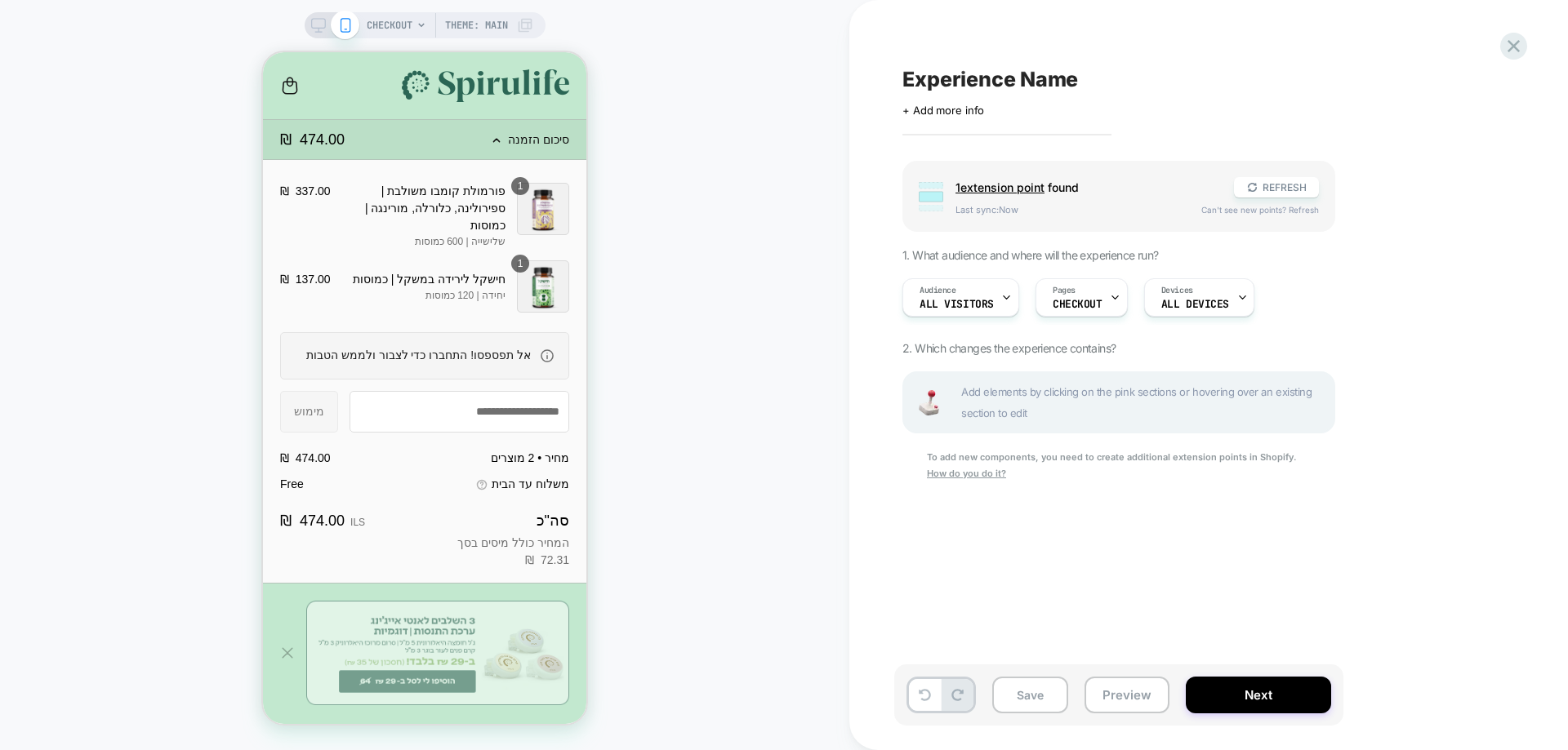
scroll to position [0, 0]
click at [1025, 692] on button "Save" at bounding box center [1030, 695] width 76 height 36
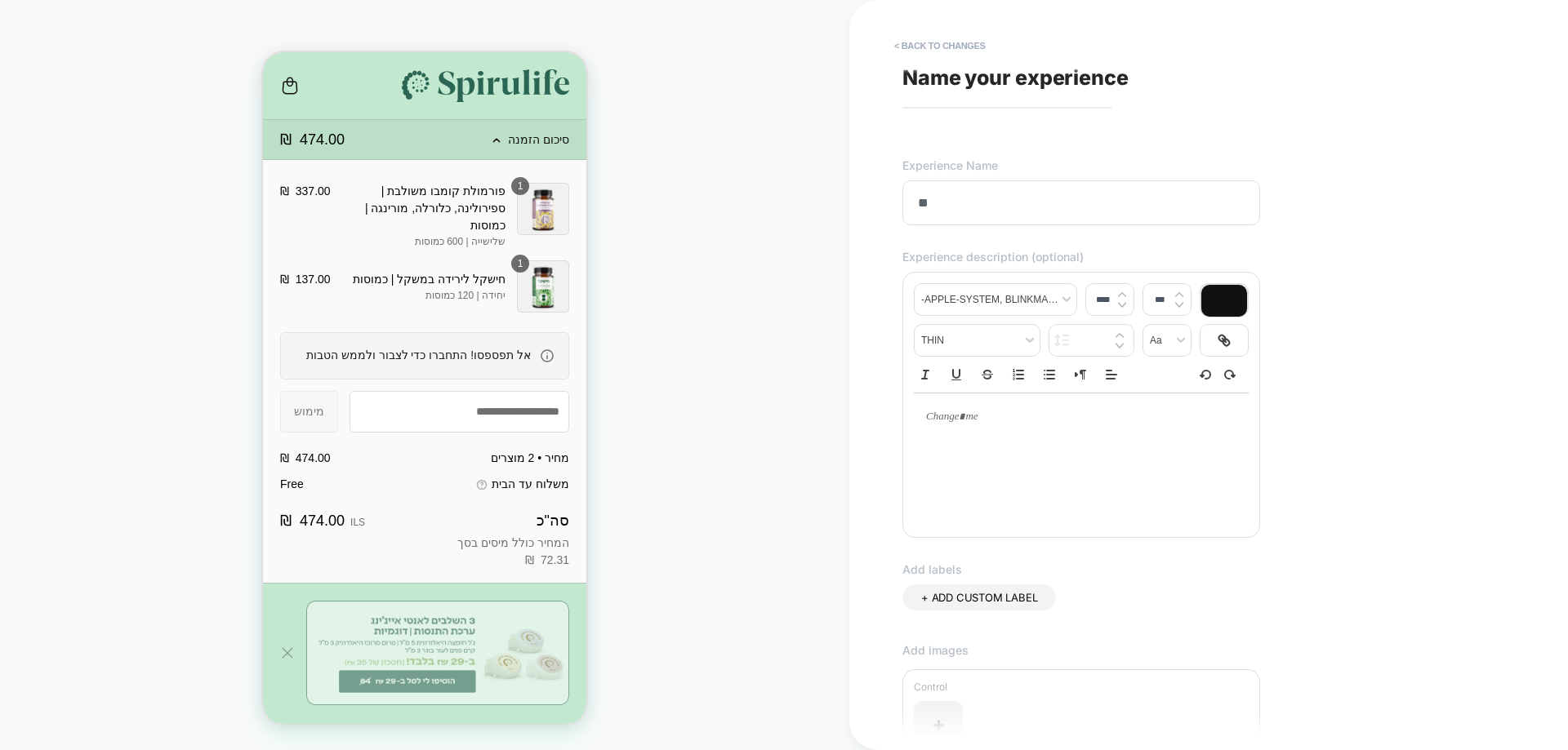
type input "*"
click at [921, 49] on button "< Back to changes" at bounding box center [939, 45] width 107 height 26
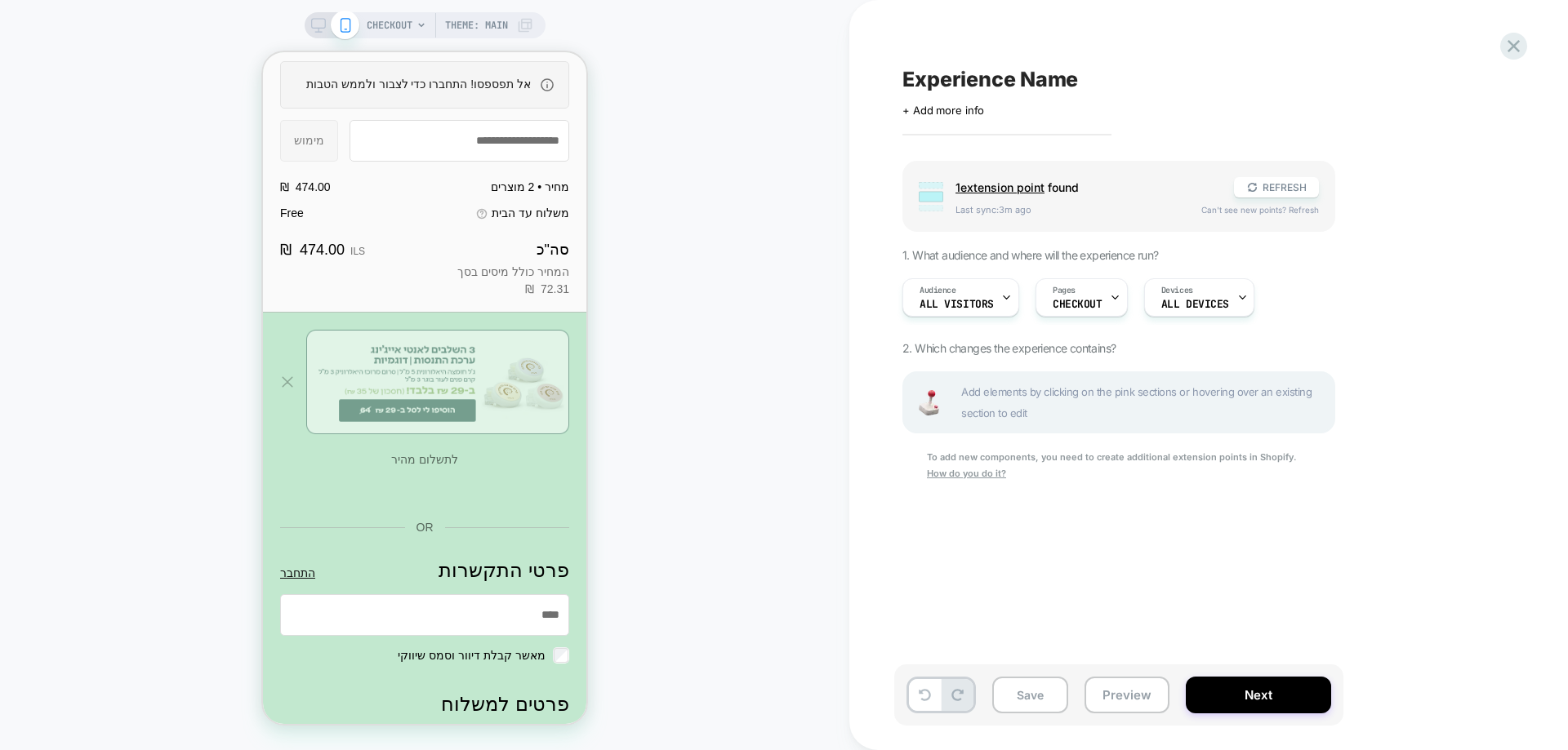
scroll to position [245, 0]
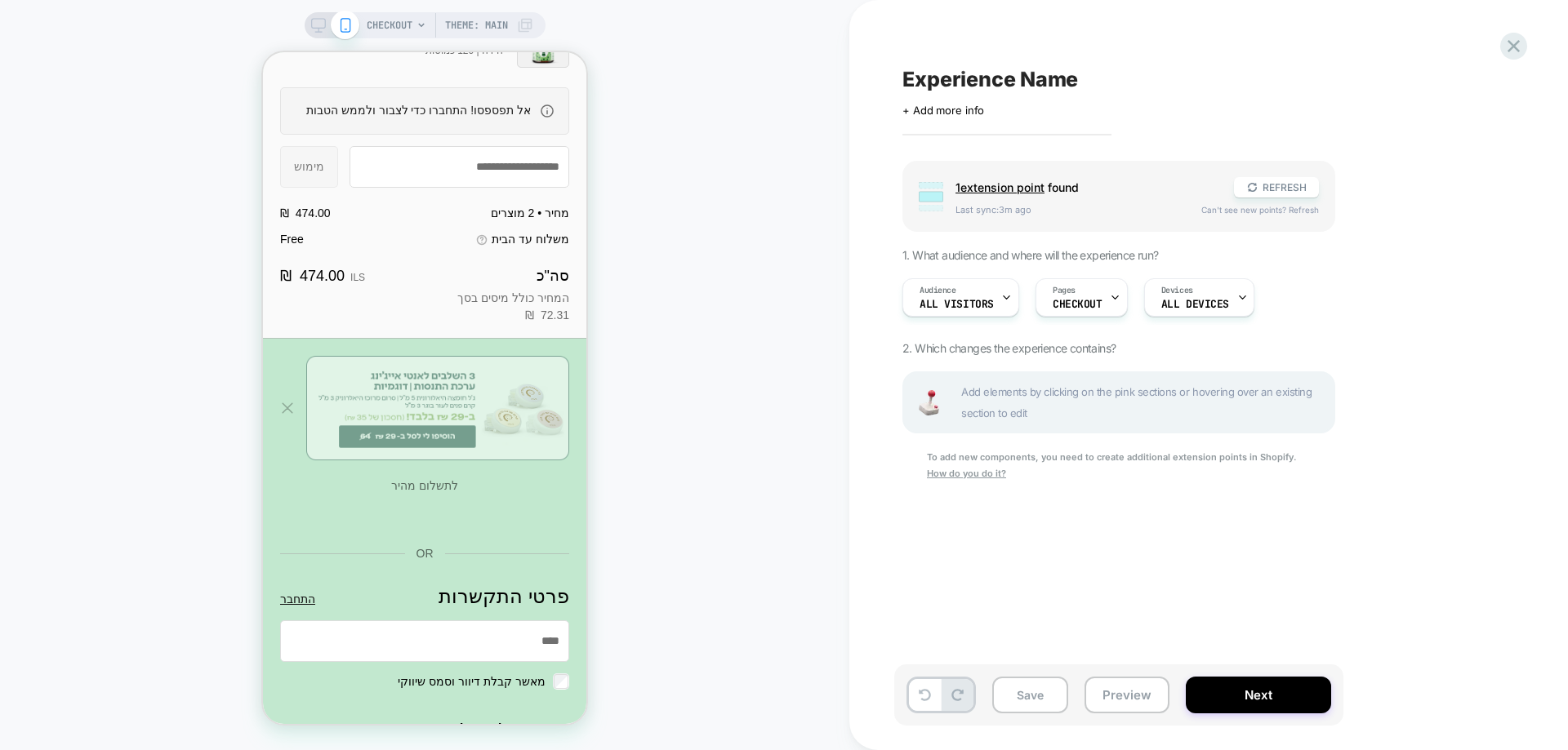
click at [959, 475] on u "How do you do it?" at bounding box center [966, 474] width 80 height 12
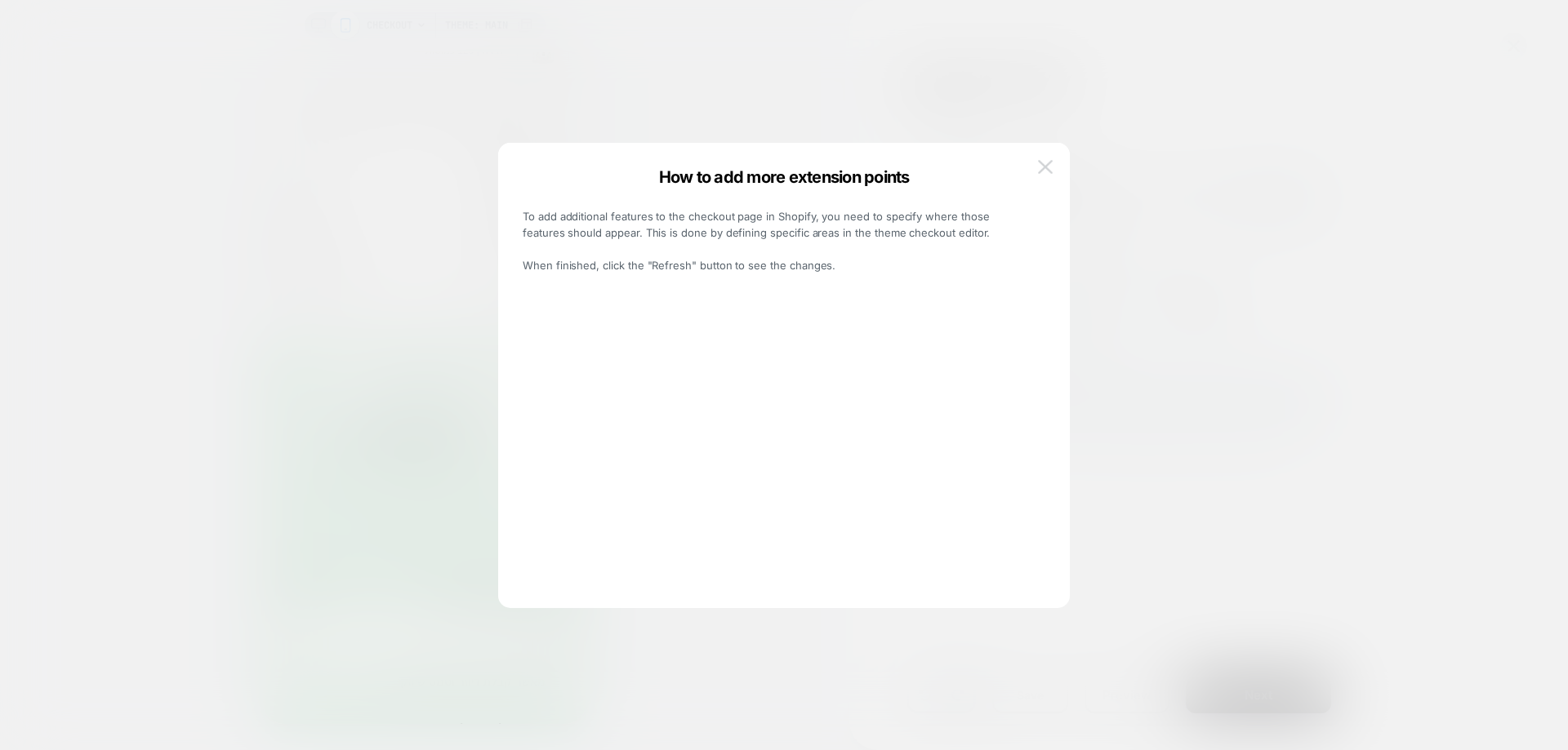
click at [1040, 166] on img at bounding box center [1045, 167] width 14 height 13
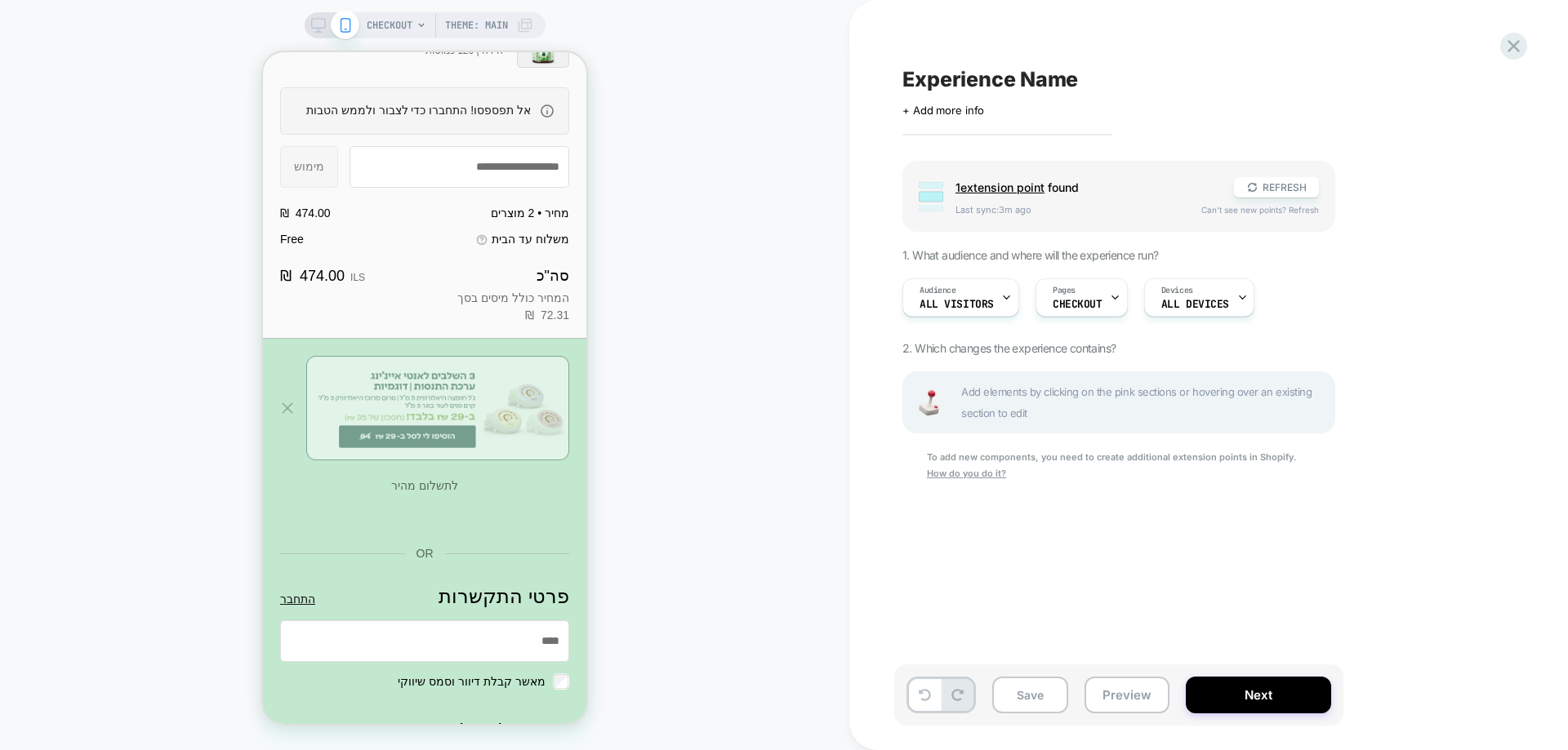
click at [1265, 212] on span "Can't see new points? Refresh" at bounding box center [1260, 210] width 118 height 10
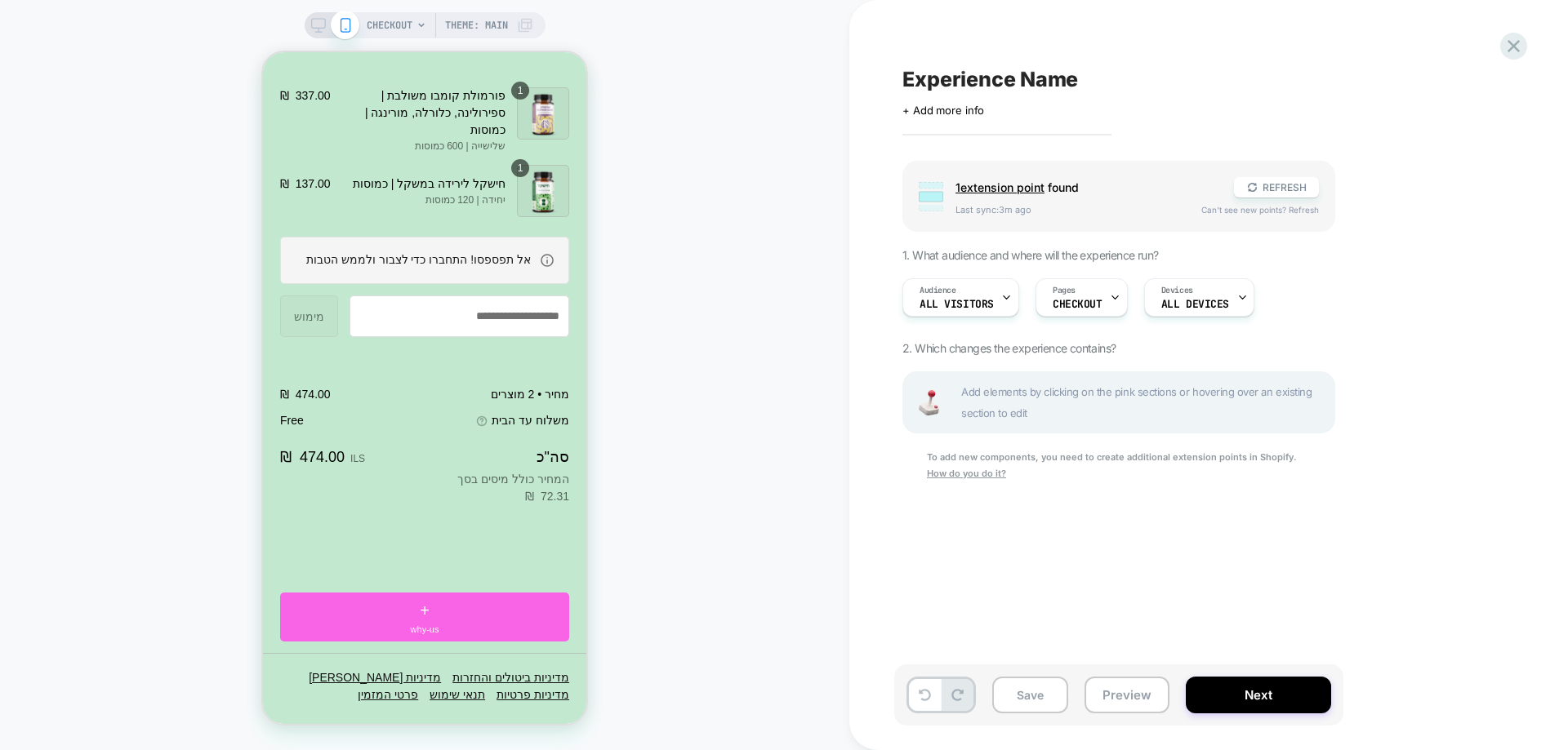
scroll to position [2215, 0]
click at [1514, 52] on icon at bounding box center [1513, 46] width 22 height 22
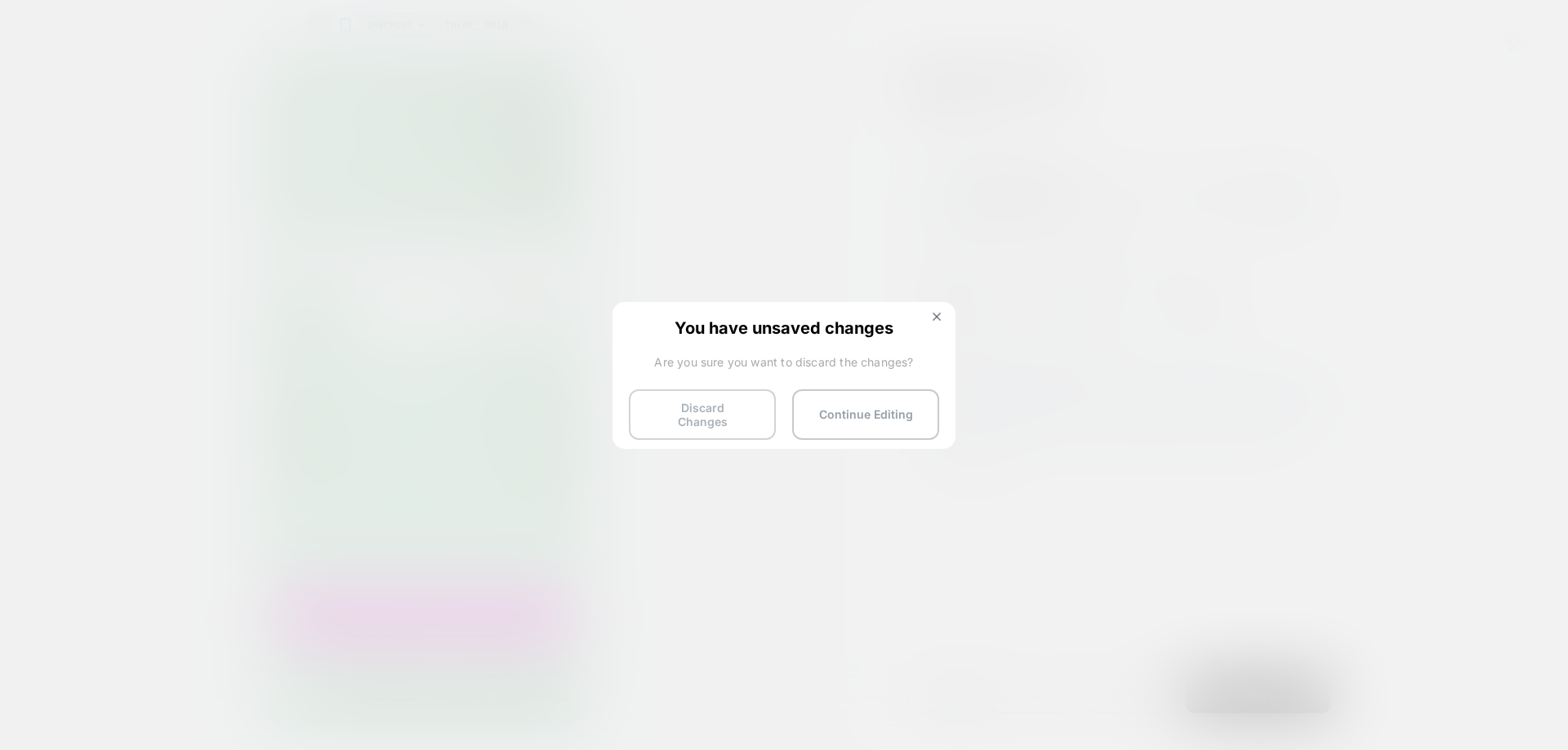
click at [716, 418] on button "Discard Changes" at bounding box center [701, 414] width 147 height 51
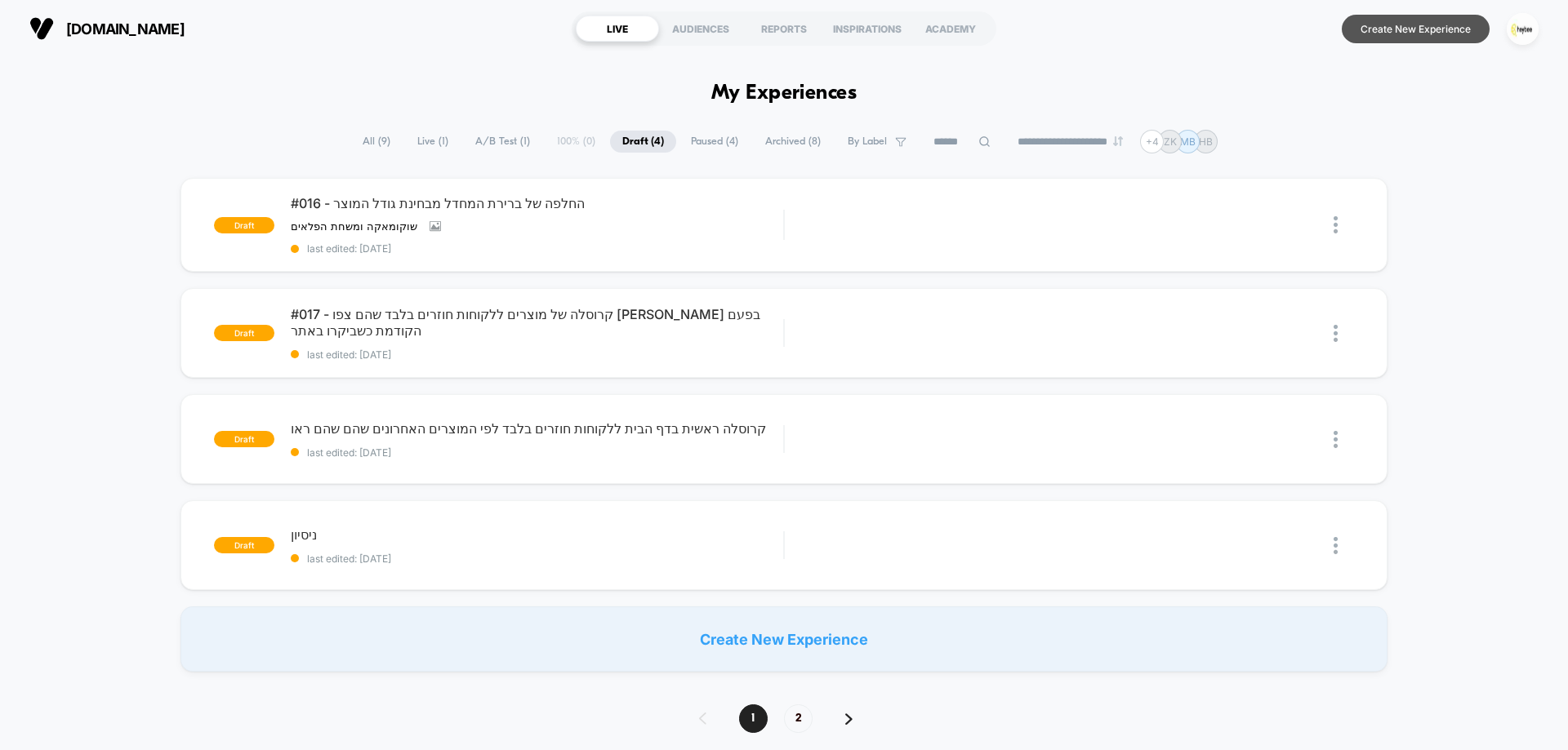
click at [1440, 28] on button "Create New Experience" at bounding box center [1415, 29] width 148 height 29
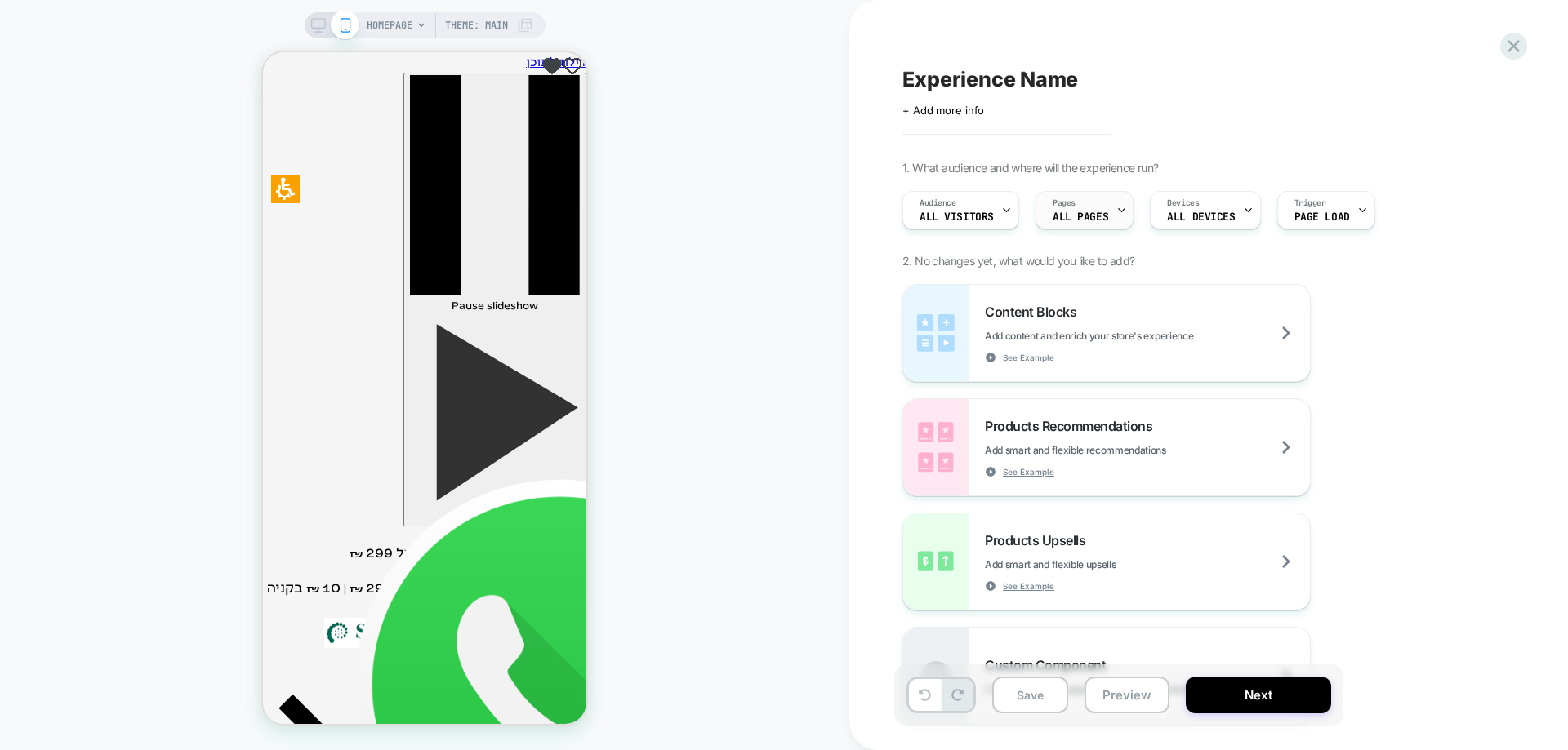
click at [1066, 204] on span "Pages" at bounding box center [1064, 203] width 23 height 12
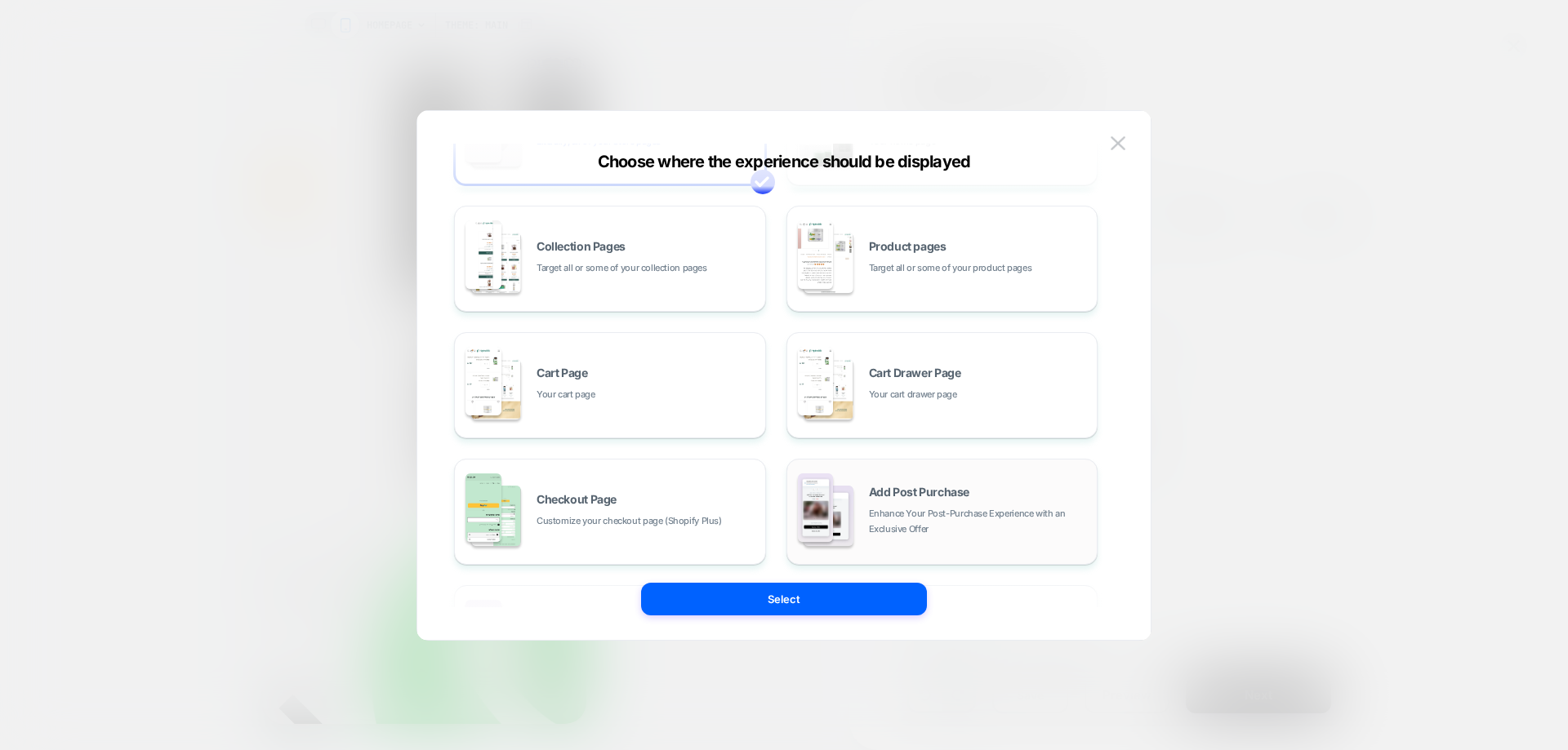
scroll to position [246, 0]
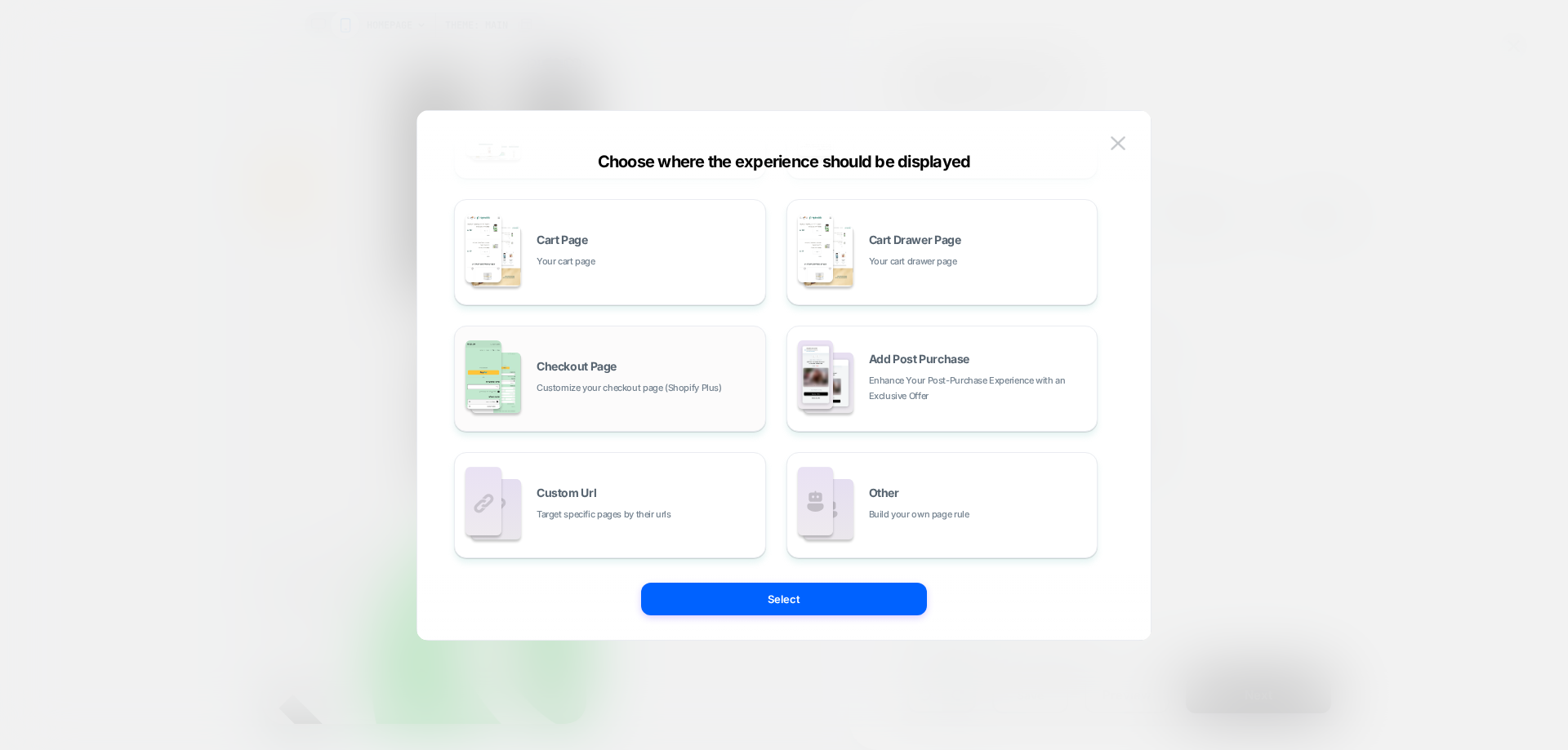
click at [619, 375] on div "Checkout Page Customize your checkout page (Shopify Plus)" at bounding box center [647, 378] width 221 height 35
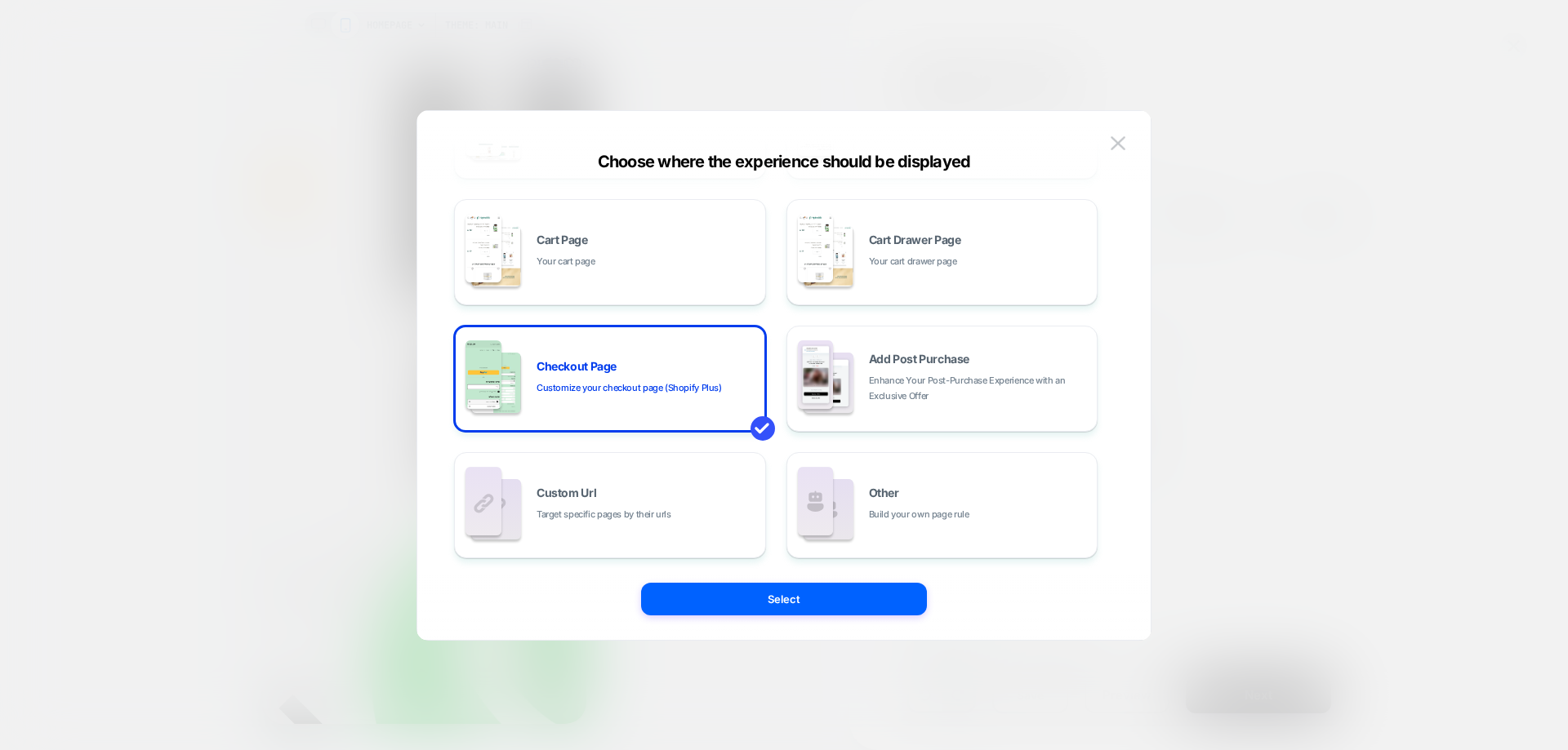
click at [794, 604] on button "Select" at bounding box center [784, 599] width 286 height 33
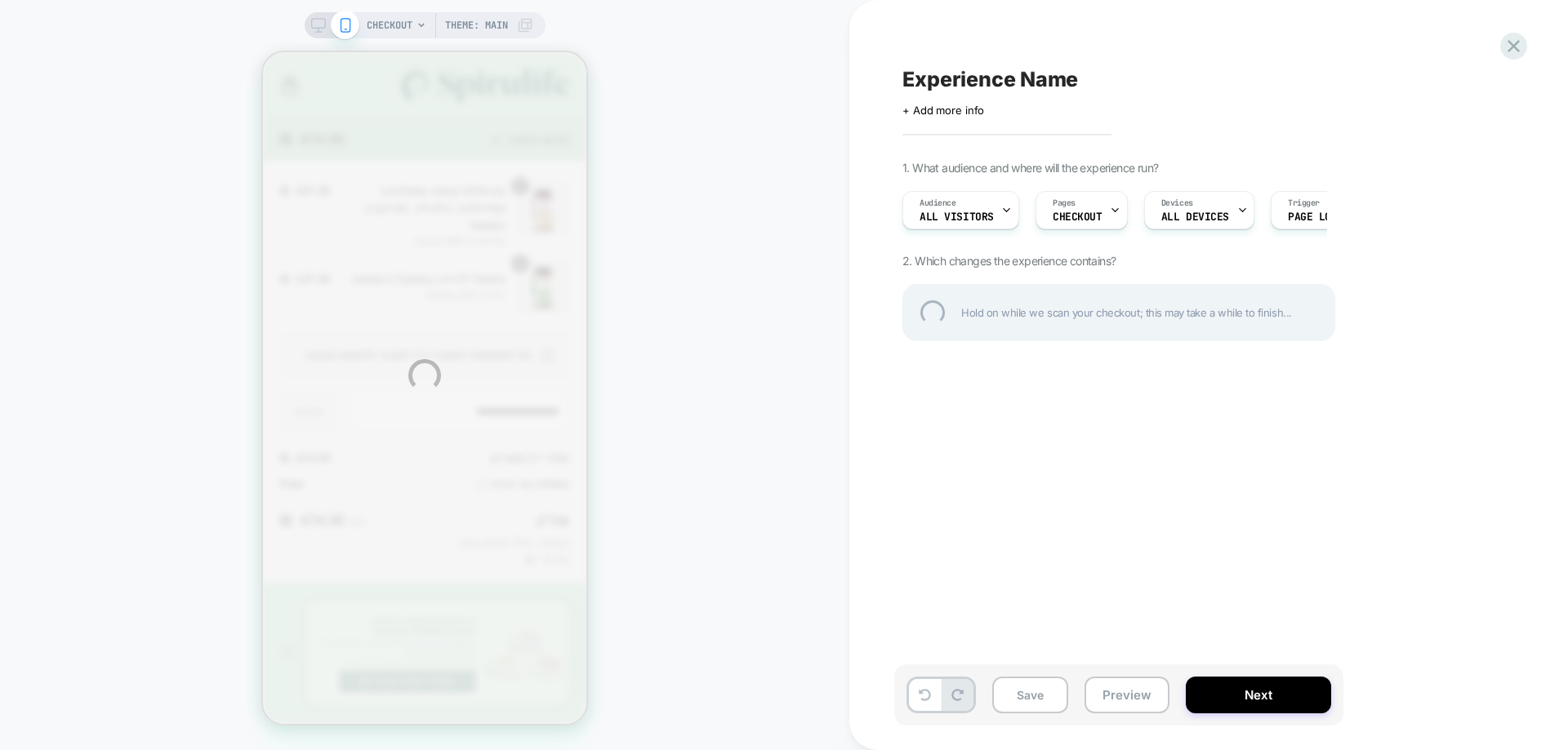
scroll to position [0, 0]
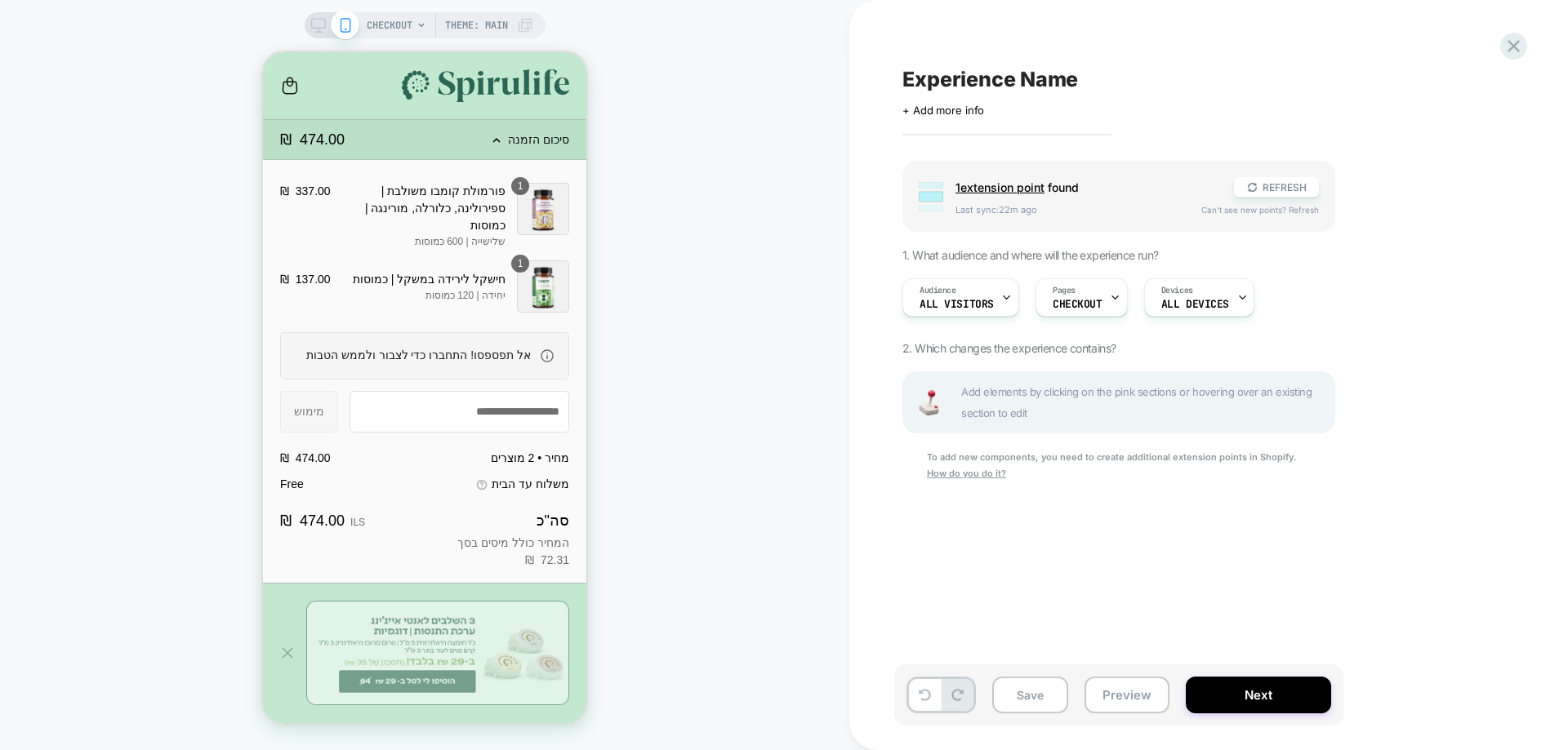
click at [107, 73] on div "CHECKOUT Theme: MAIN" at bounding box center [424, 375] width 849 height 717
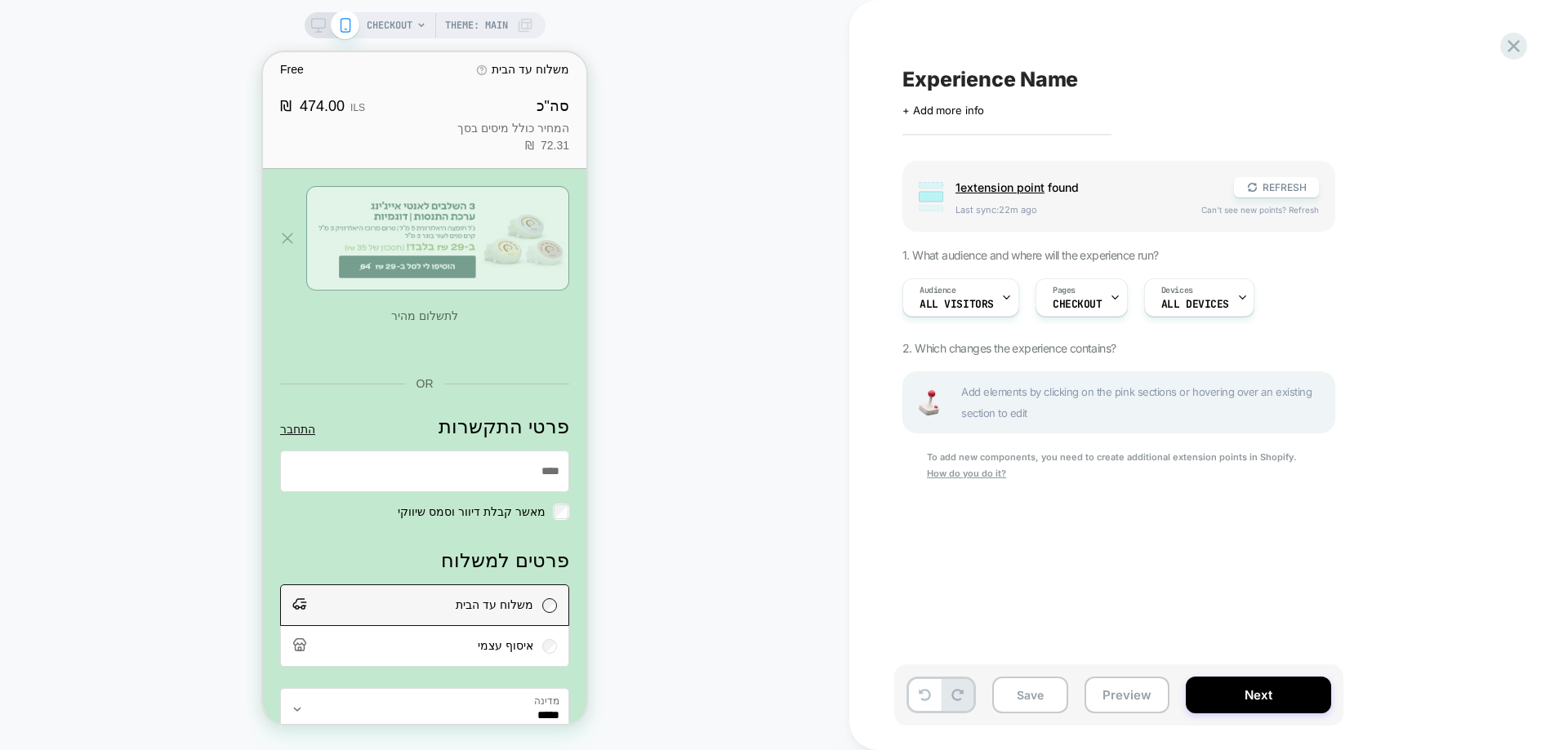
scroll to position [409, 0]
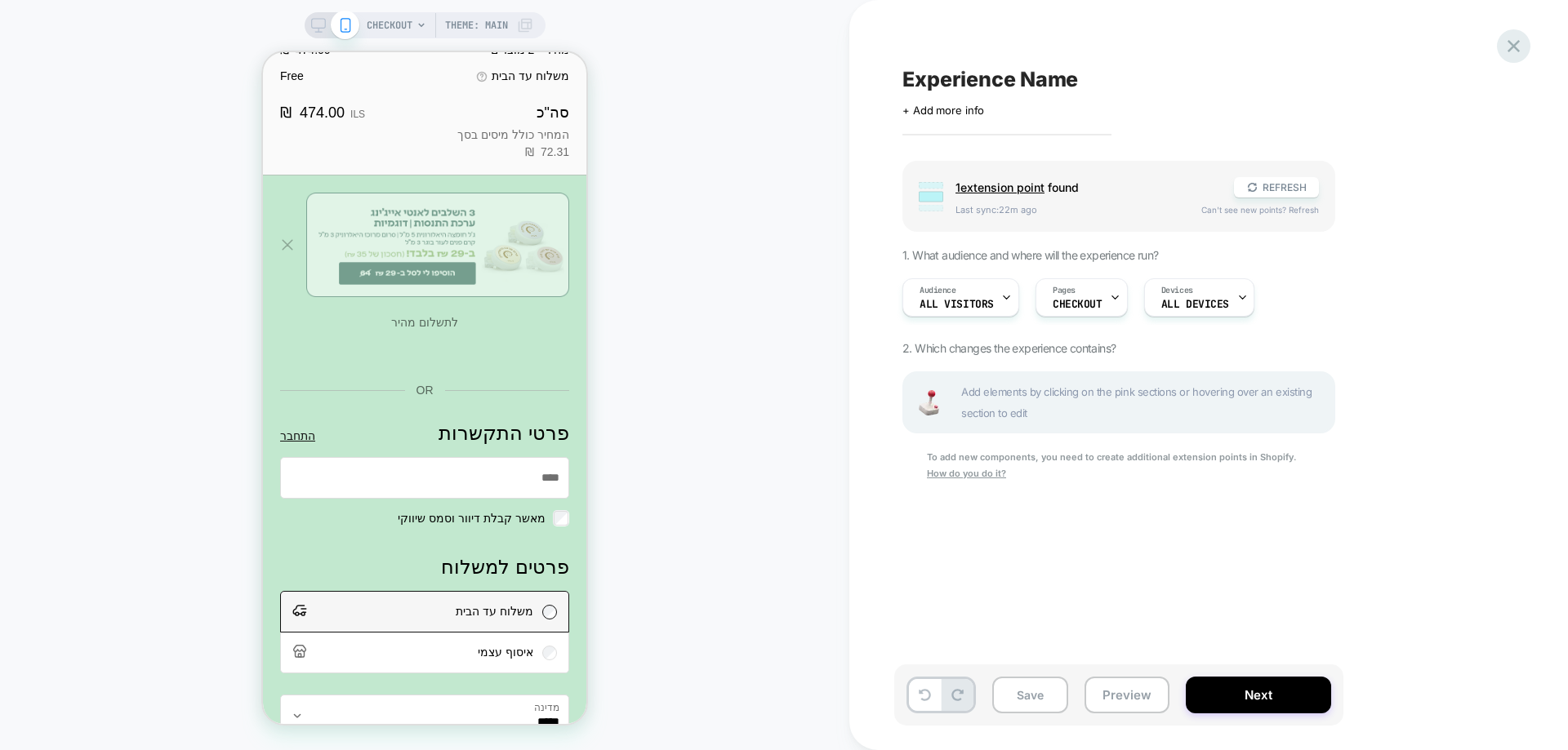
click at [1506, 48] on icon at bounding box center [1513, 46] width 22 height 22
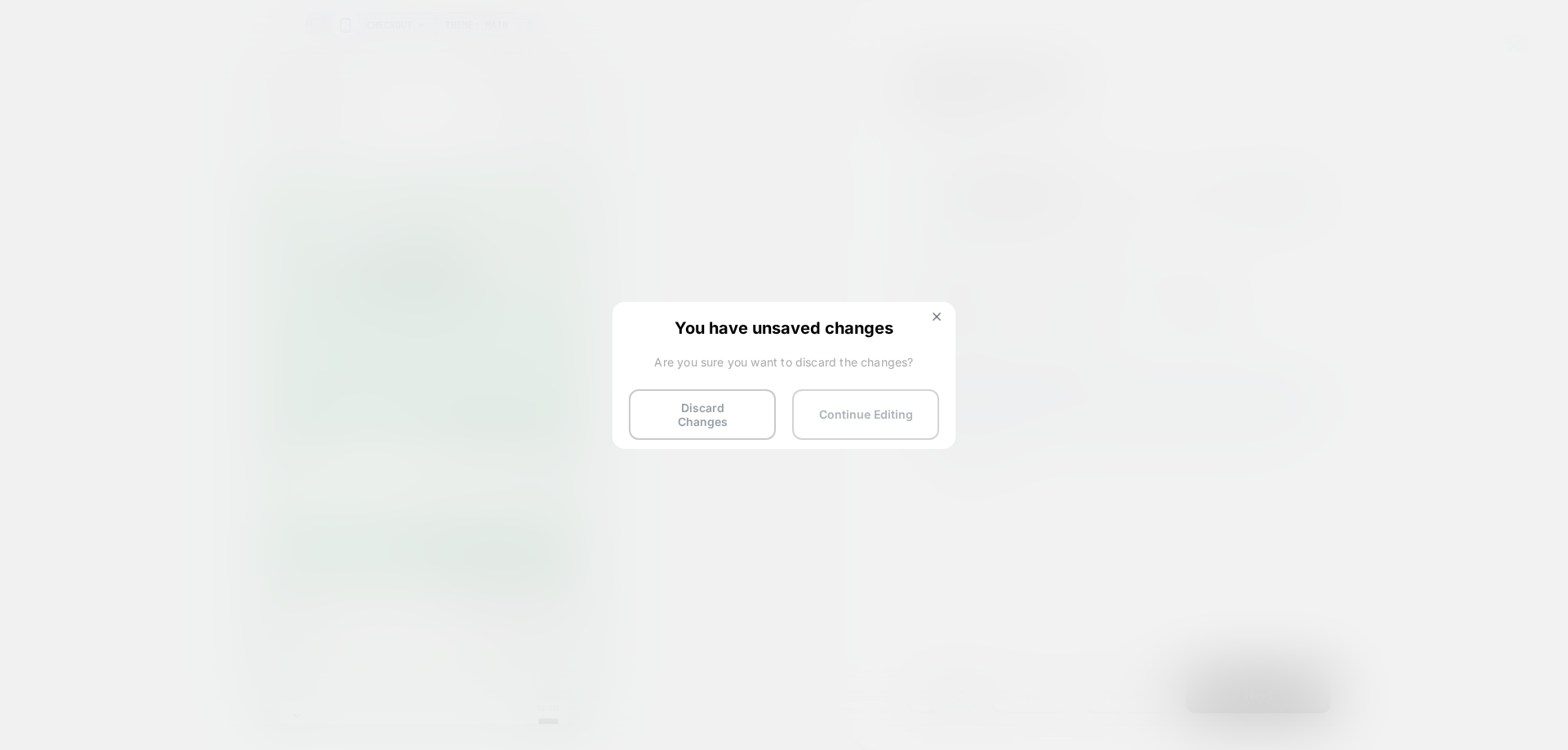
click at [897, 417] on button "Continue Editing" at bounding box center [866, 414] width 147 height 51
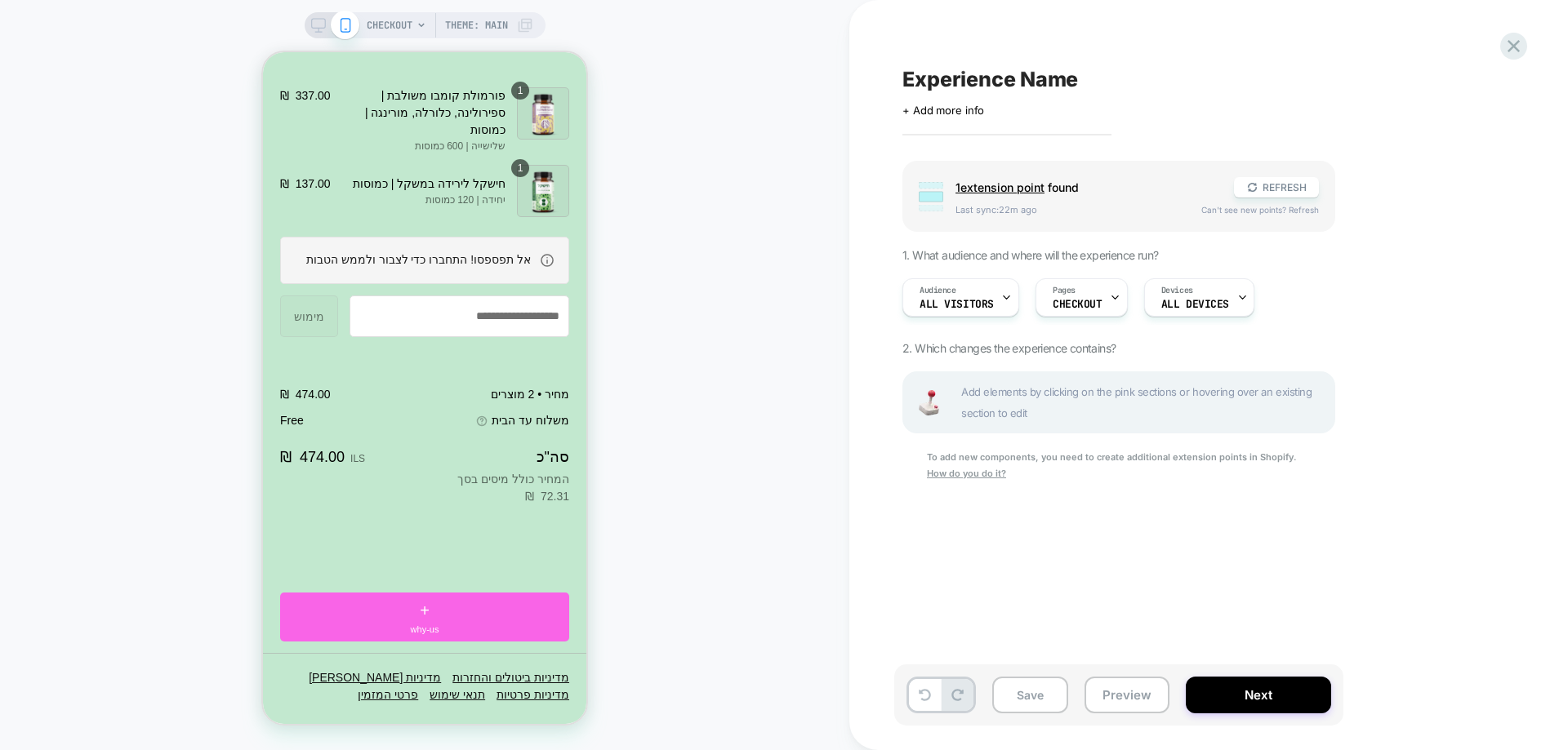
scroll to position [2215, 0]
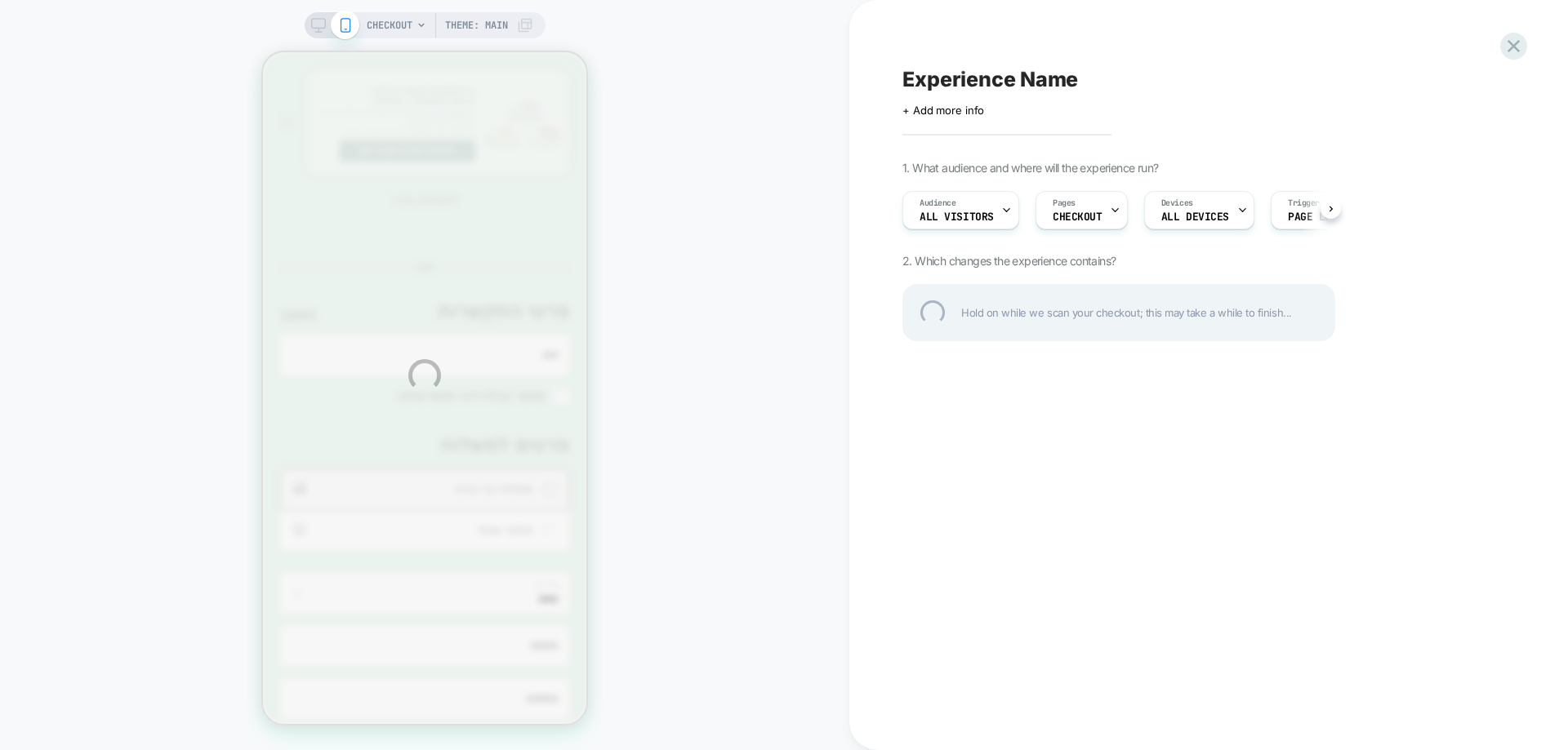
scroll to position [530, 0]
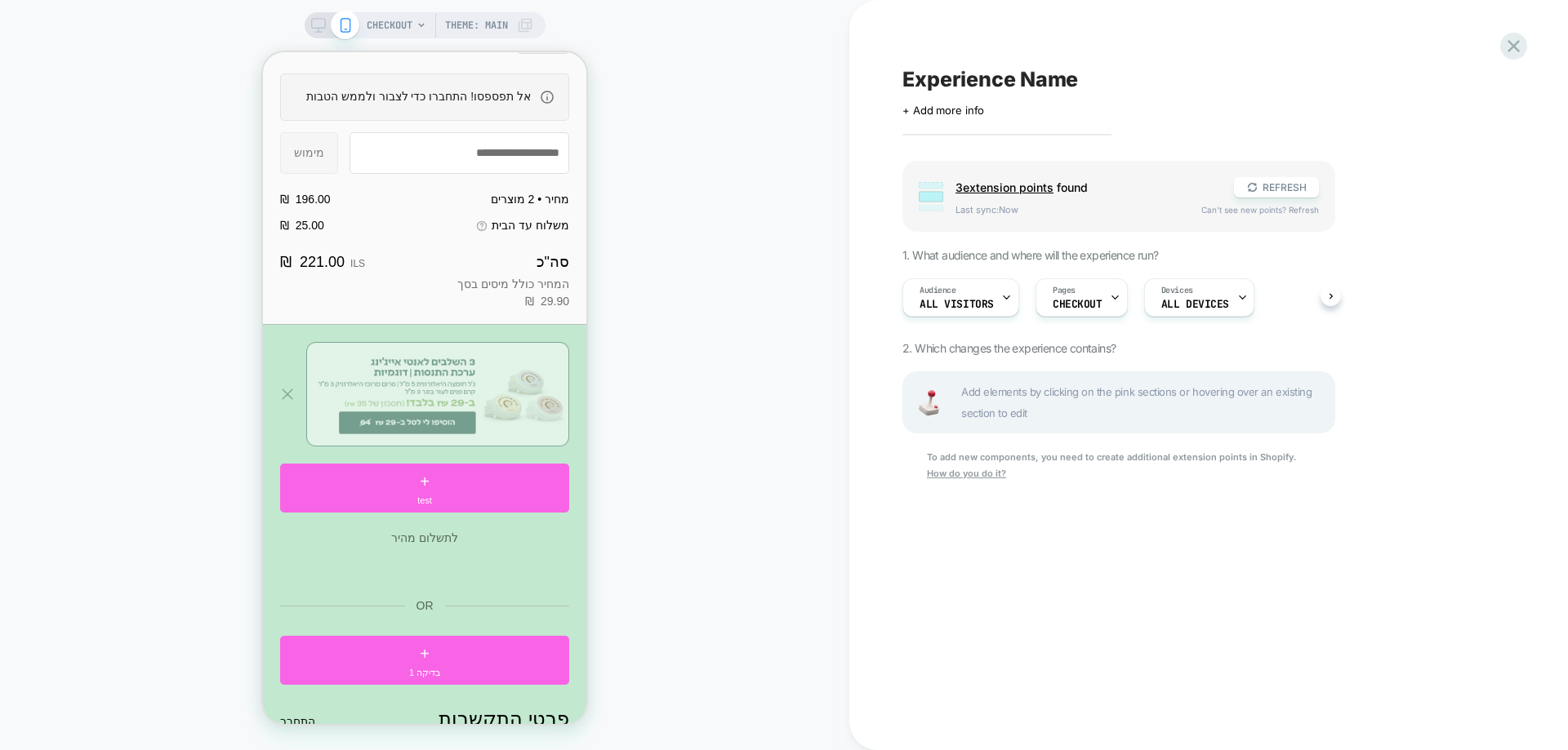
scroll to position [409, 0]
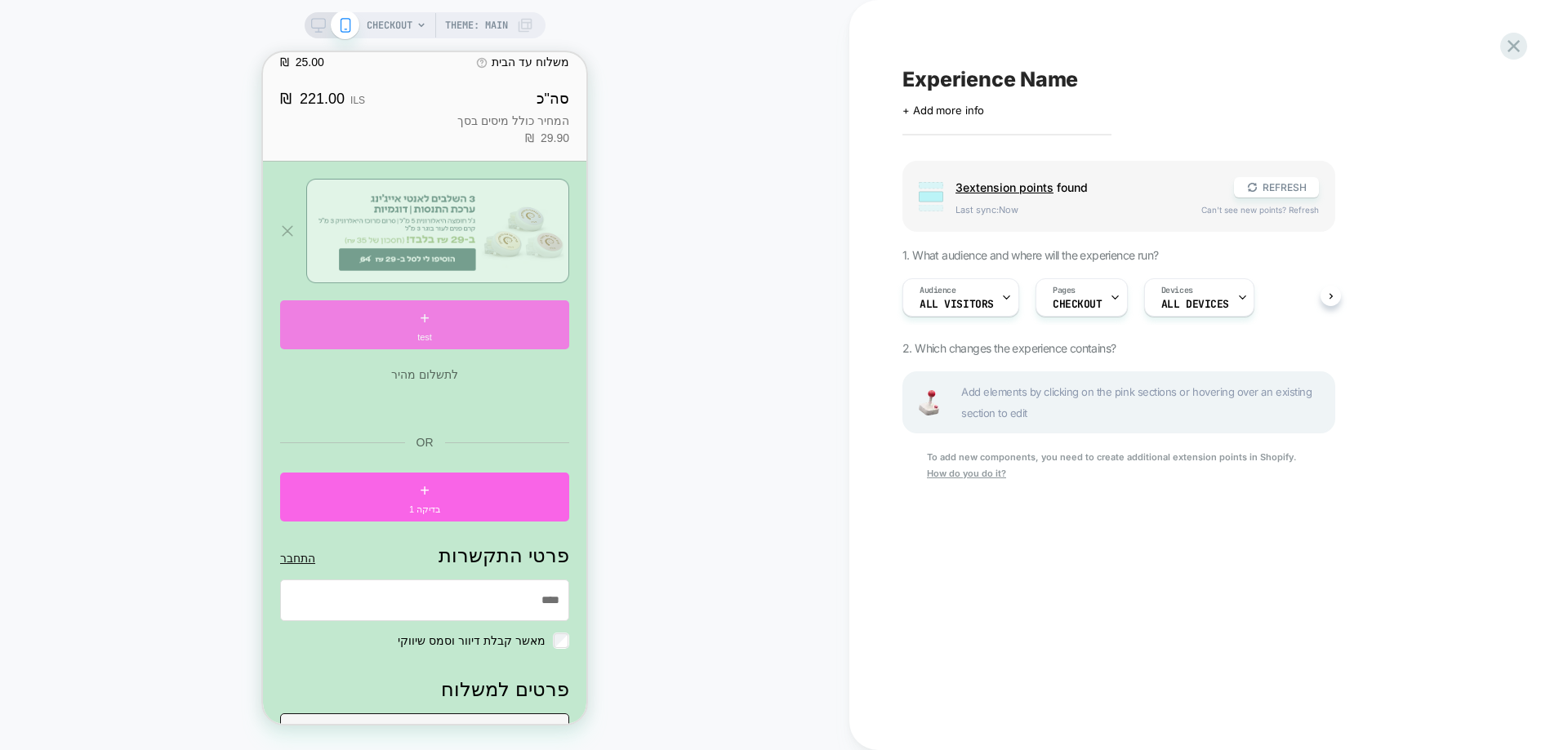
click at [508, 341] on div "+ test" at bounding box center [424, 324] width 289 height 49
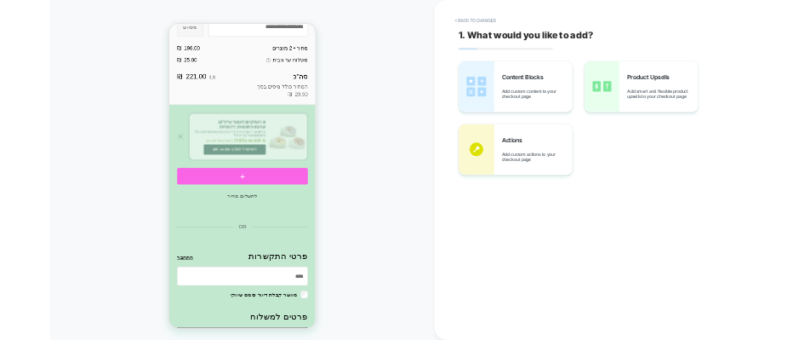
scroll to position [351, 0]
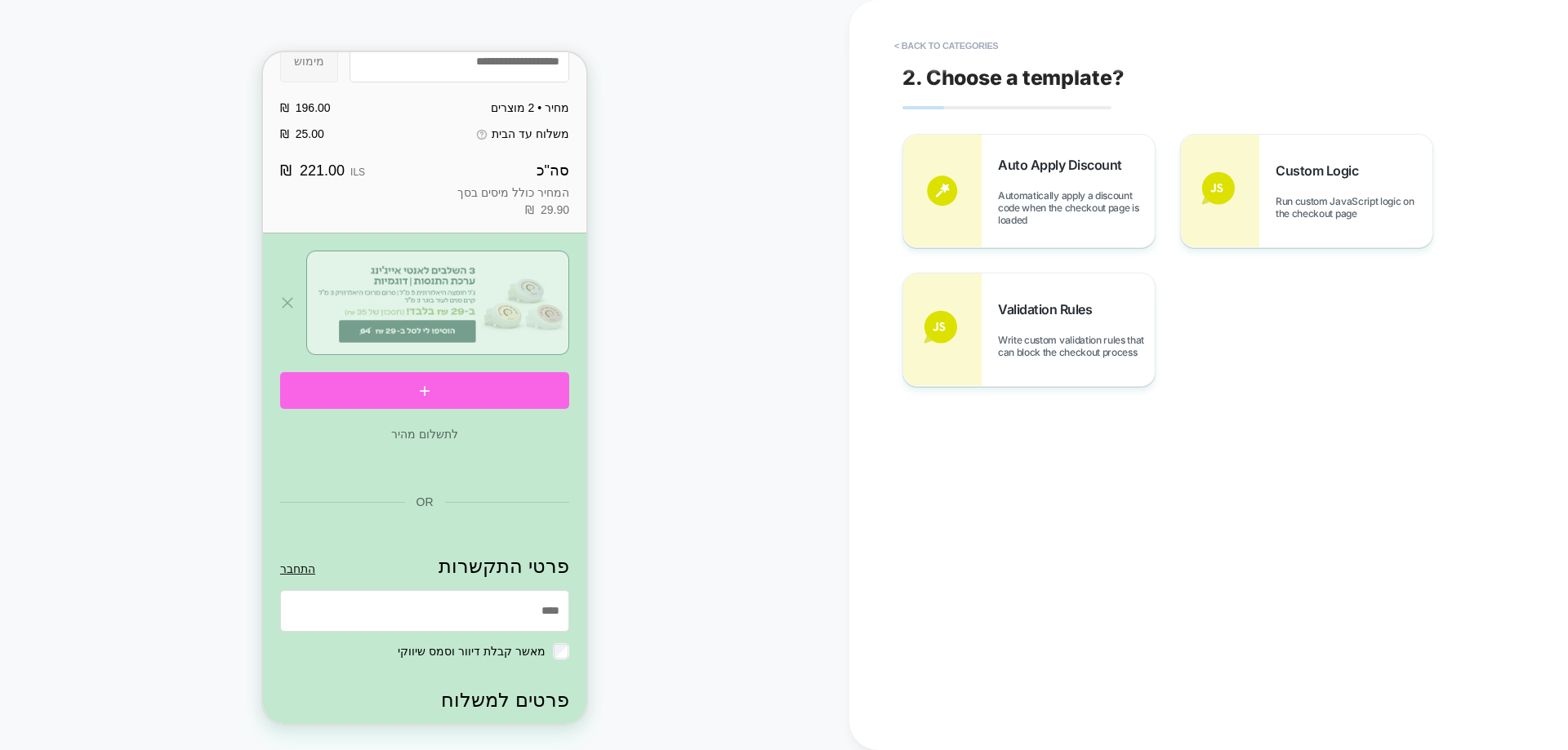
click at [785, 339] on div "CHECKOUT Theme: MAIN" at bounding box center [424, 375] width 849 height 717
click at [0, 0] on div "< Back to categories 2. Choose a template? Auto Apply Discount Automatically ap…" at bounding box center [0, 0] width 0 height 0
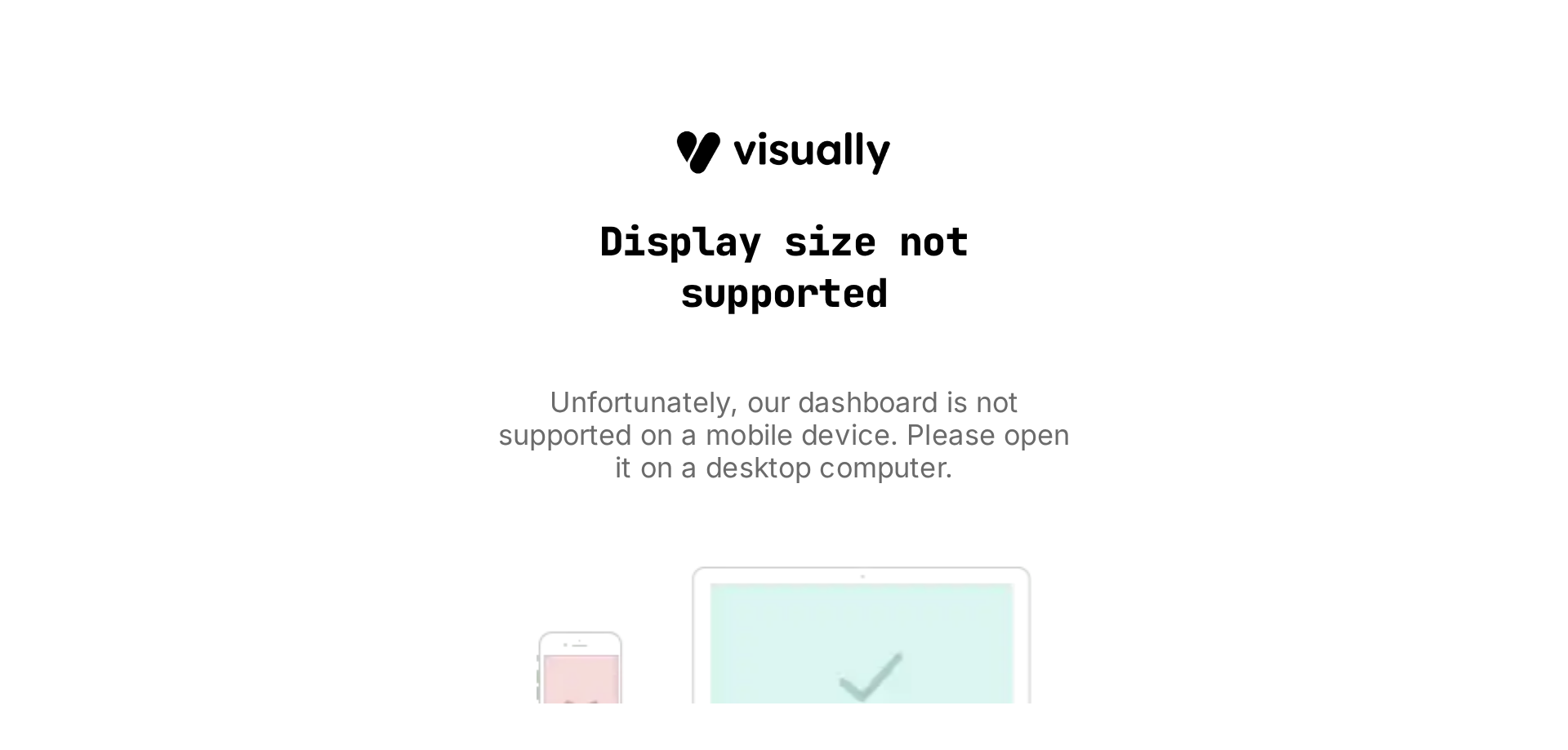
scroll to position [0, 0]
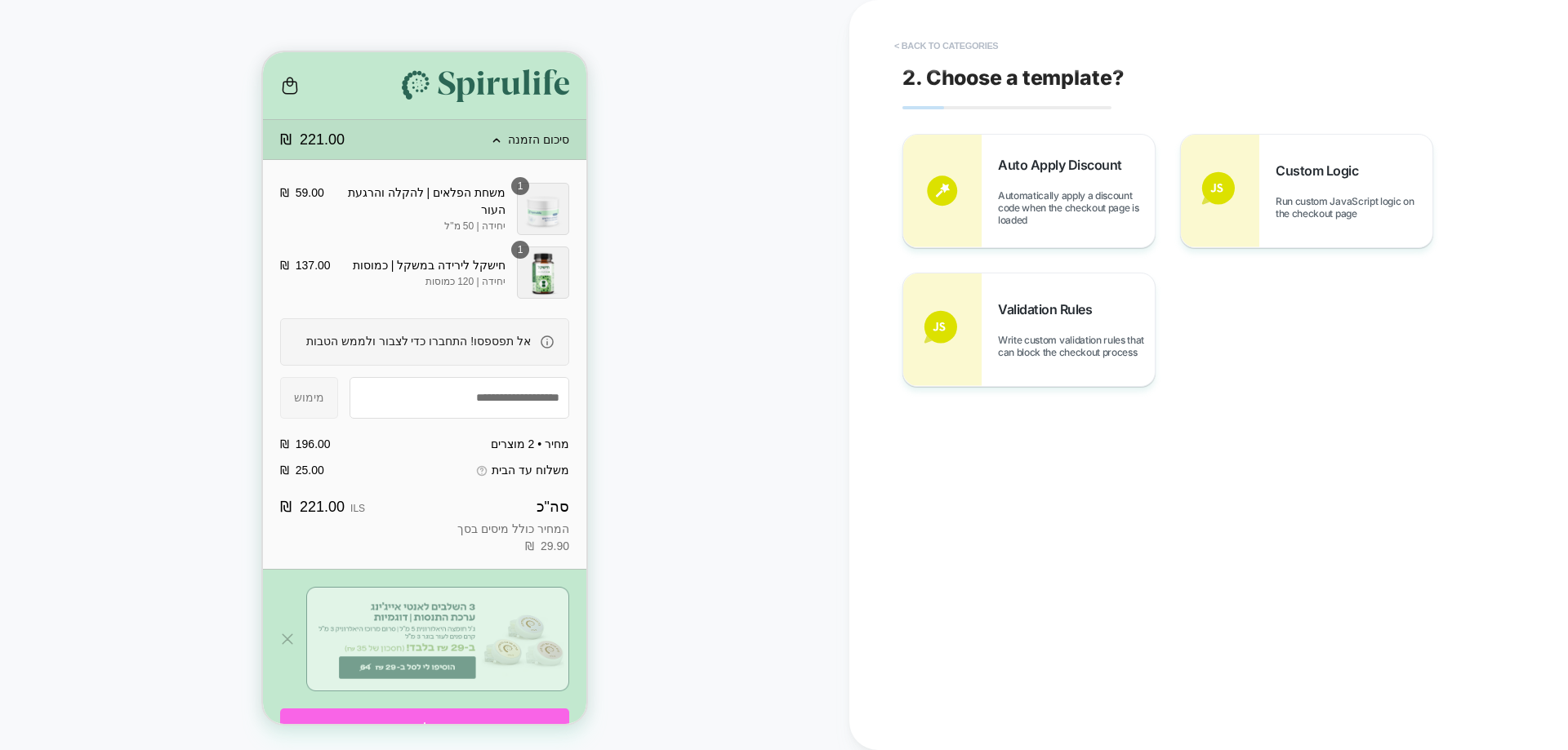
click at [323, 107] on button "< Back to categories" at bounding box center [161, 312] width 323 height 410
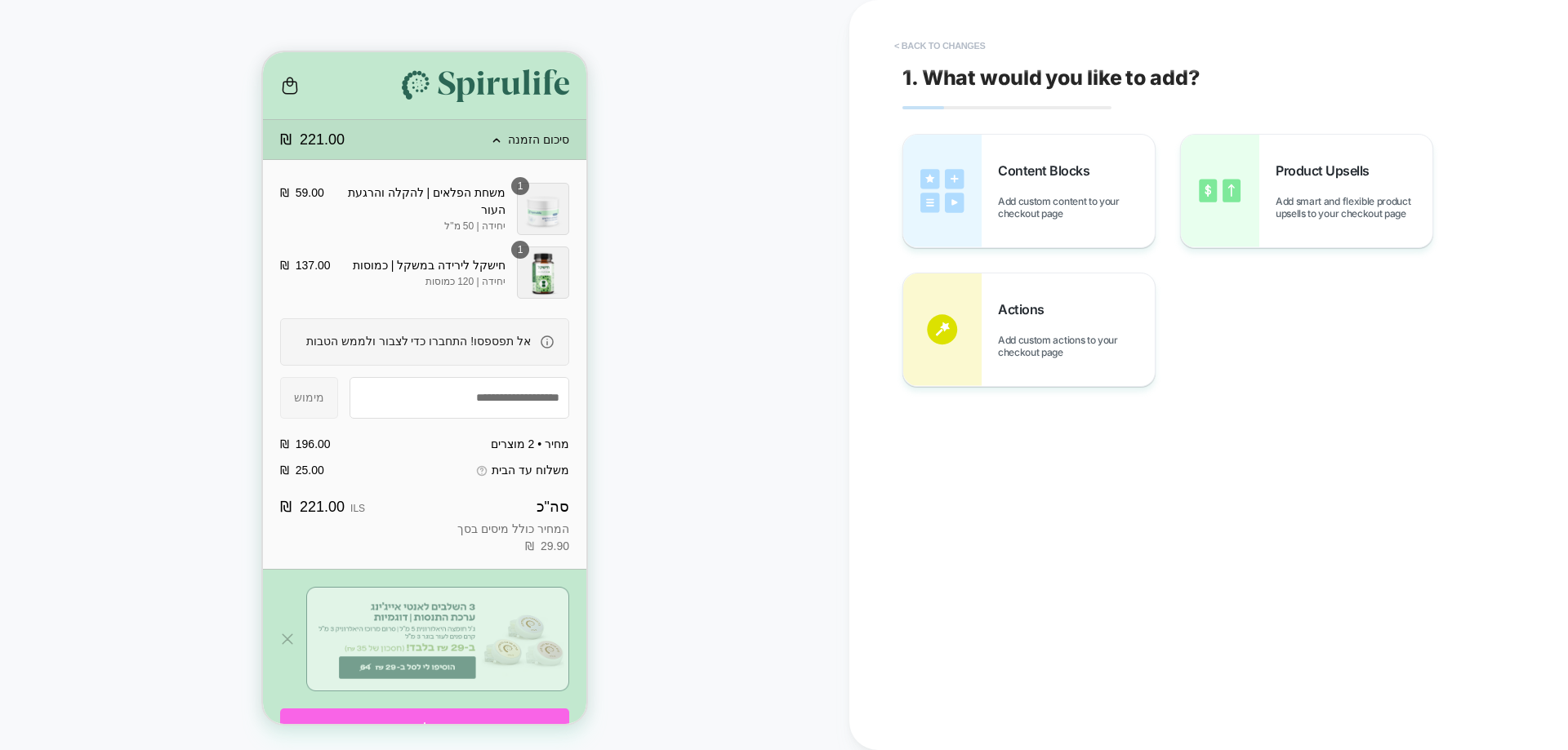
click at [323, 107] on button "< Back to changes" at bounding box center [161, 312] width 323 height 410
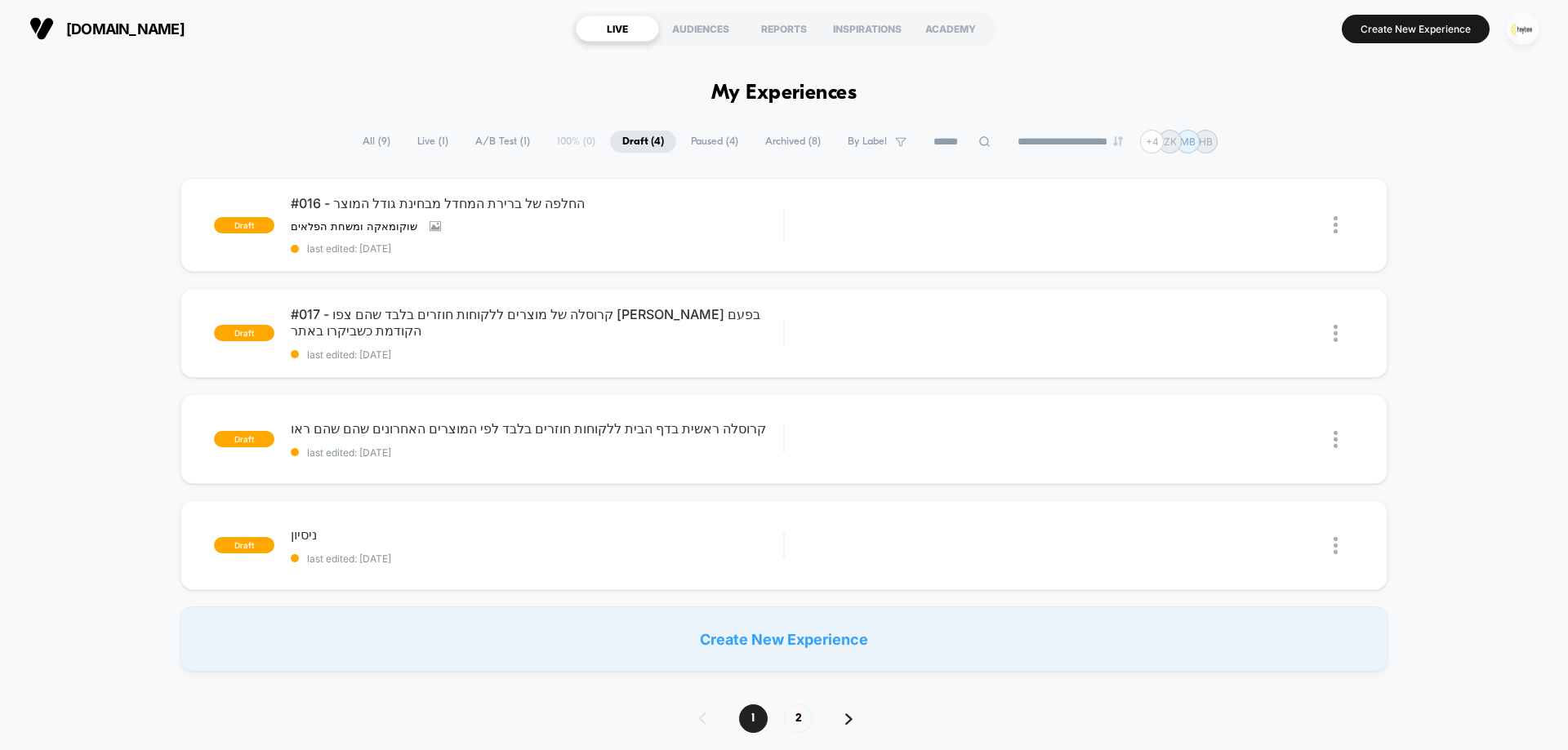
click at [1522, 28] on img "button" at bounding box center [1522, 29] width 32 height 32
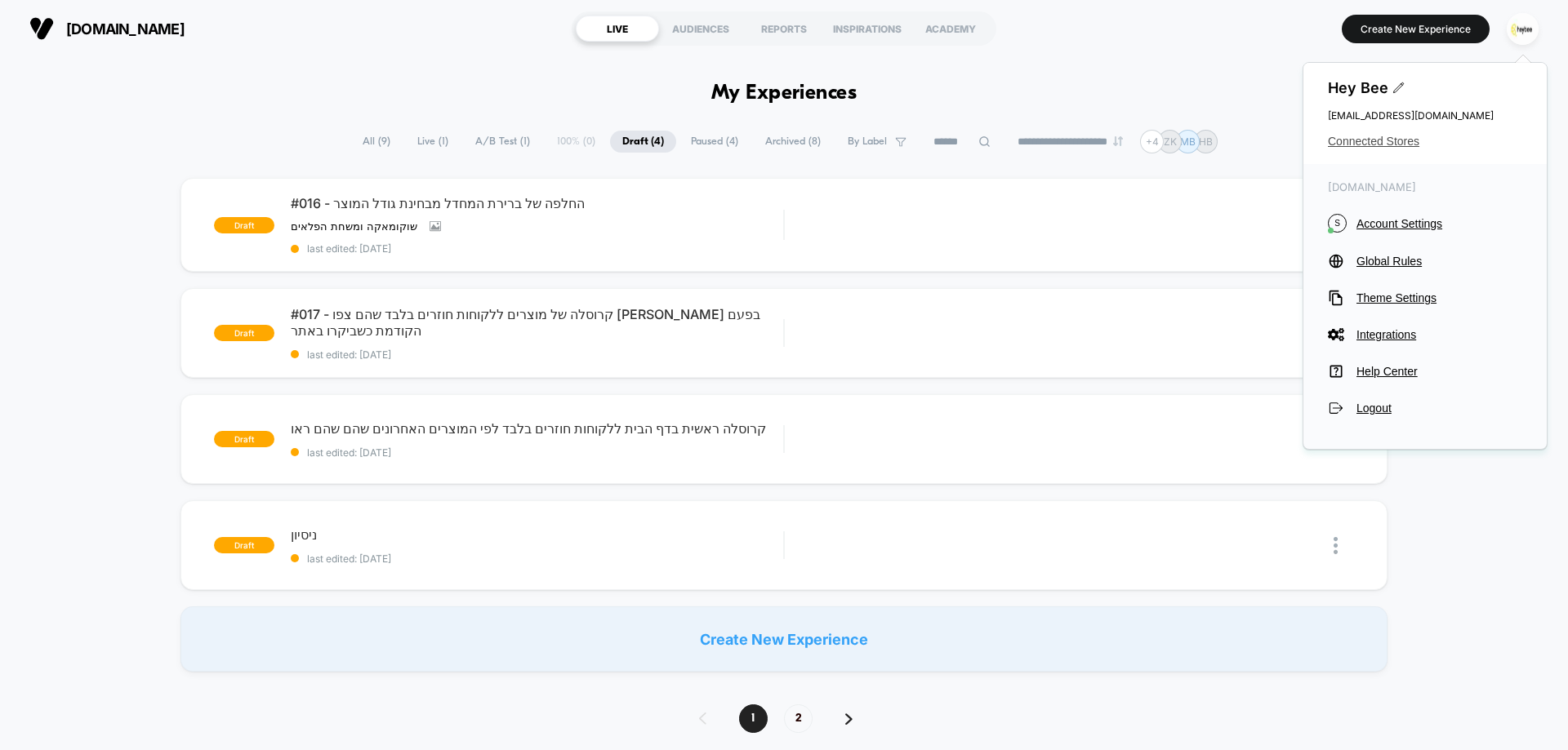
click at [1361, 144] on span "Connected Stores" at bounding box center [1425, 141] width 195 height 13
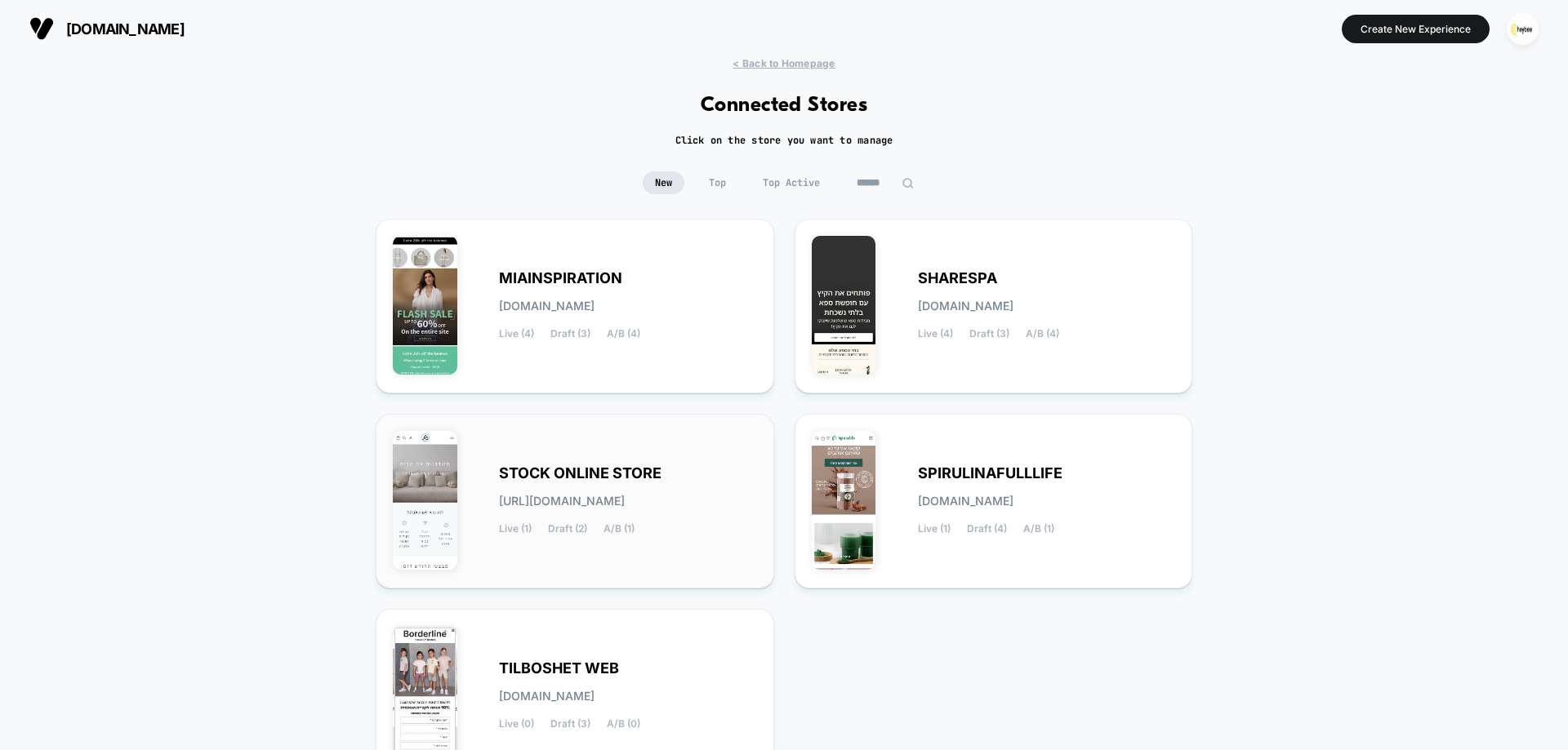
click at [655, 518] on div "STOCK ONLINE STORE stock-online_store.myshopify.com Live (1) Draft (2) A/B (1)" at bounding box center [628, 502] width 258 height 67
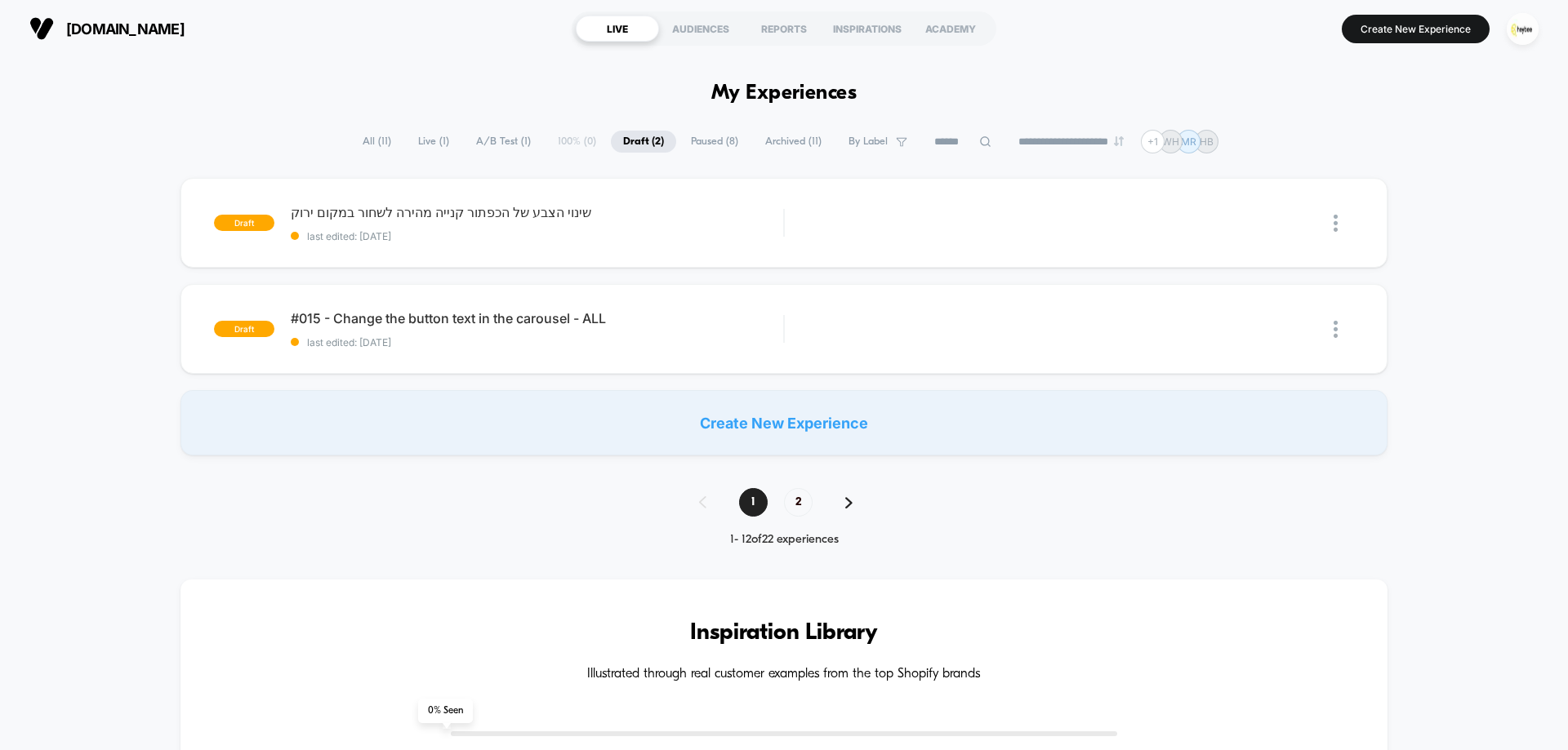
click at [427, 138] on span "Live ( 1 )" at bounding box center [434, 141] width 56 height 22
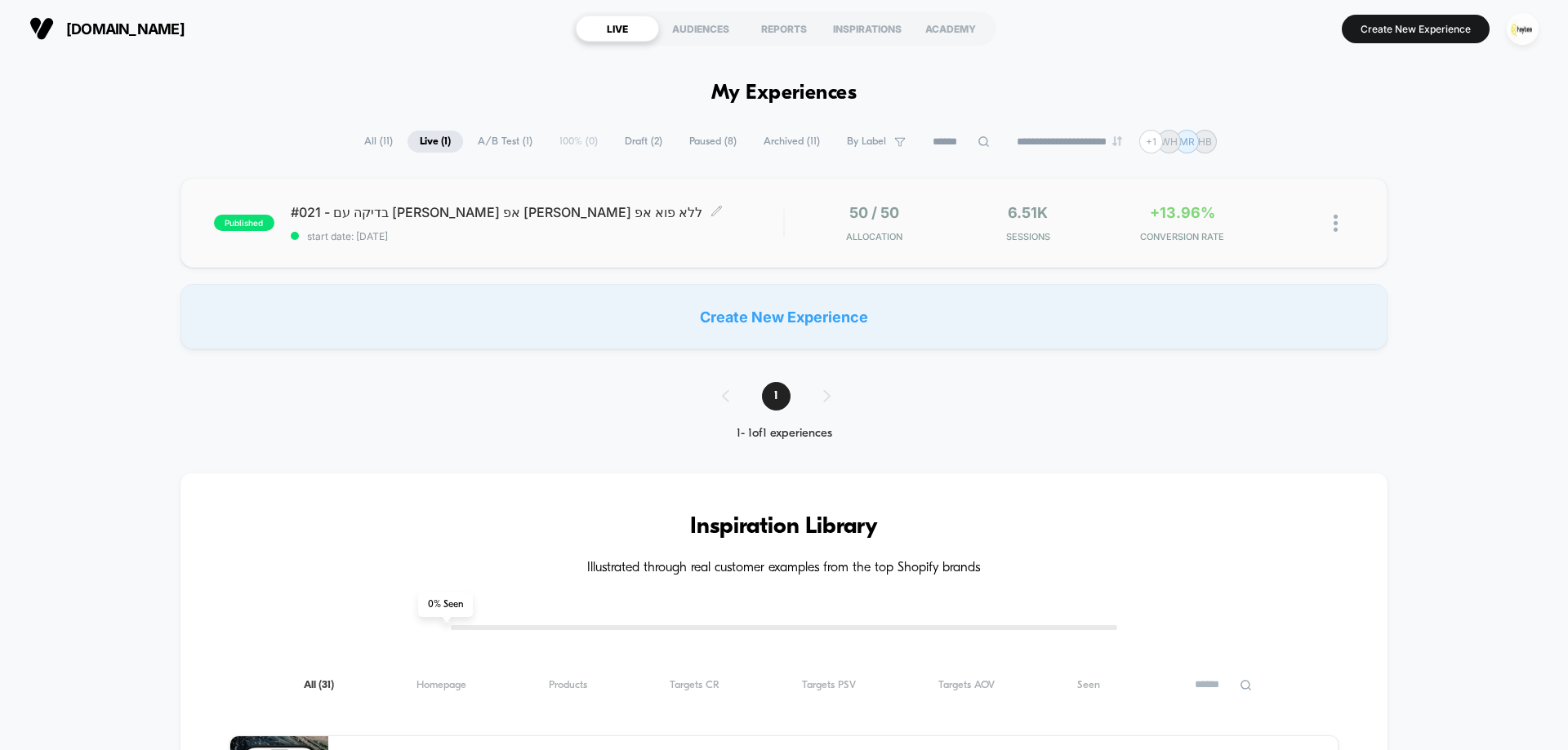
click at [499, 233] on span "start date: [DATE]" at bounding box center [536, 236] width 492 height 12
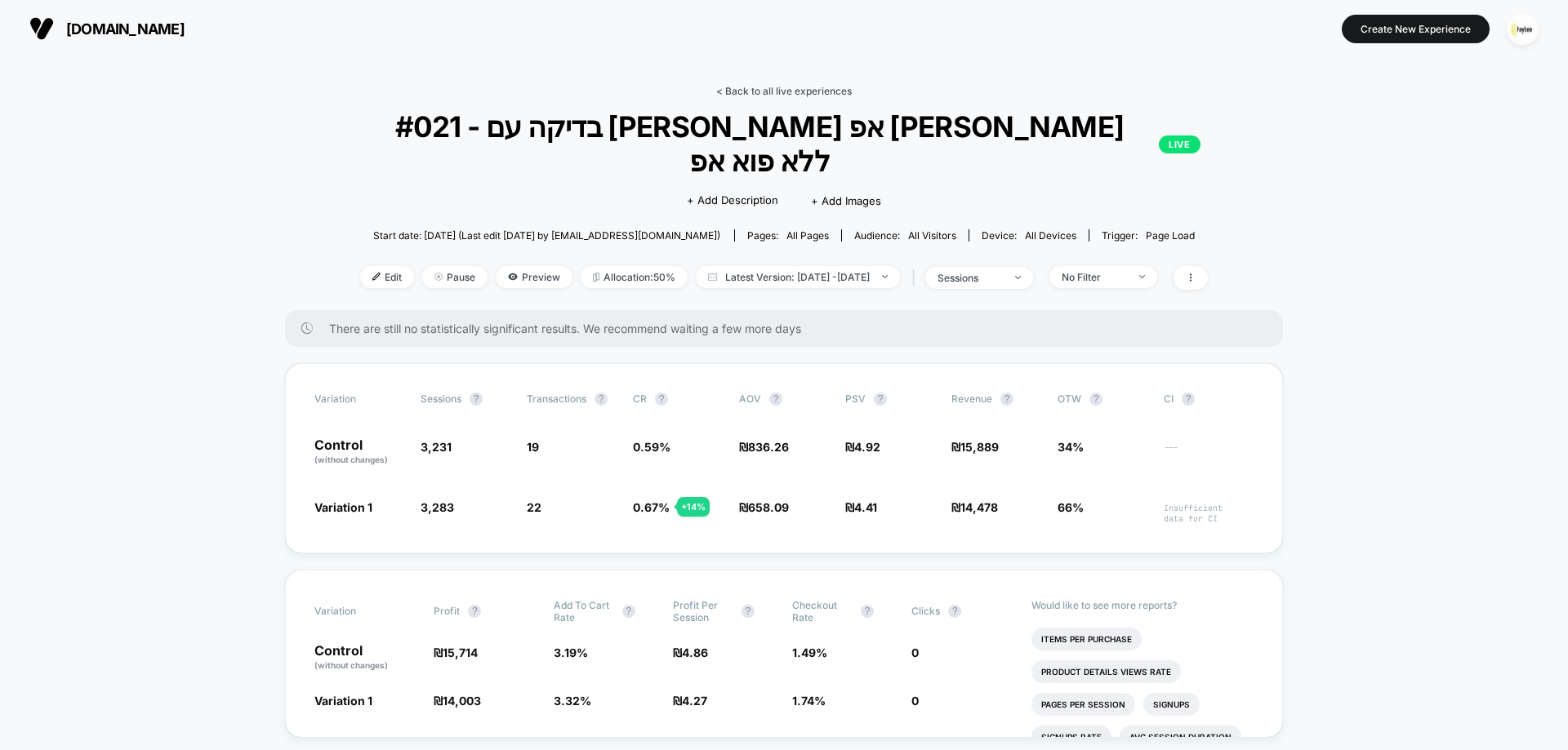
click at [772, 88] on link "< Back to all live experiences" at bounding box center [783, 91] width 135 height 12
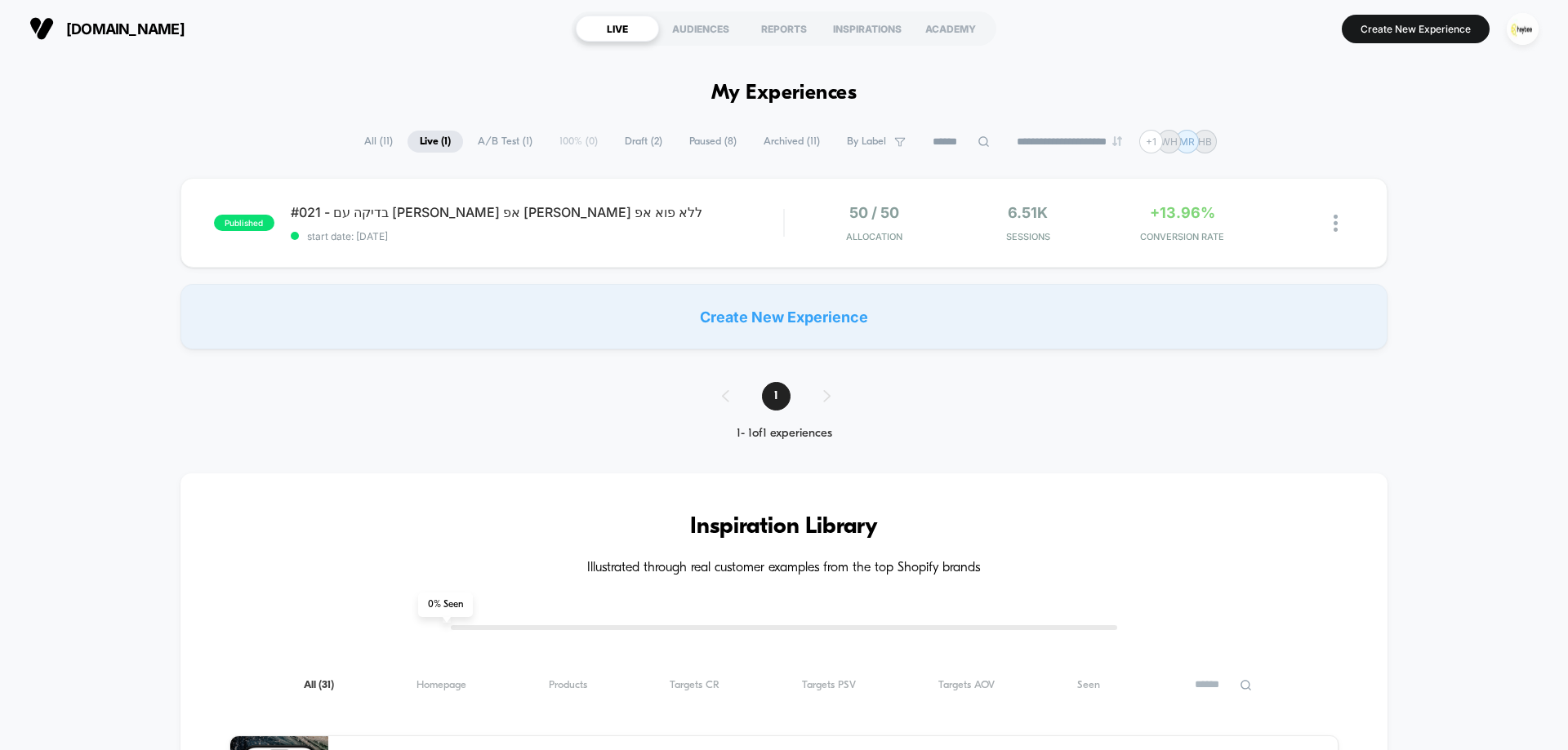
click at [375, 141] on span "All ( 11 )" at bounding box center [378, 141] width 53 height 22
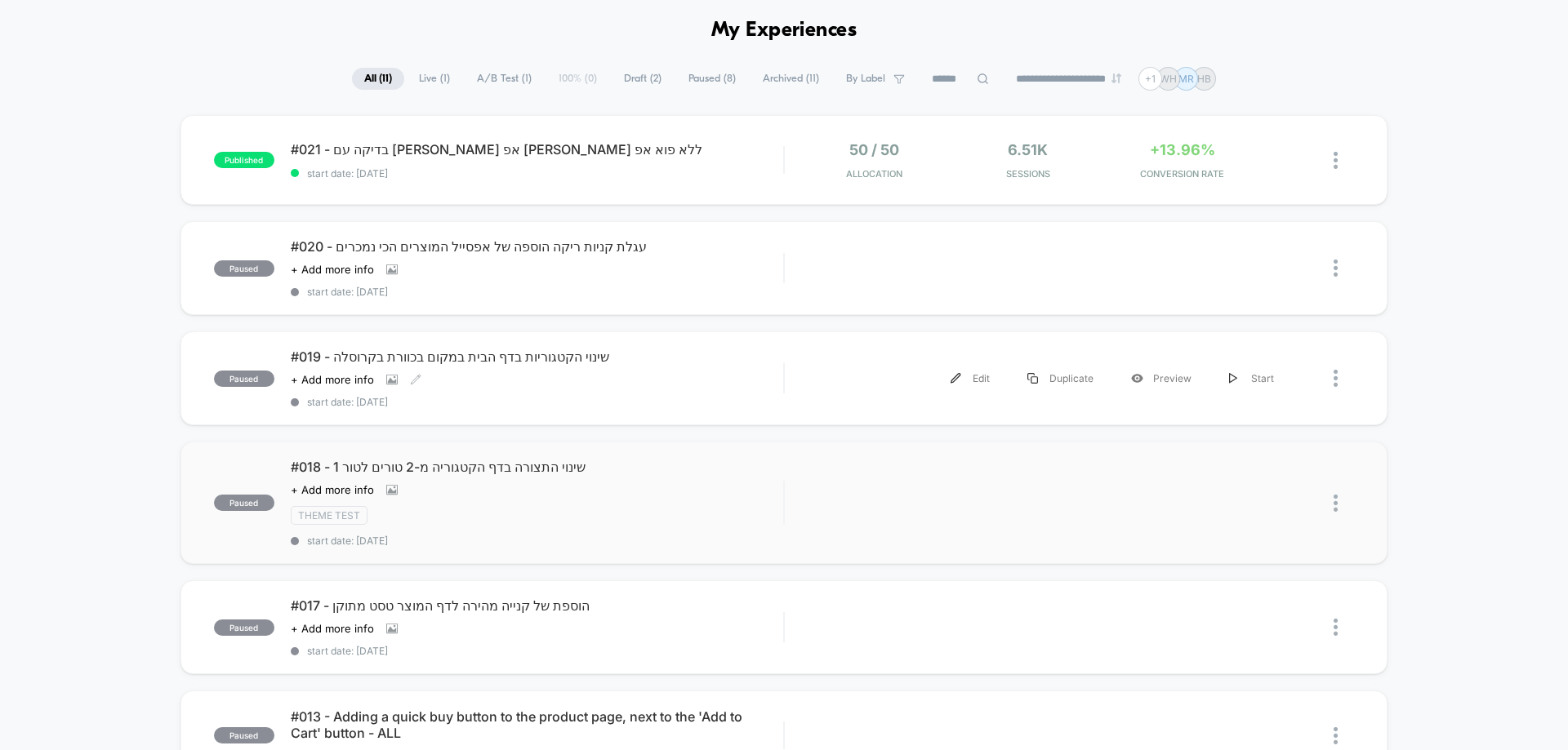
scroll to position [82, 0]
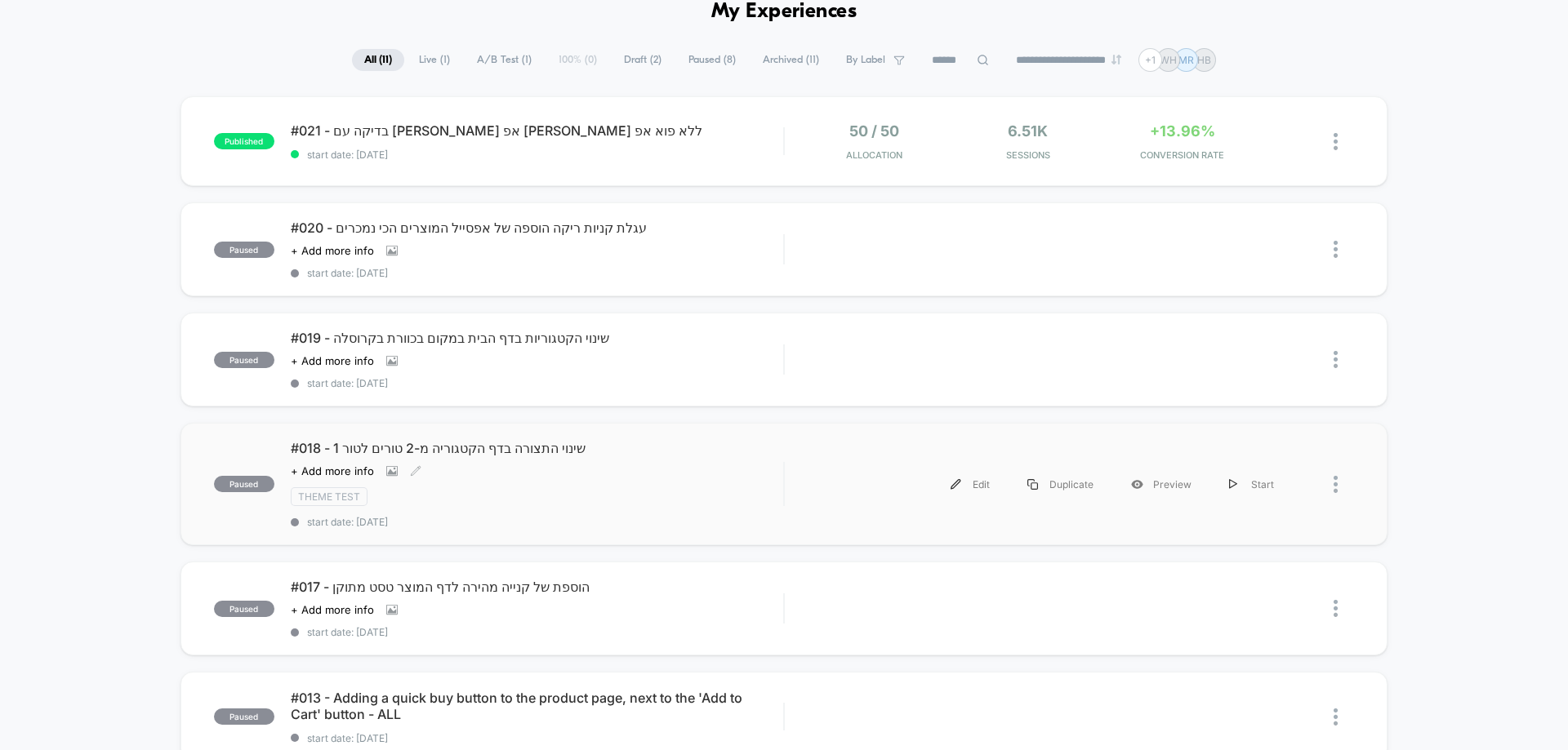
click at [514, 467] on div "Click to view images Click to edit experience details + Add more info" at bounding box center [463, 471] width 344 height 13
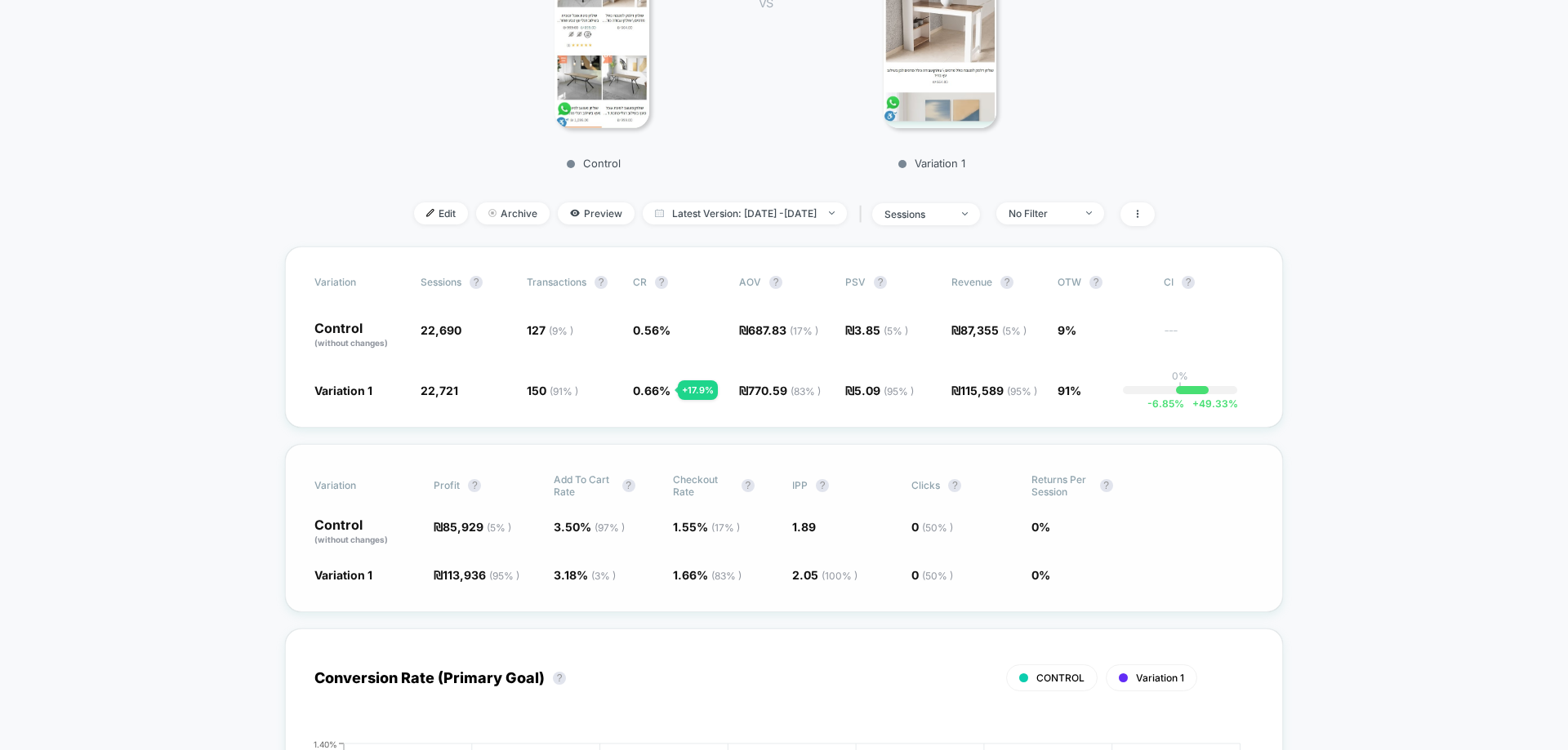
scroll to position [409, 0]
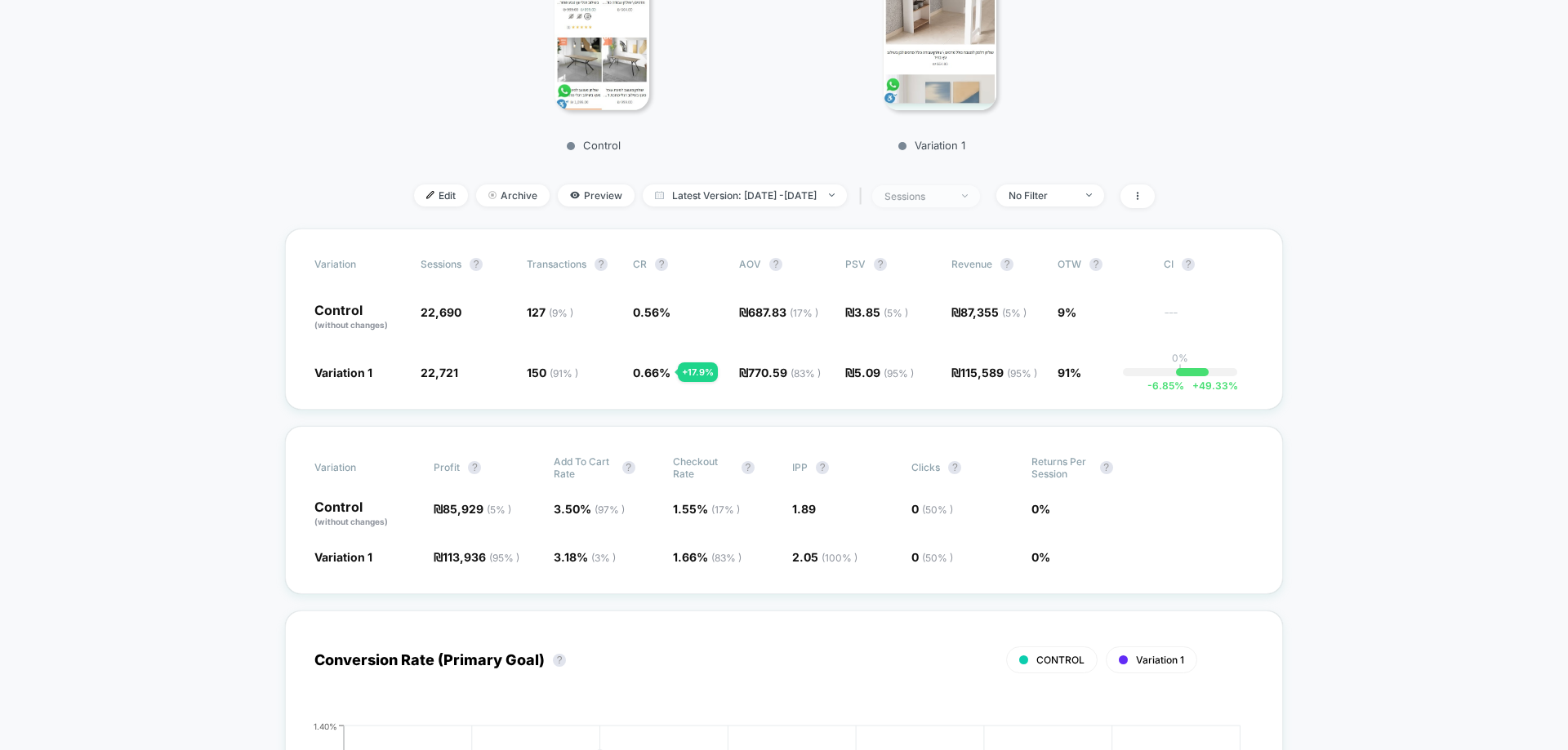
click at [950, 195] on div "sessions" at bounding box center [917, 196] width 65 height 12
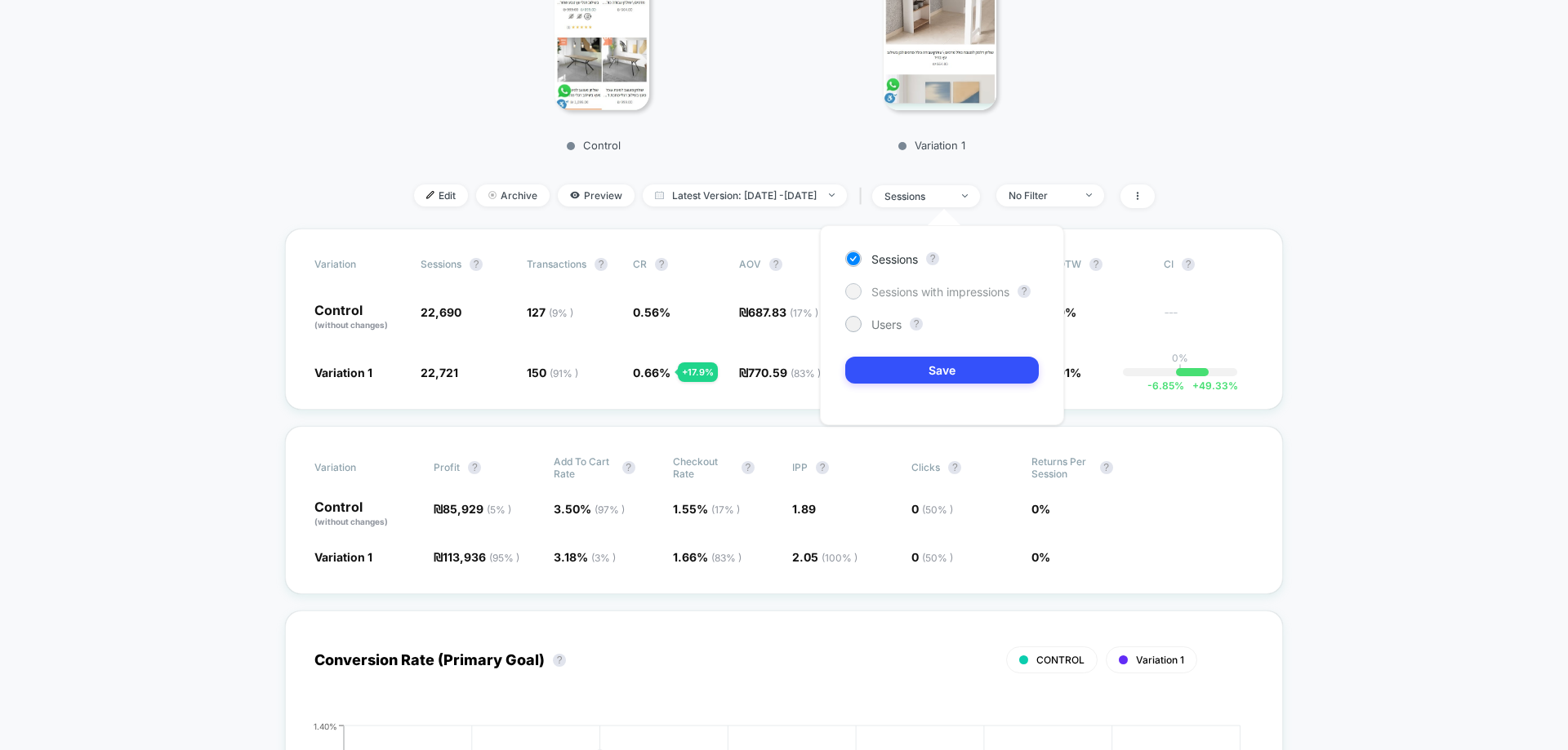
click at [942, 293] on span "Sessions with impressions" at bounding box center [940, 292] width 138 height 13
click at [984, 357] on button "Save" at bounding box center [942, 370] width 194 height 27
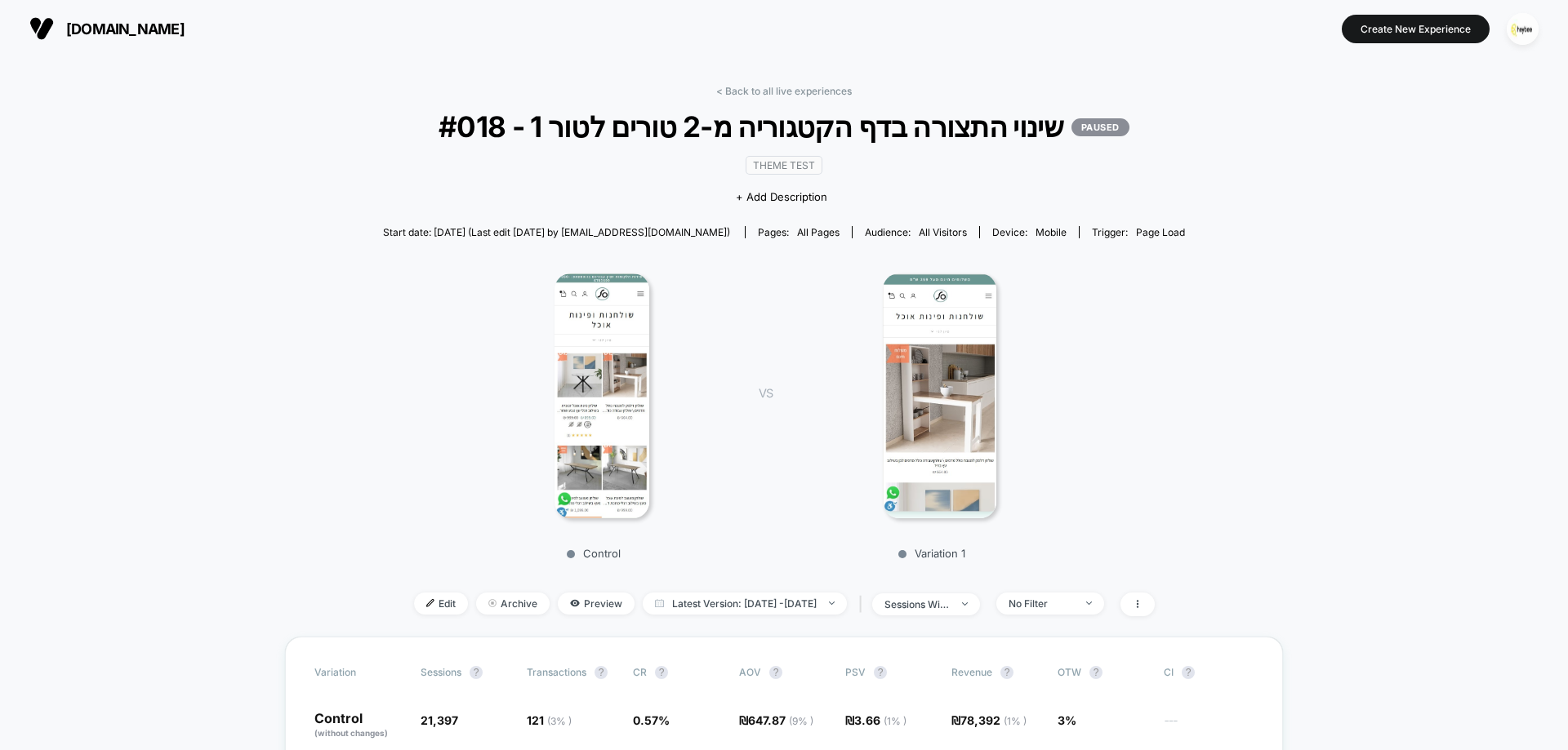
click at [942, 367] on img at bounding box center [938, 395] width 112 height 245
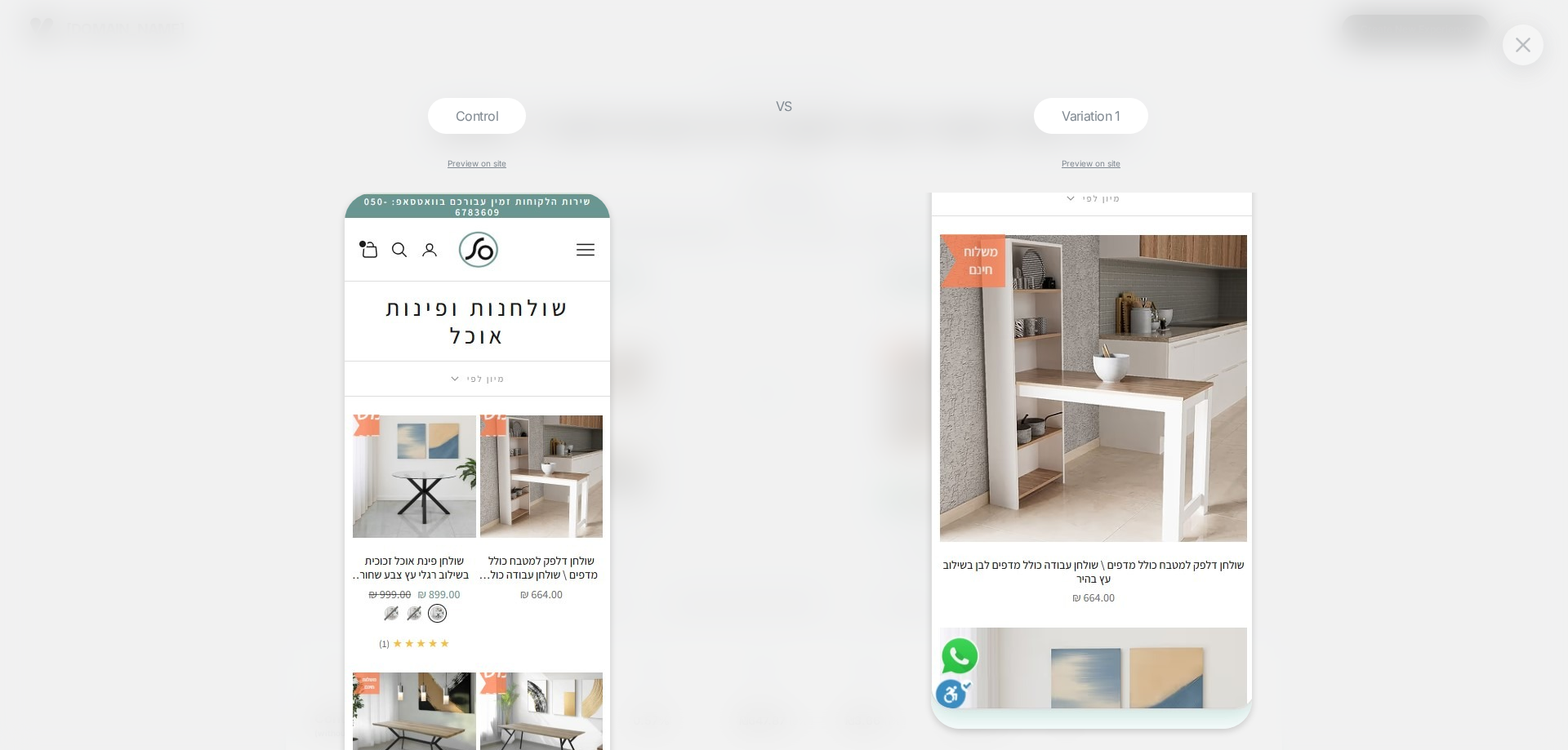
scroll to position [285, 0]
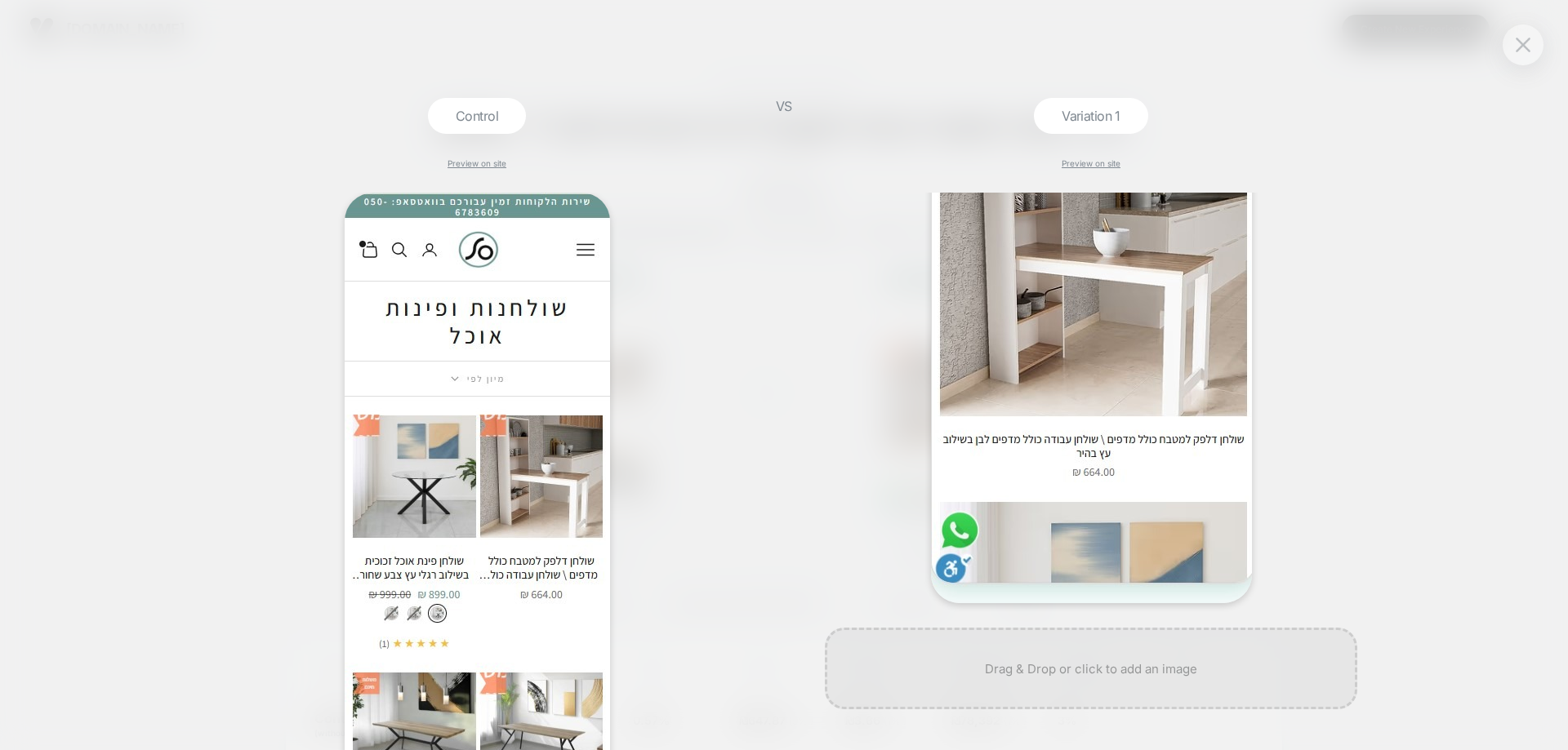
click at [1131, 350] on img at bounding box center [1091, 255] width 321 height 695
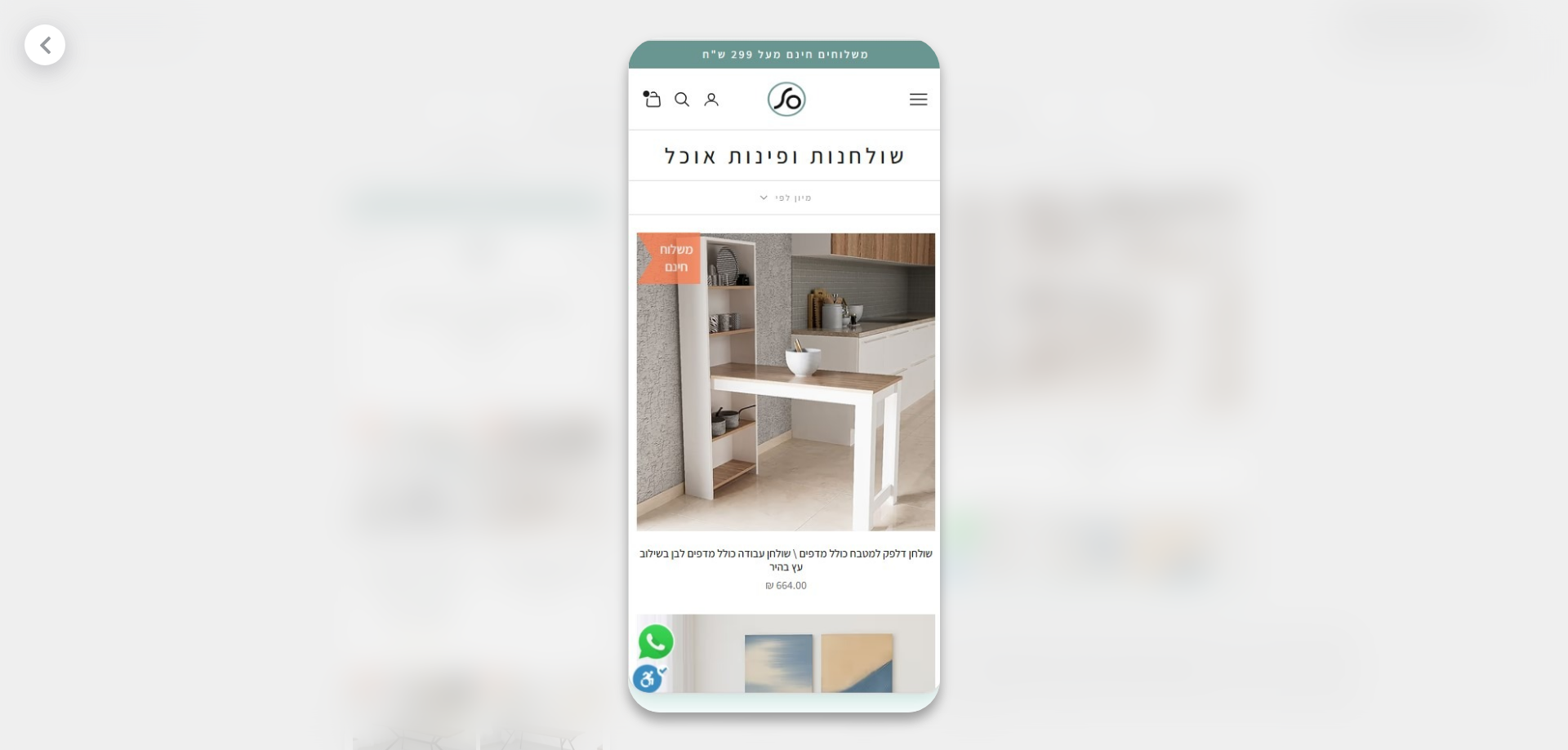
click at [412, 222] on div at bounding box center [784, 375] width 1568 height 750
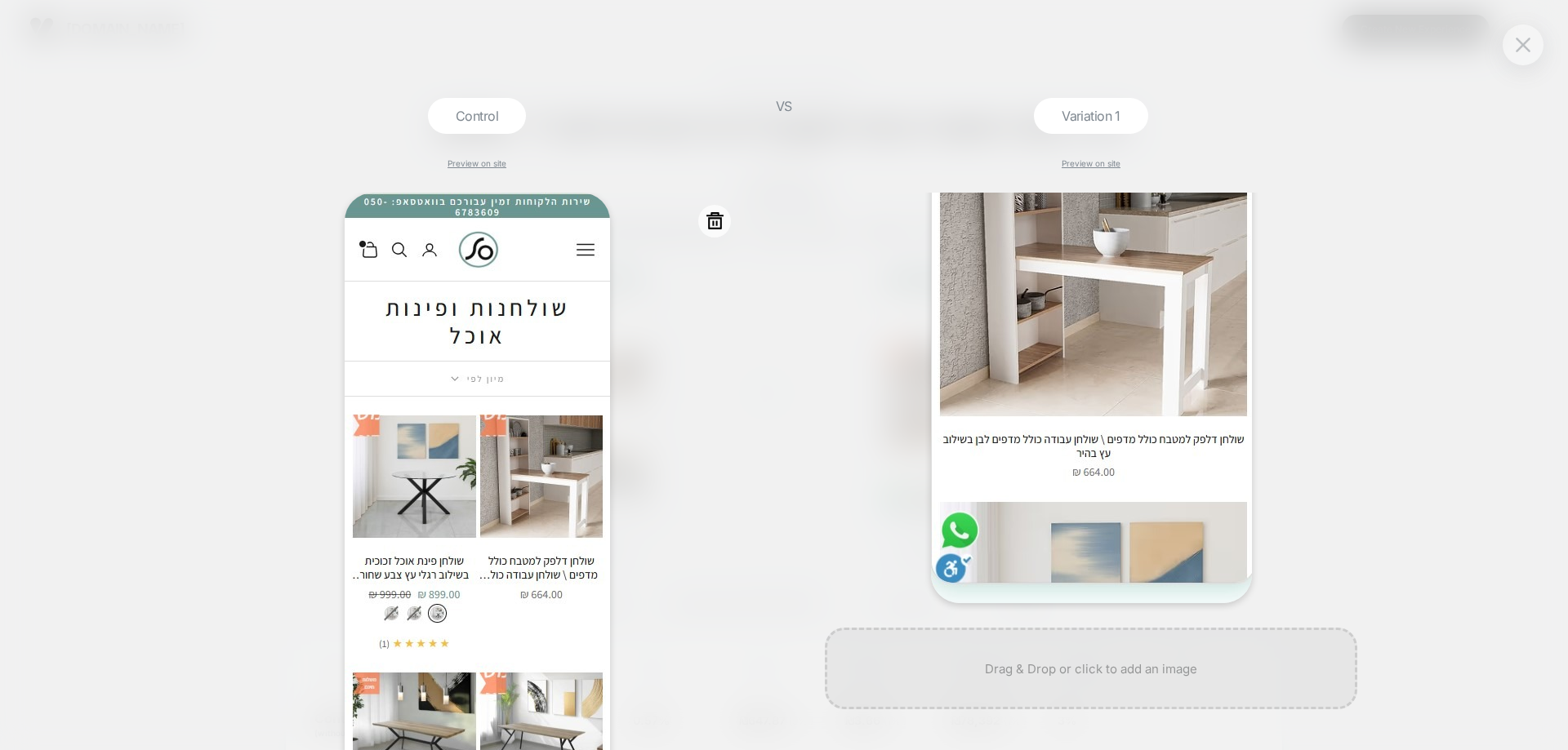
click at [486, 321] on img at bounding box center [477, 534] width 266 height 683
